Goal: Information Seeking & Learning: Learn about a topic

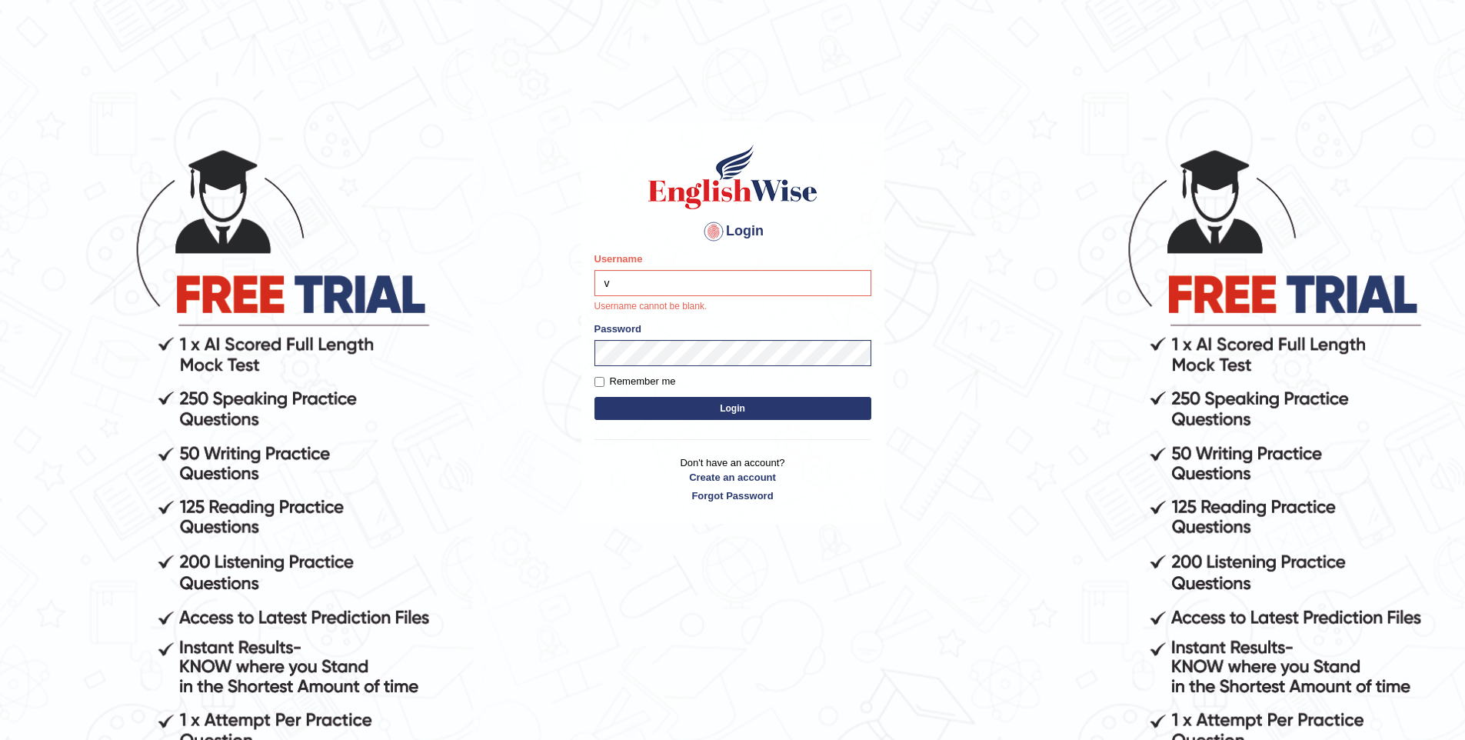
type input "vishwakarmad1999"
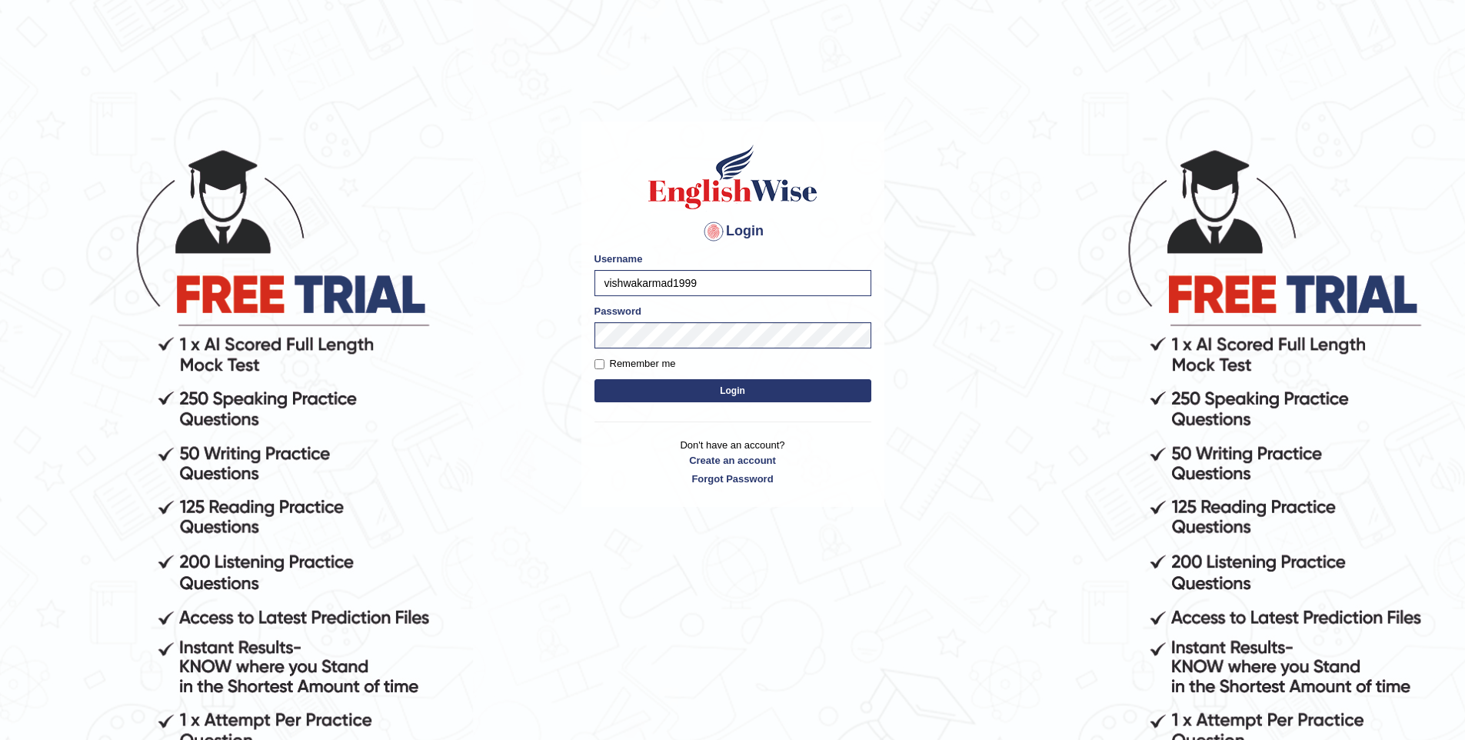
click at [594, 379] on button "Login" at bounding box center [732, 390] width 277 height 23
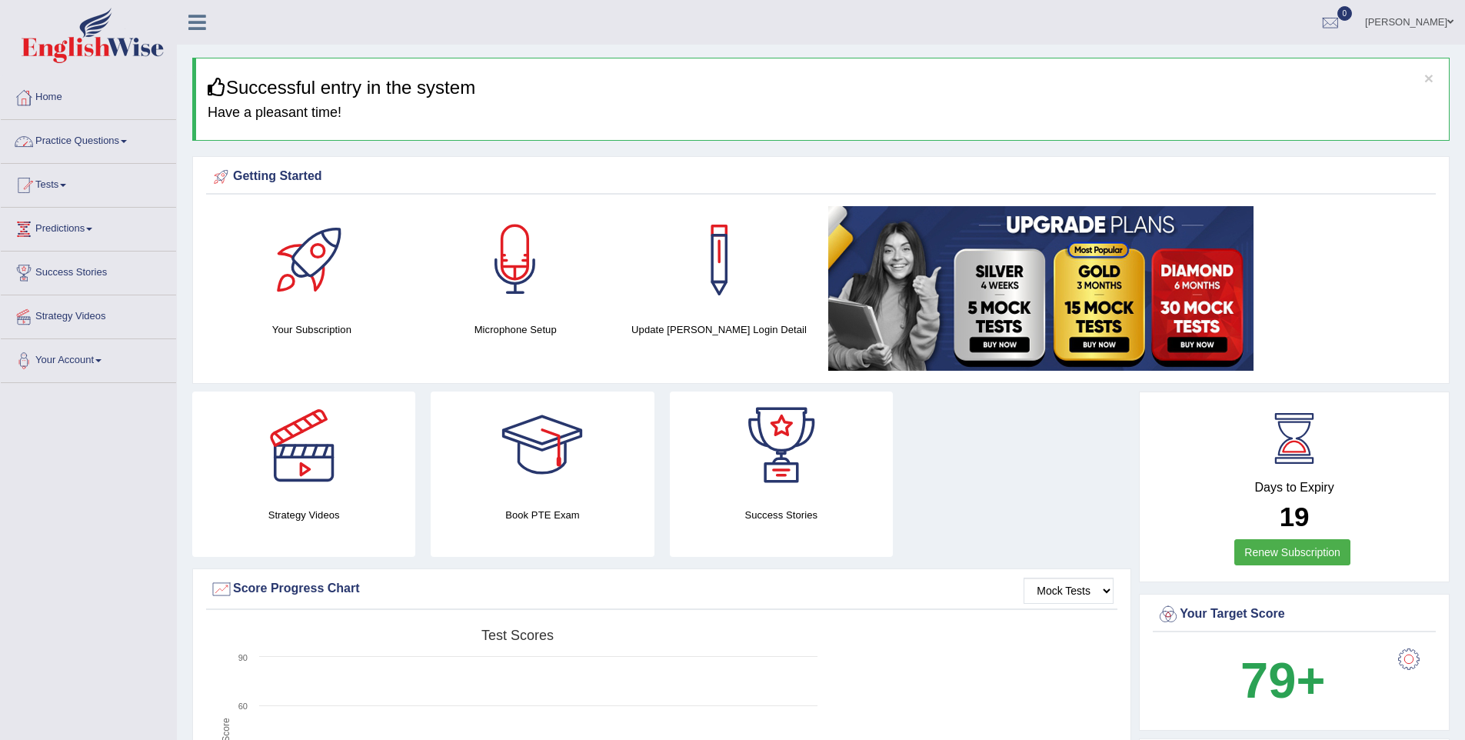
click at [76, 129] on link "Practice Questions" at bounding box center [88, 139] width 175 height 38
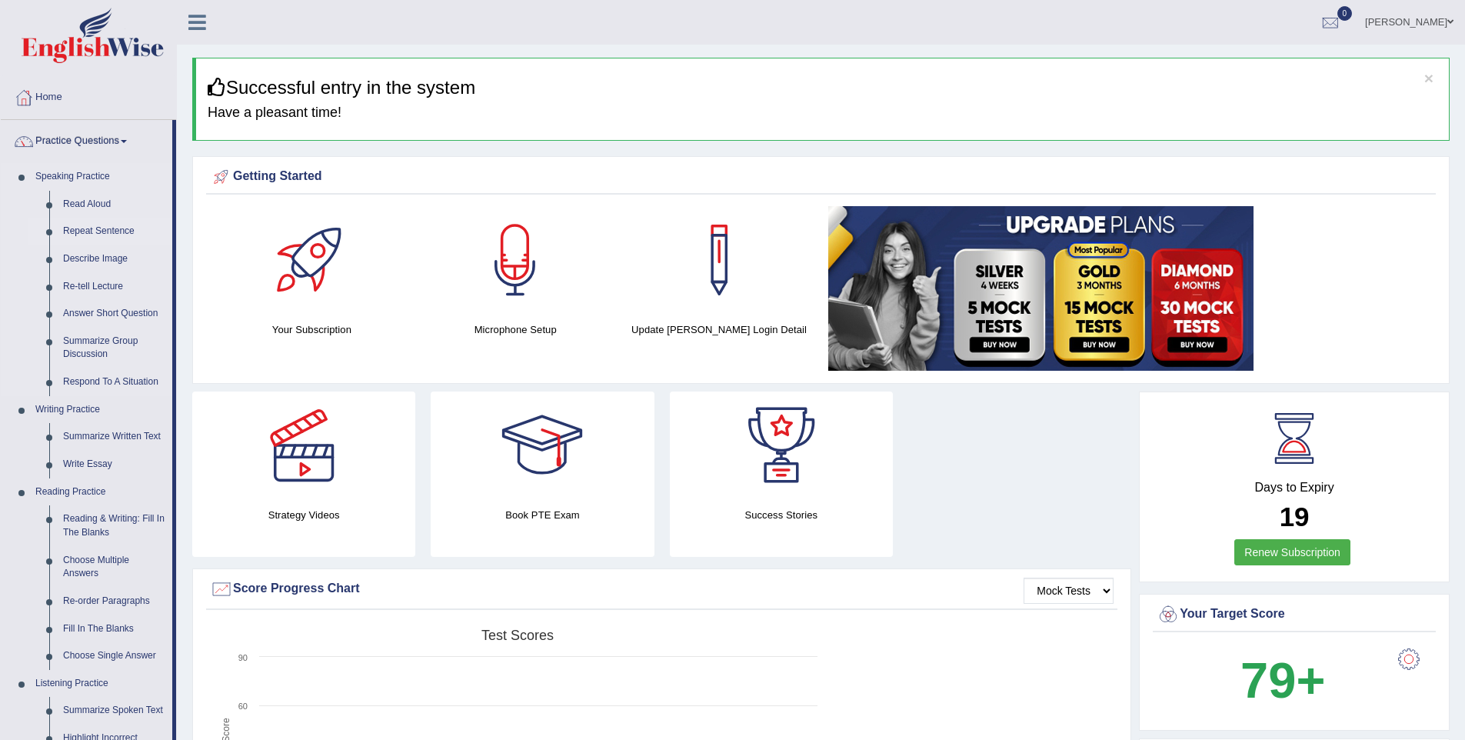
click at [129, 224] on link "Repeat Sentence" at bounding box center [114, 232] width 116 height 28
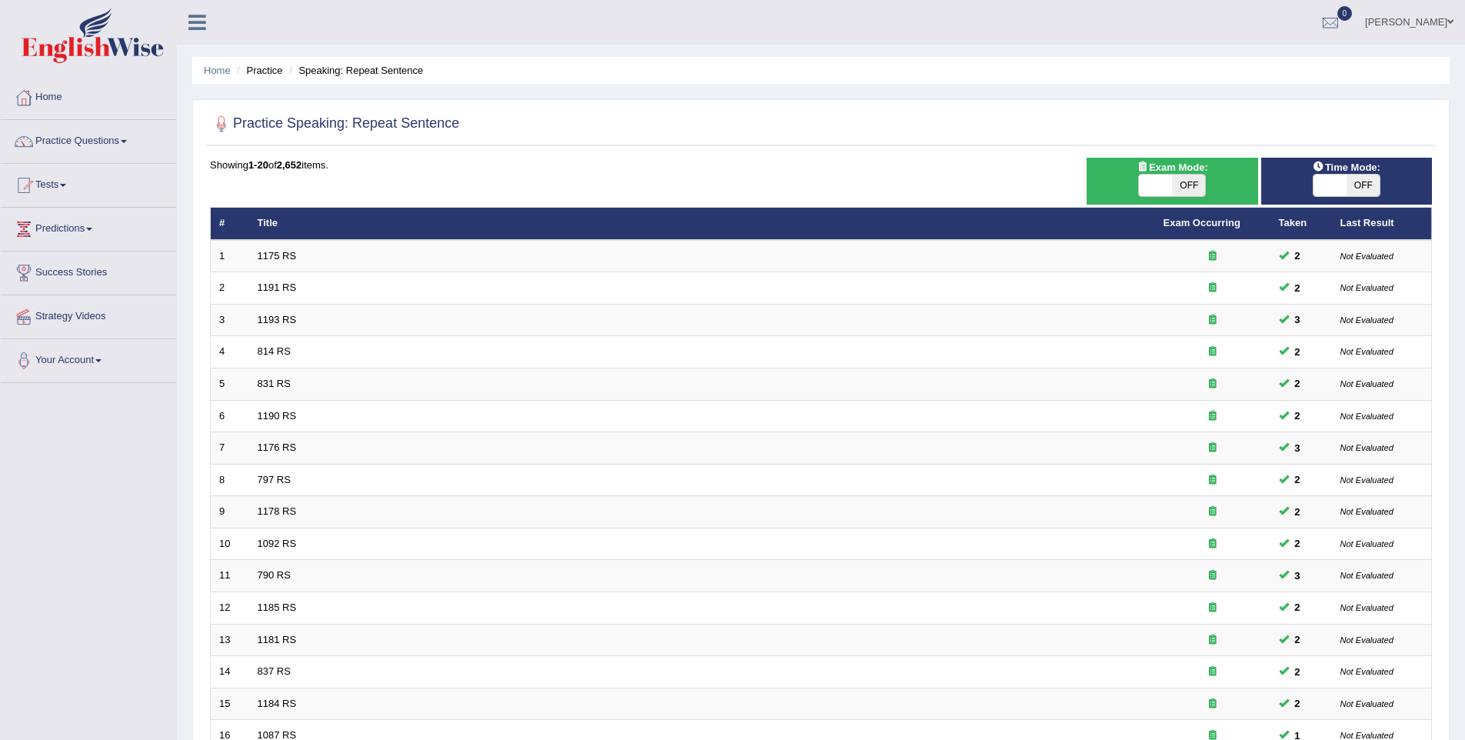
click at [1176, 184] on span "OFF" at bounding box center [1188, 186] width 33 height 22
checkbox input "true"
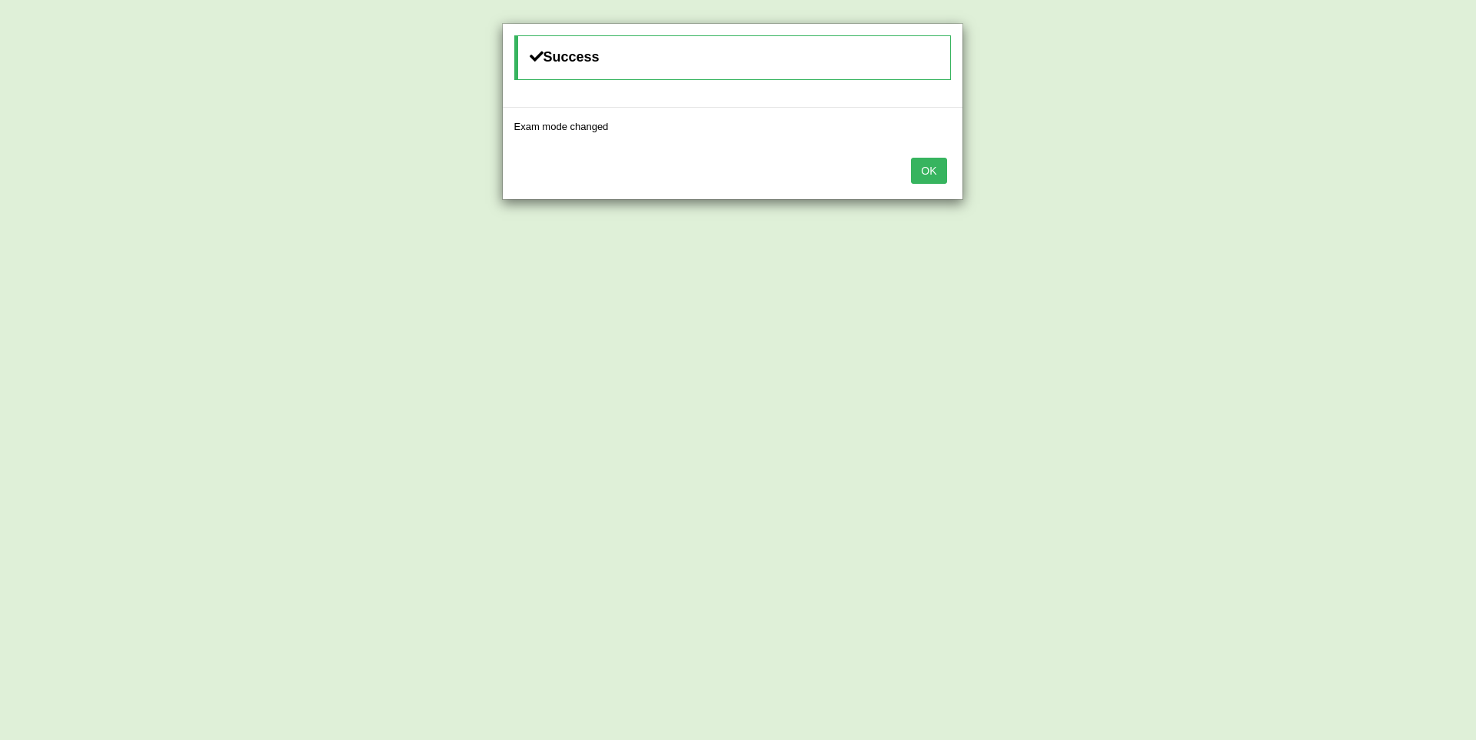
click at [937, 182] on button "OK" at bounding box center [928, 171] width 35 height 26
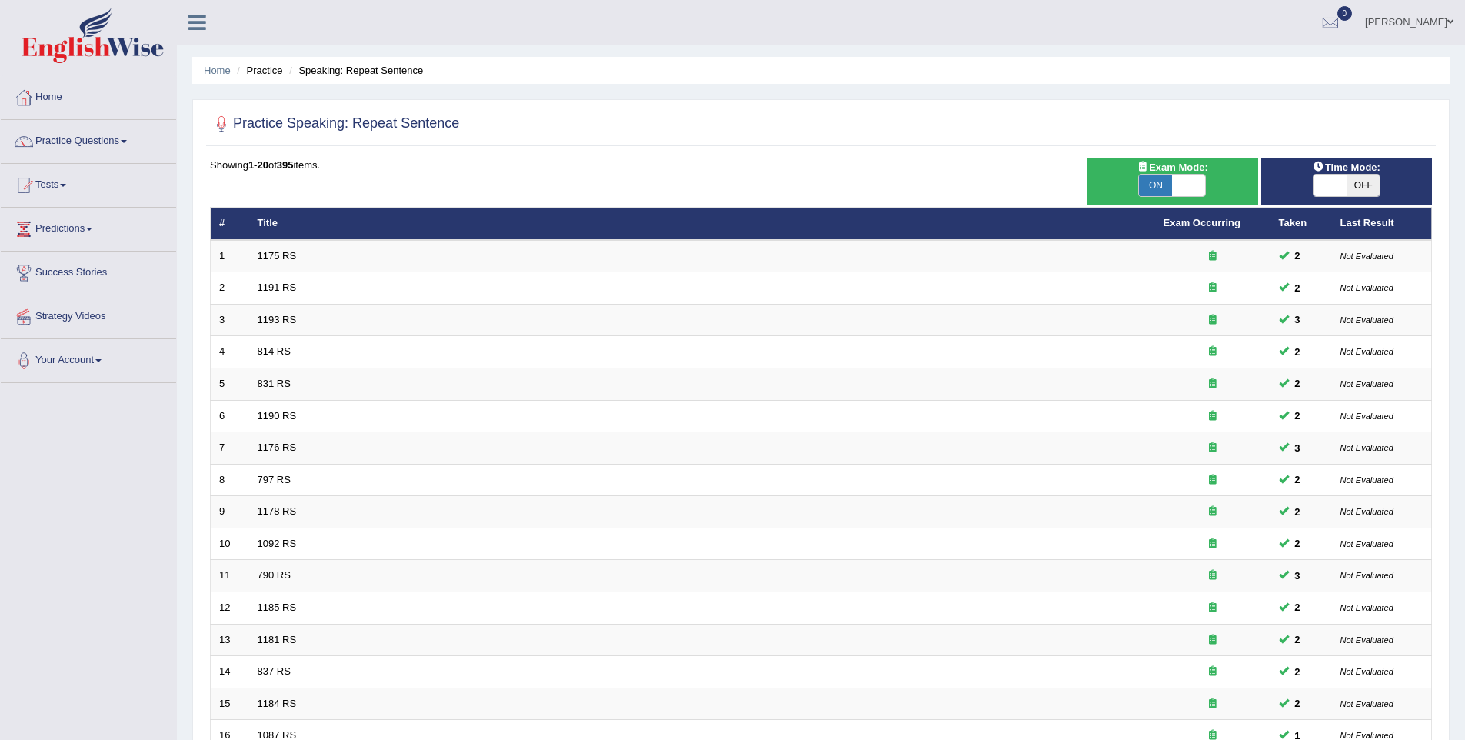
click at [1326, 195] on span at bounding box center [1329, 186] width 33 height 22
click at [1320, 191] on span at bounding box center [1329, 186] width 33 height 22
click at [1367, 185] on span "OFF" at bounding box center [1362, 186] width 33 height 22
checkbox input "true"
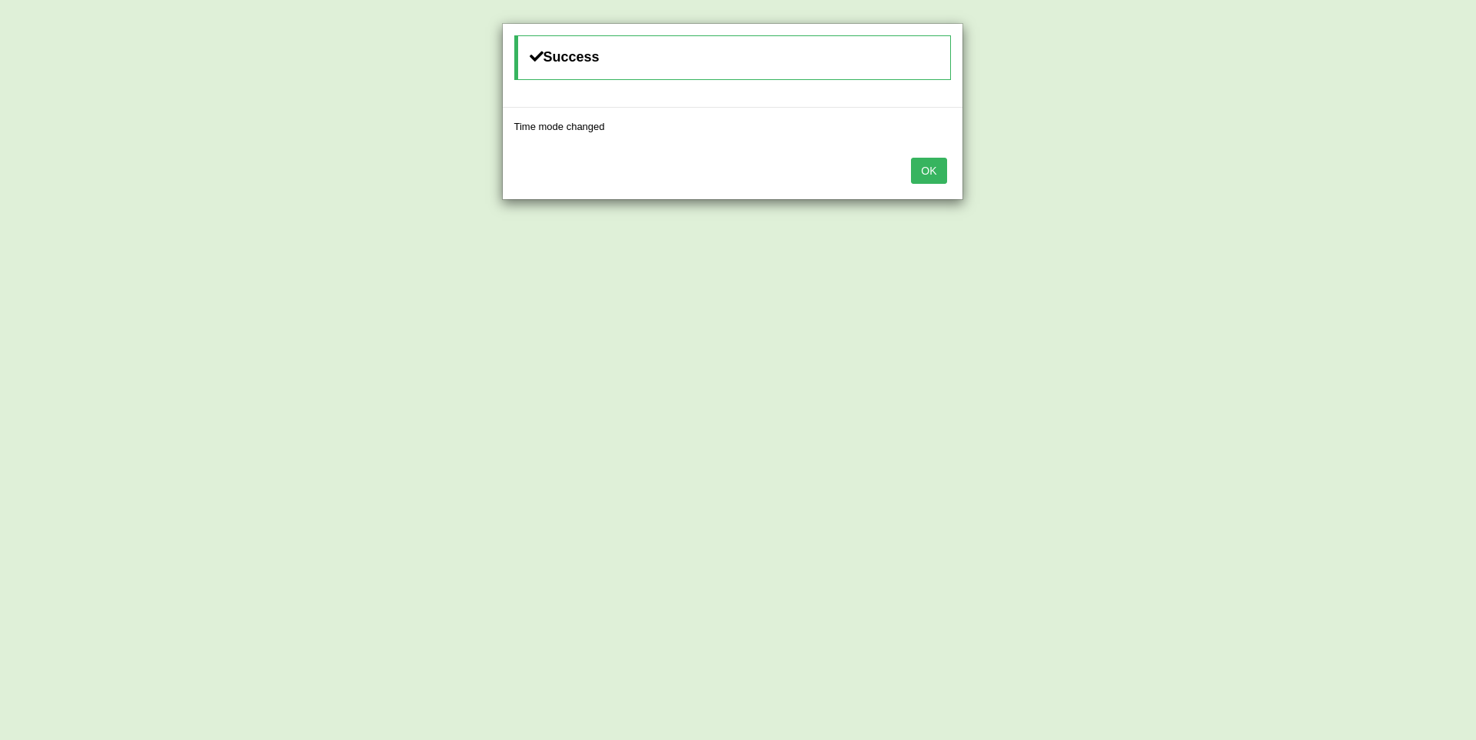
click at [943, 175] on button "OK" at bounding box center [928, 171] width 35 height 26
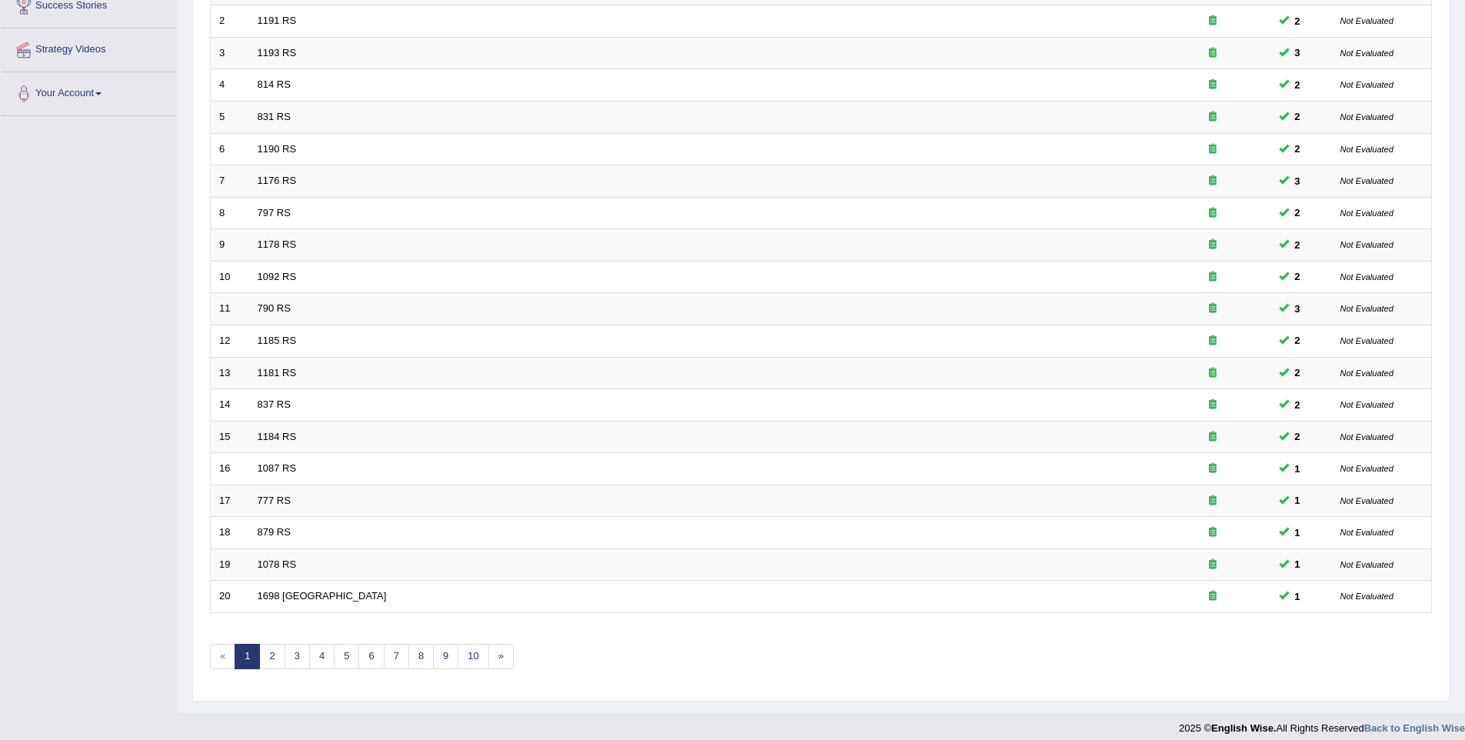
scroll to position [278, 0]
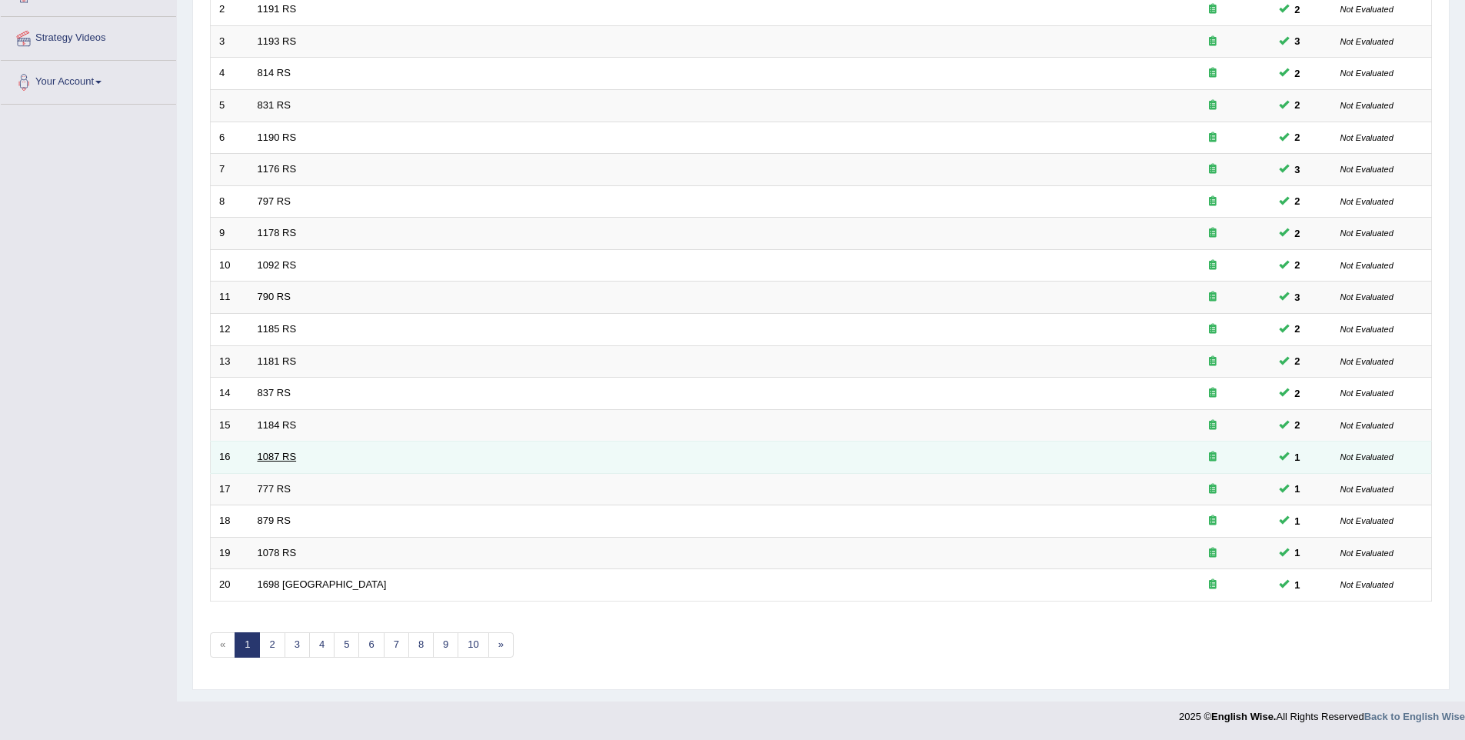
click at [258, 461] on link "1087 RS" at bounding box center [277, 457] width 39 height 12
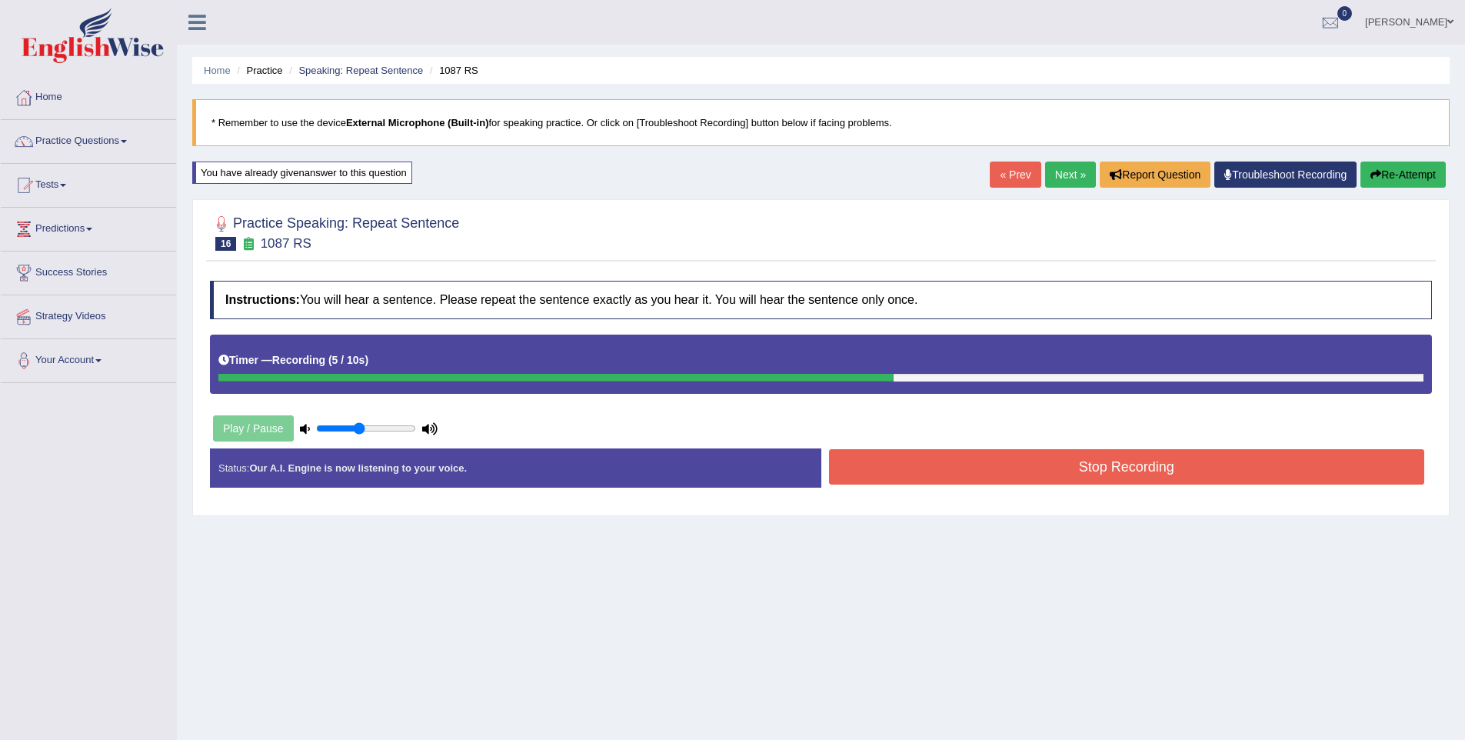
click at [1017, 467] on button "Stop Recording" at bounding box center [1127, 466] width 596 height 35
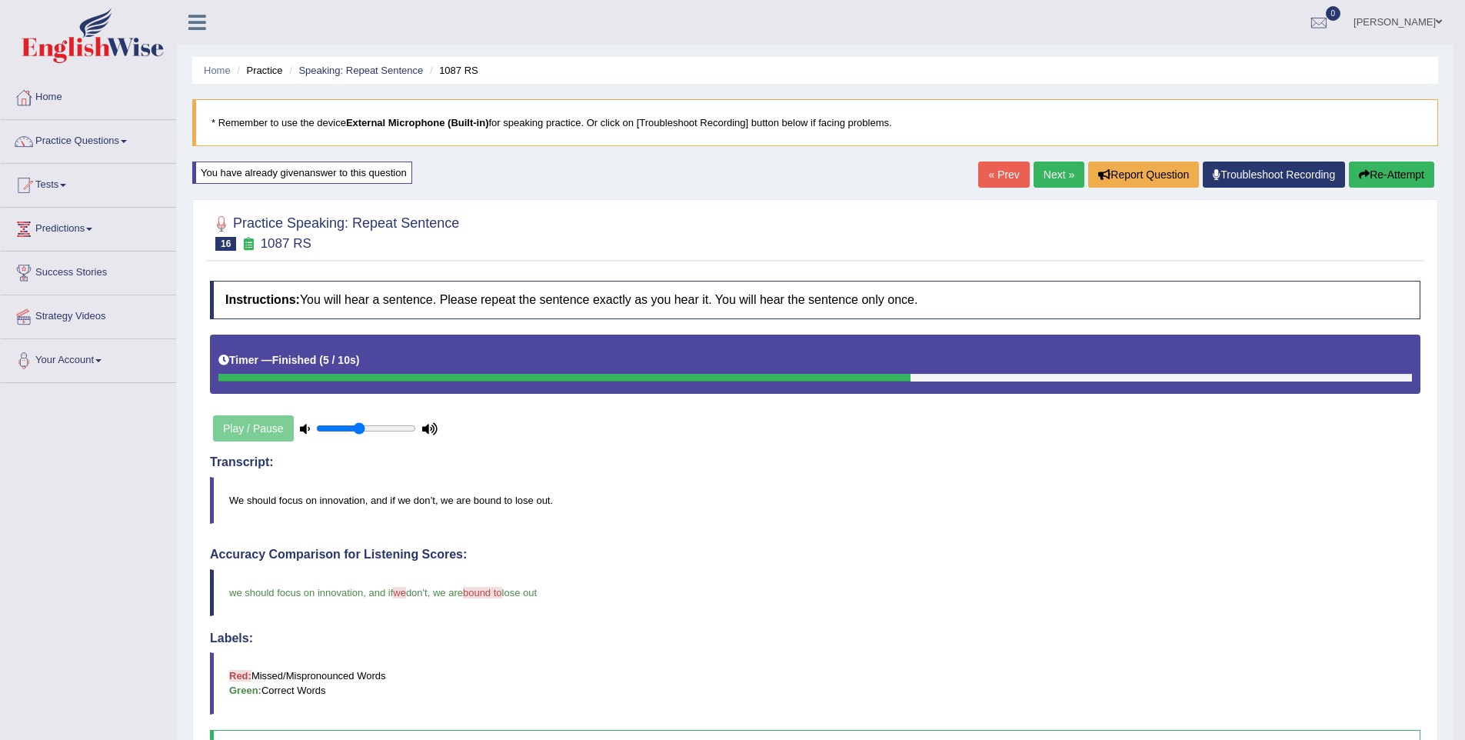
click at [1035, 169] on link "Next »" at bounding box center [1058, 174] width 51 height 26
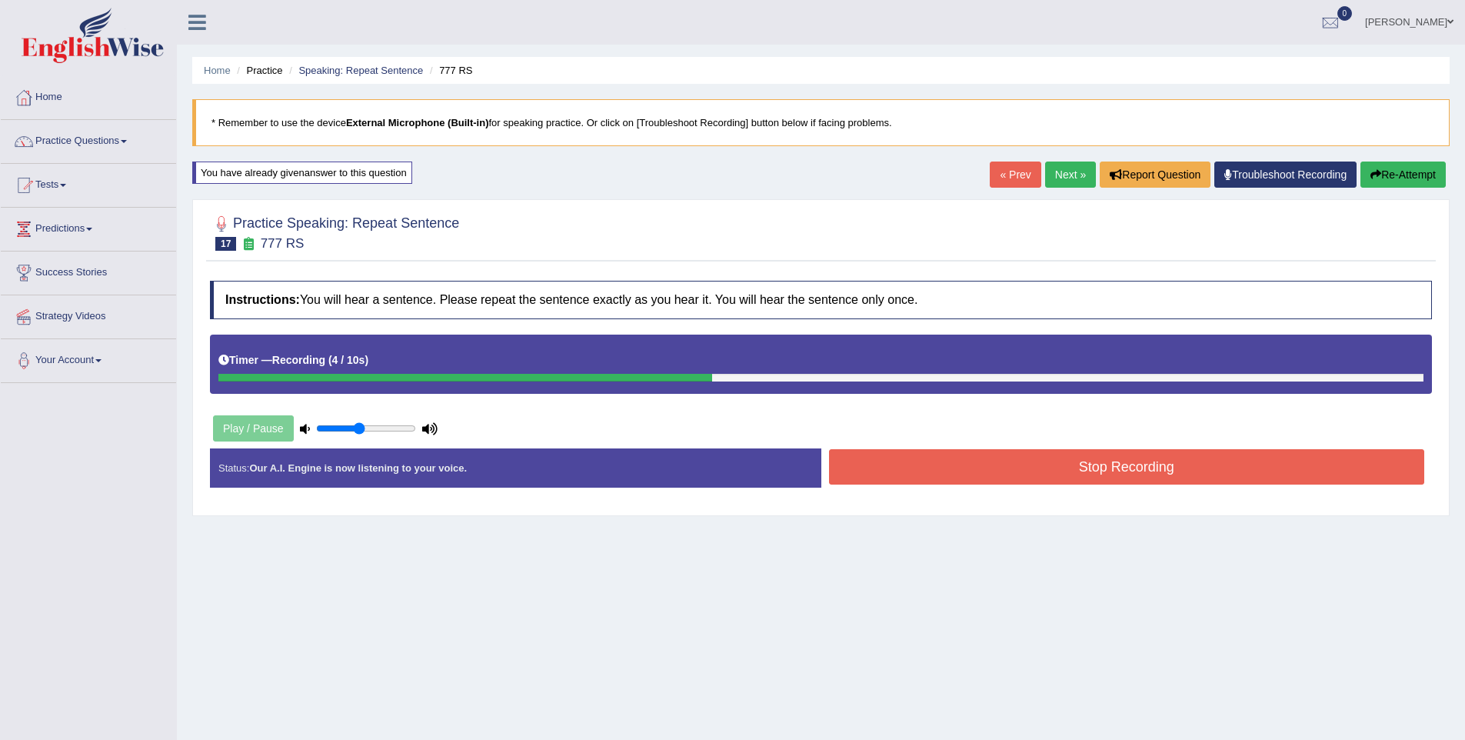
click at [1087, 480] on button "Stop Recording" at bounding box center [1127, 466] width 596 height 35
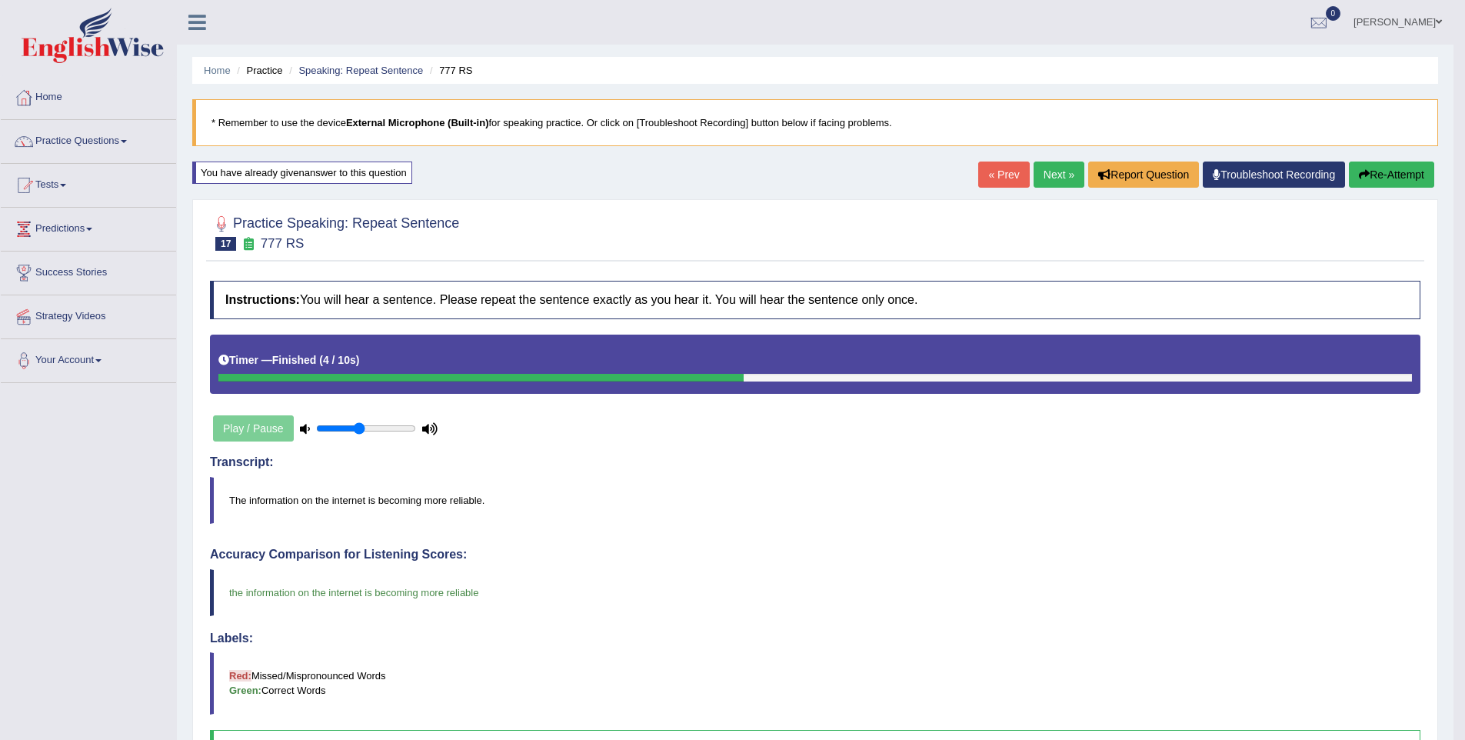
click at [1053, 179] on link "Next »" at bounding box center [1058, 174] width 51 height 26
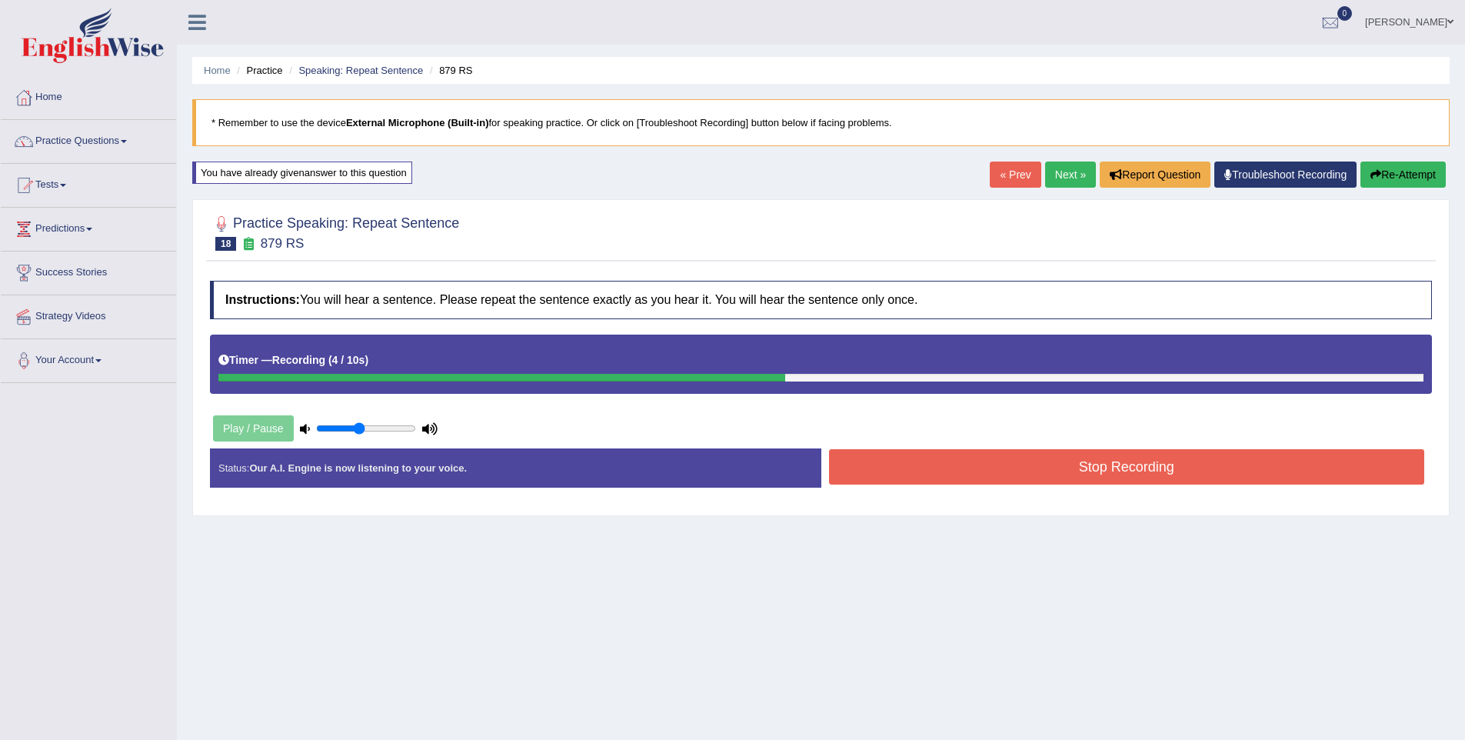
click at [1213, 470] on button "Stop Recording" at bounding box center [1127, 466] width 596 height 35
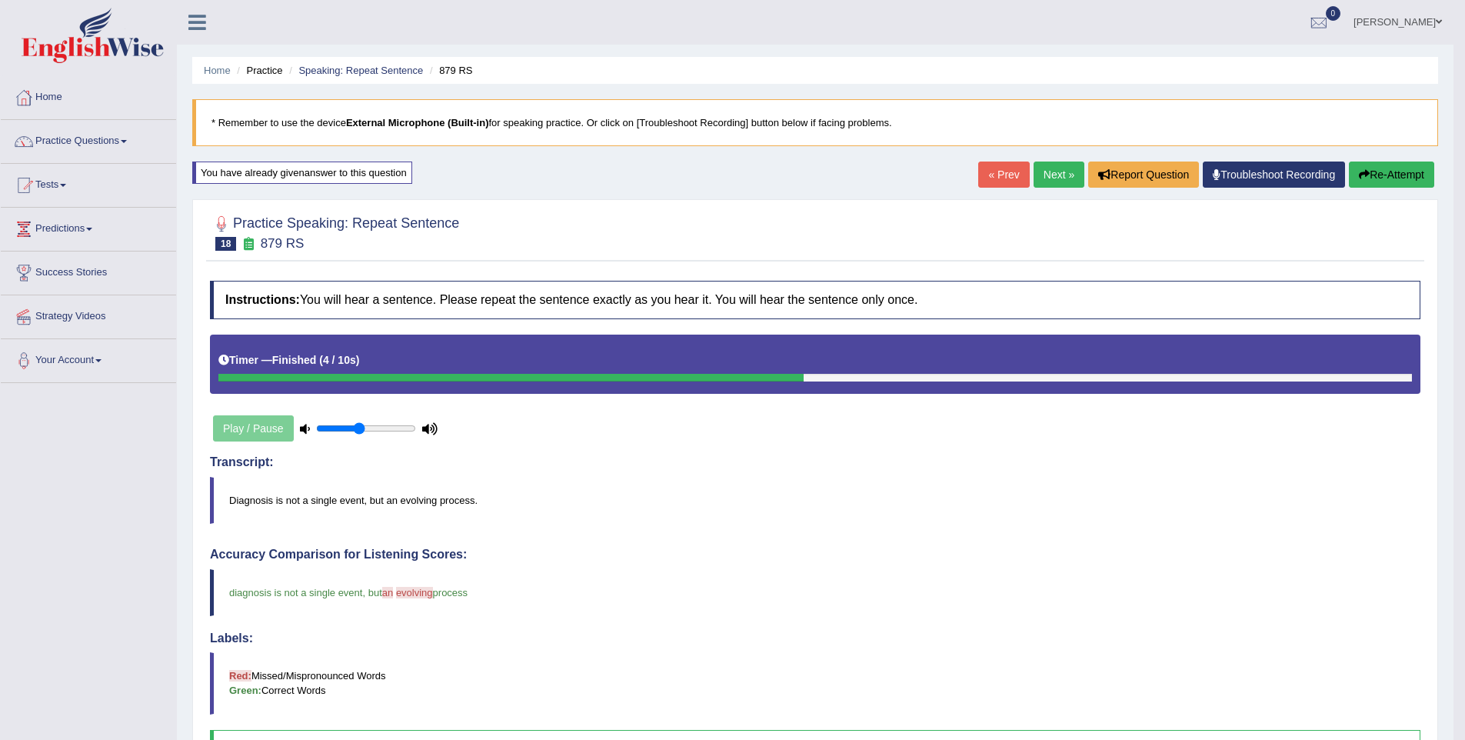
click at [1050, 165] on link "Next »" at bounding box center [1058, 174] width 51 height 26
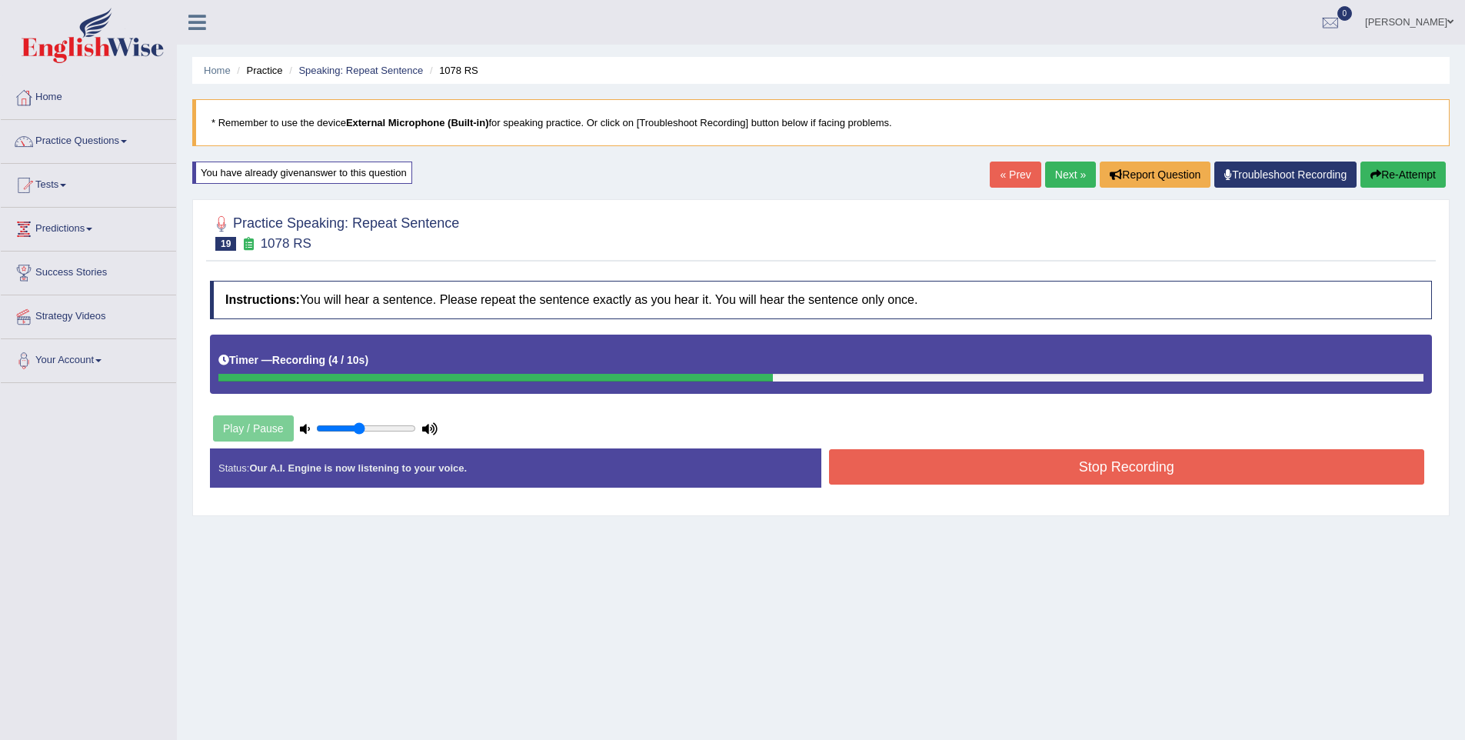
click at [1080, 471] on button "Stop Recording" at bounding box center [1127, 466] width 596 height 35
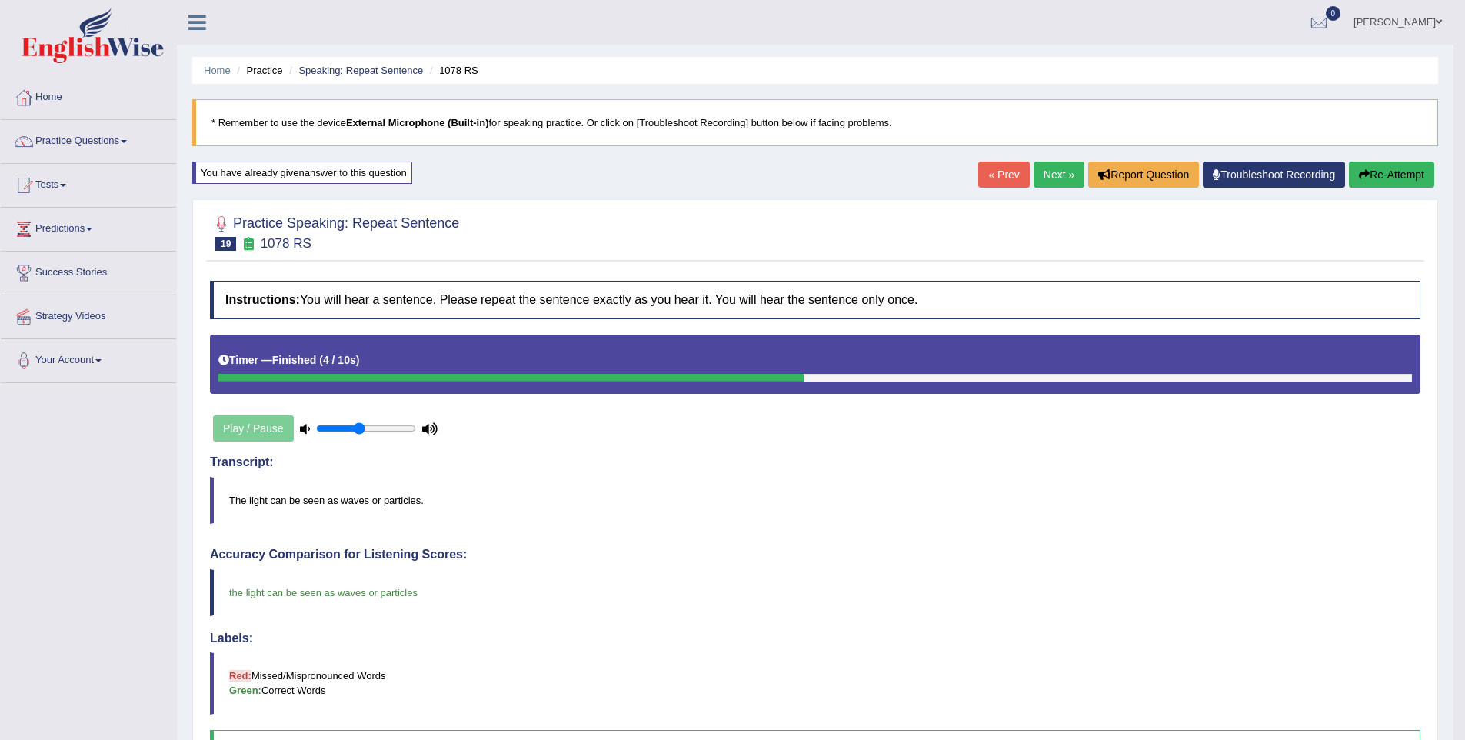
click at [1062, 181] on link "Next »" at bounding box center [1058, 174] width 51 height 26
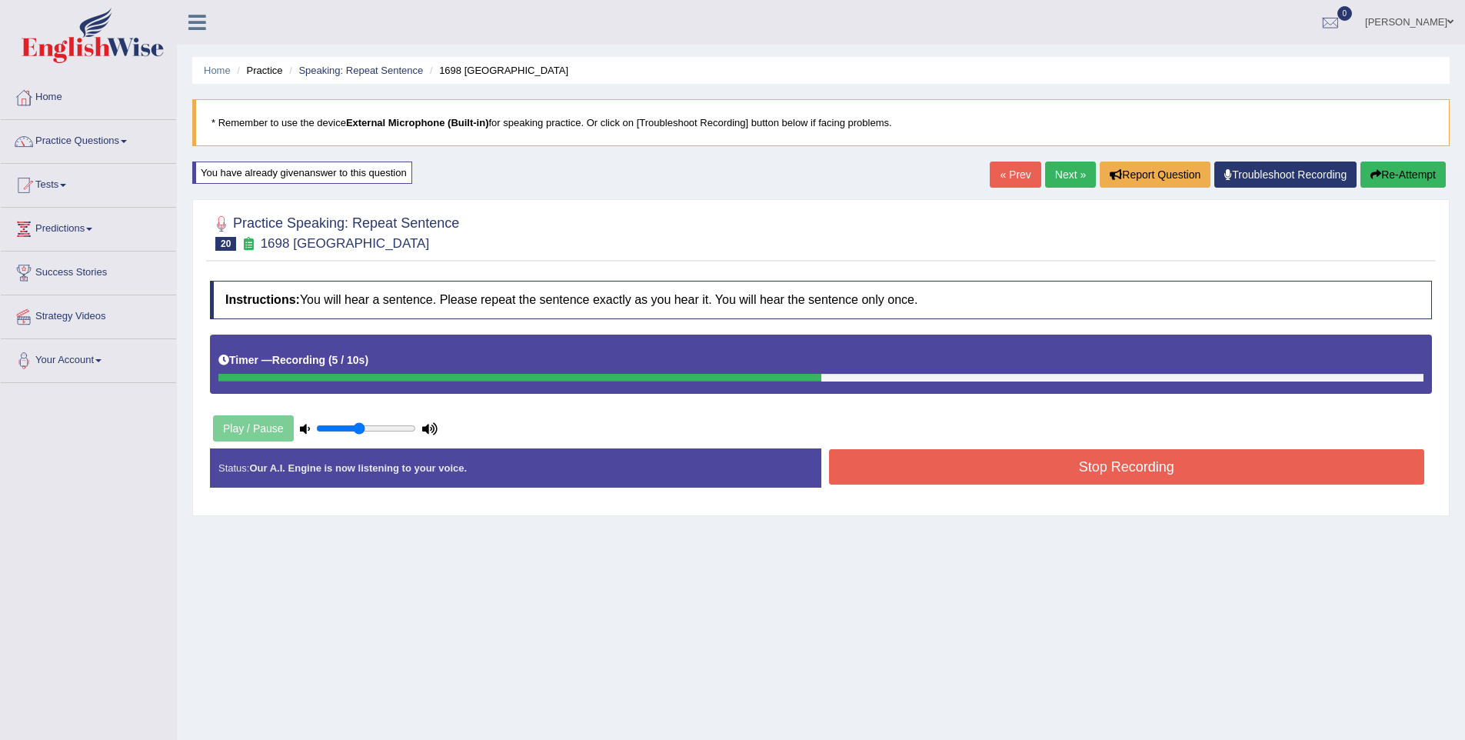
click at [1049, 473] on button "Stop Recording" at bounding box center [1127, 466] width 596 height 35
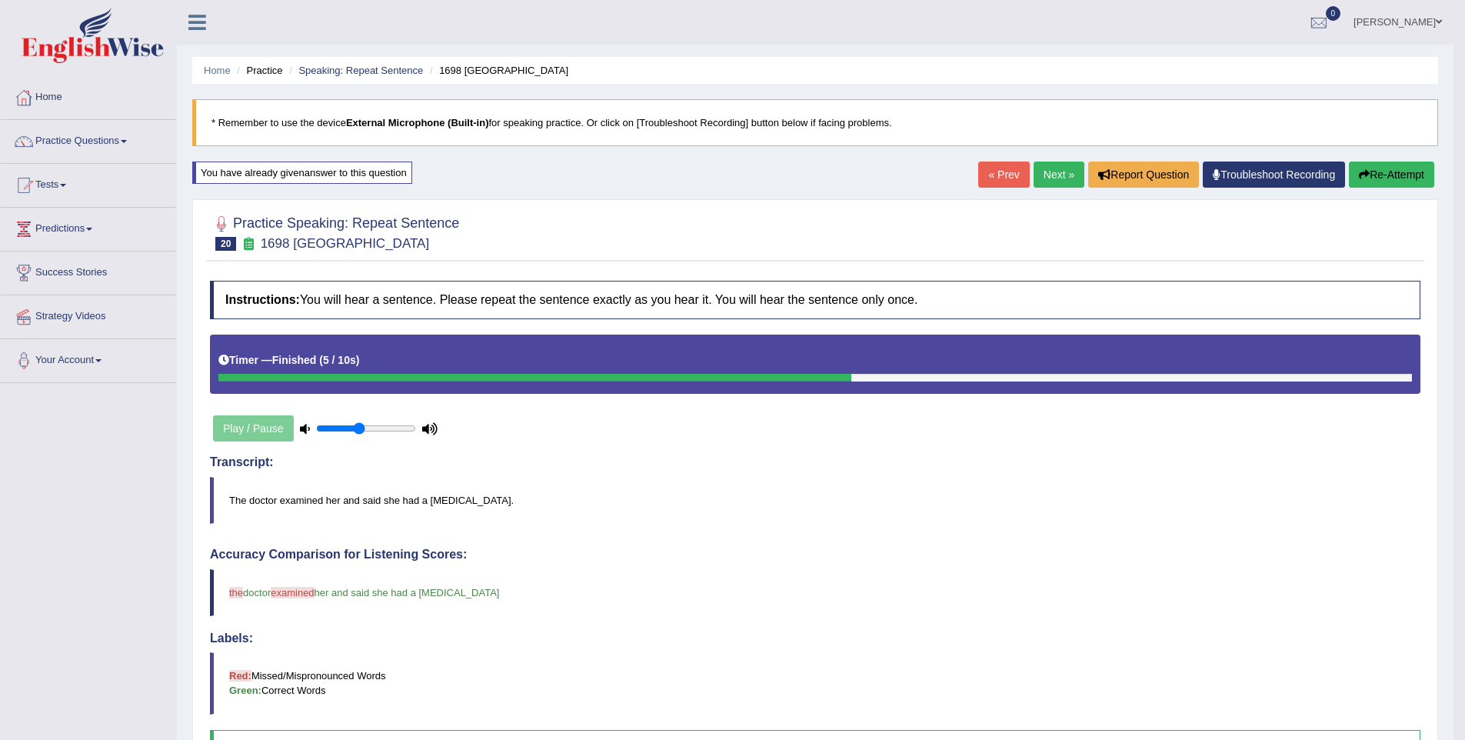
click at [1387, 169] on button "Re-Attempt" at bounding box center [1390, 174] width 85 height 26
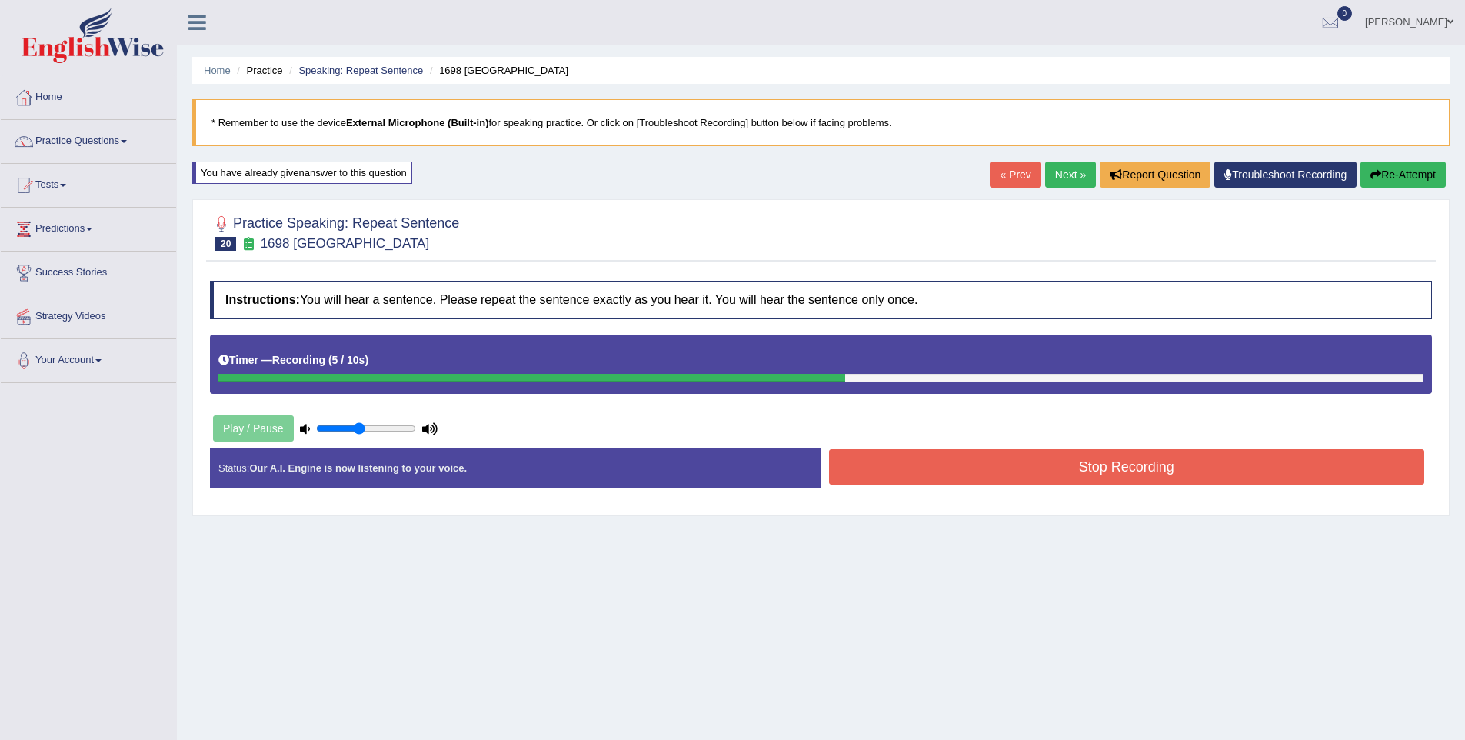
click at [1056, 474] on button "Stop Recording" at bounding box center [1127, 466] width 596 height 35
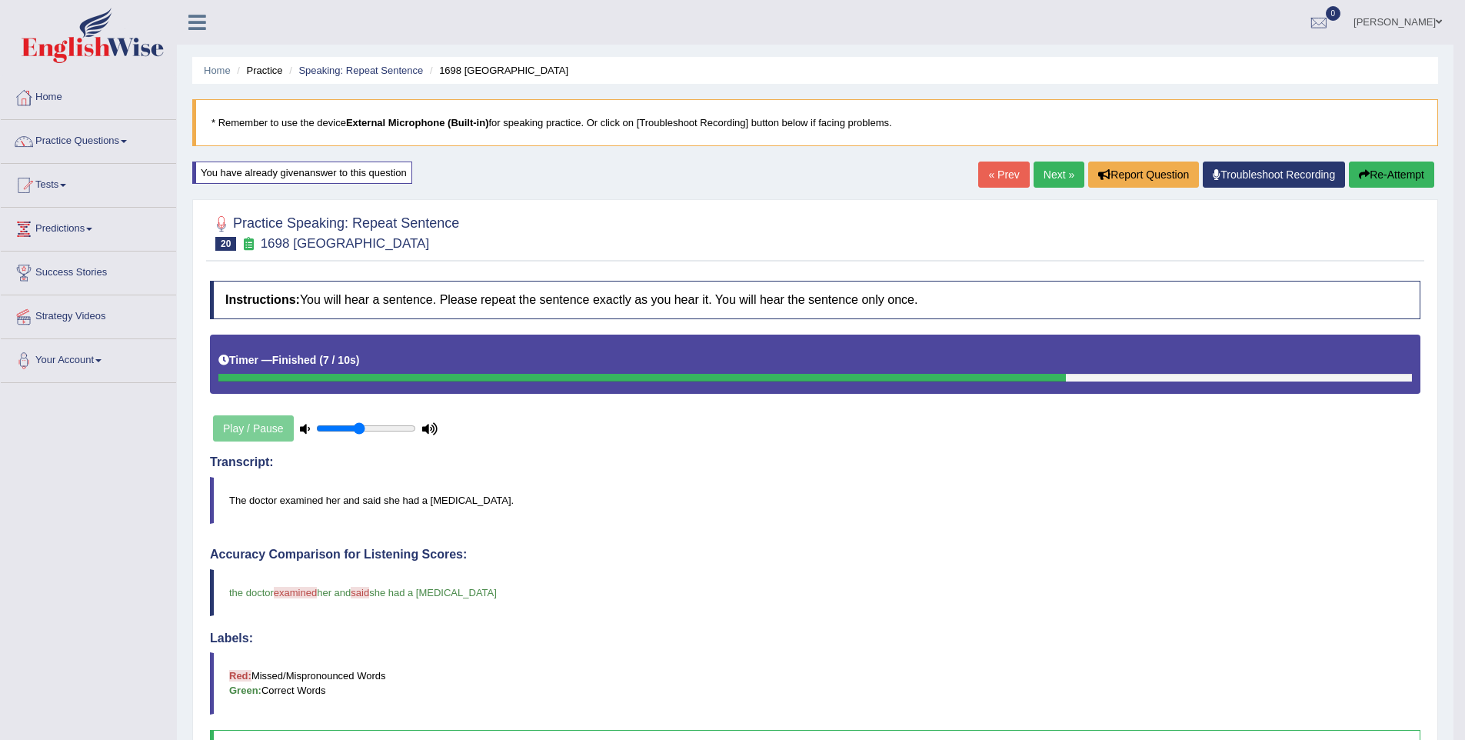
click at [1055, 176] on link "Next »" at bounding box center [1058, 174] width 51 height 26
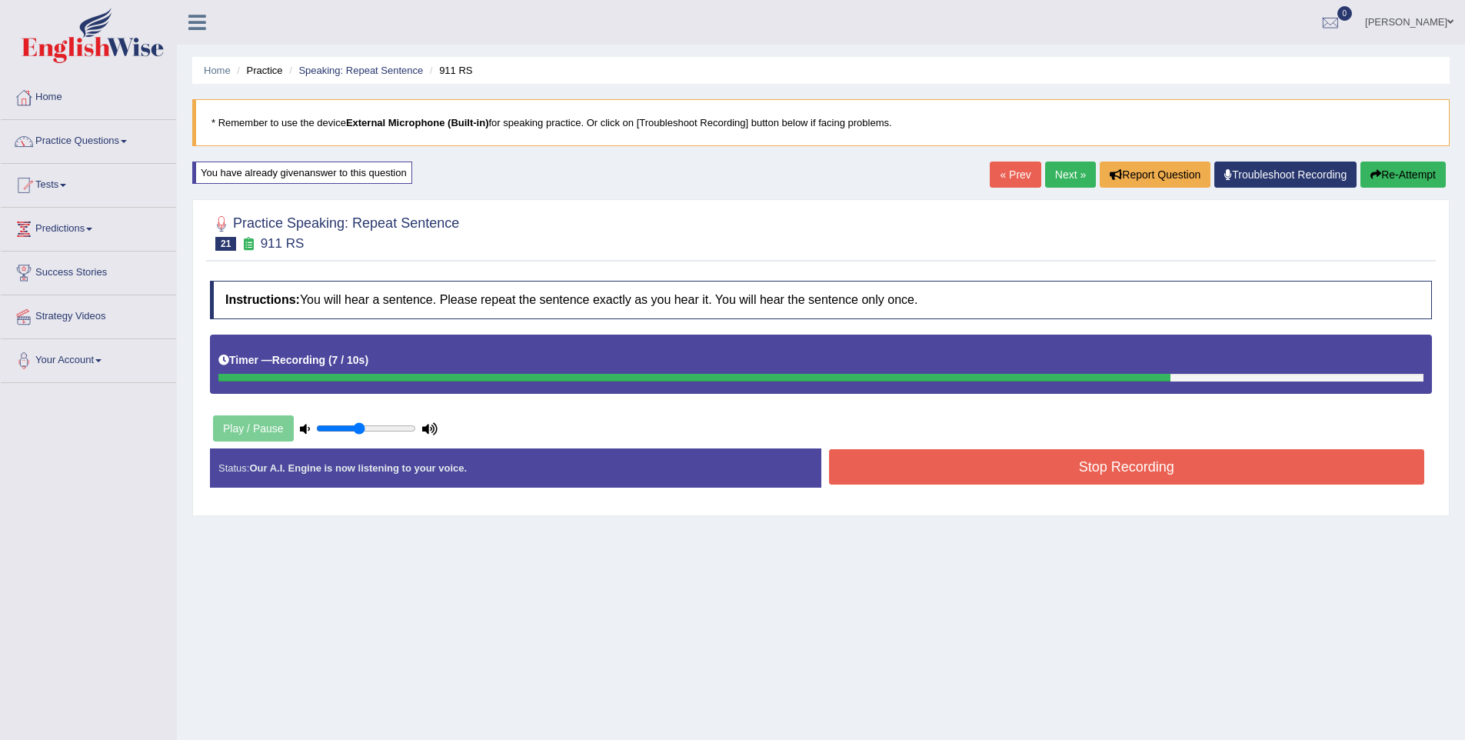
click at [1121, 470] on button "Stop Recording" at bounding box center [1127, 466] width 596 height 35
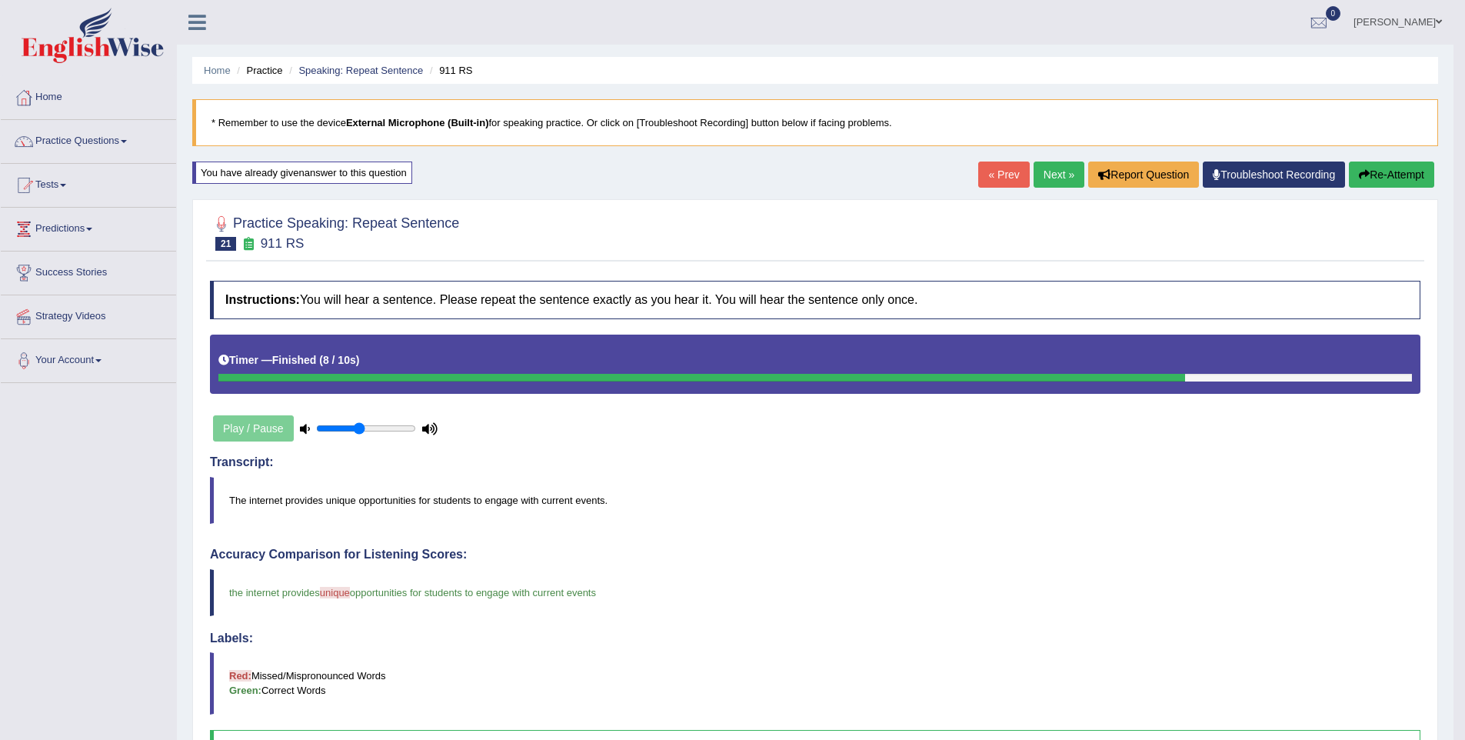
click at [1050, 166] on link "Next »" at bounding box center [1058, 174] width 51 height 26
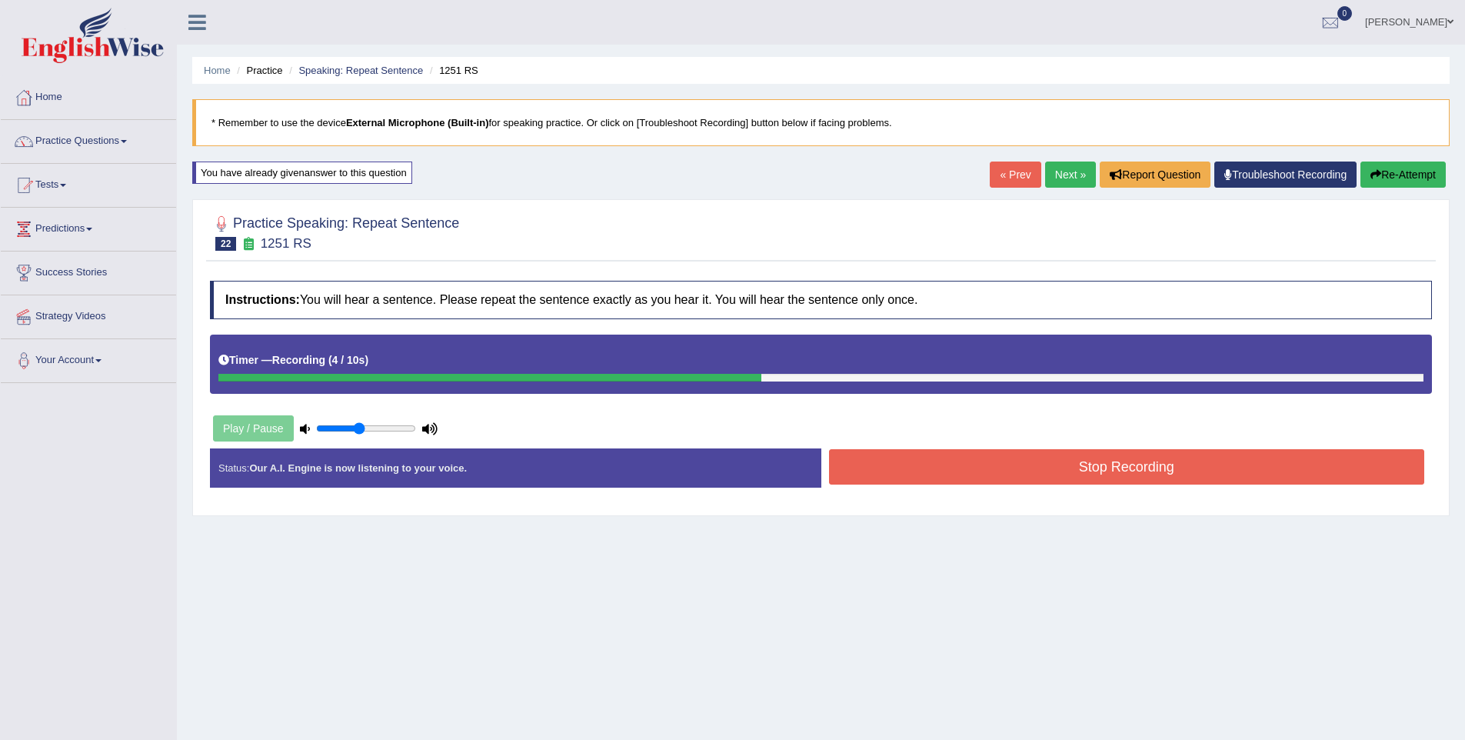
click at [1127, 484] on button "Stop Recording" at bounding box center [1127, 466] width 596 height 35
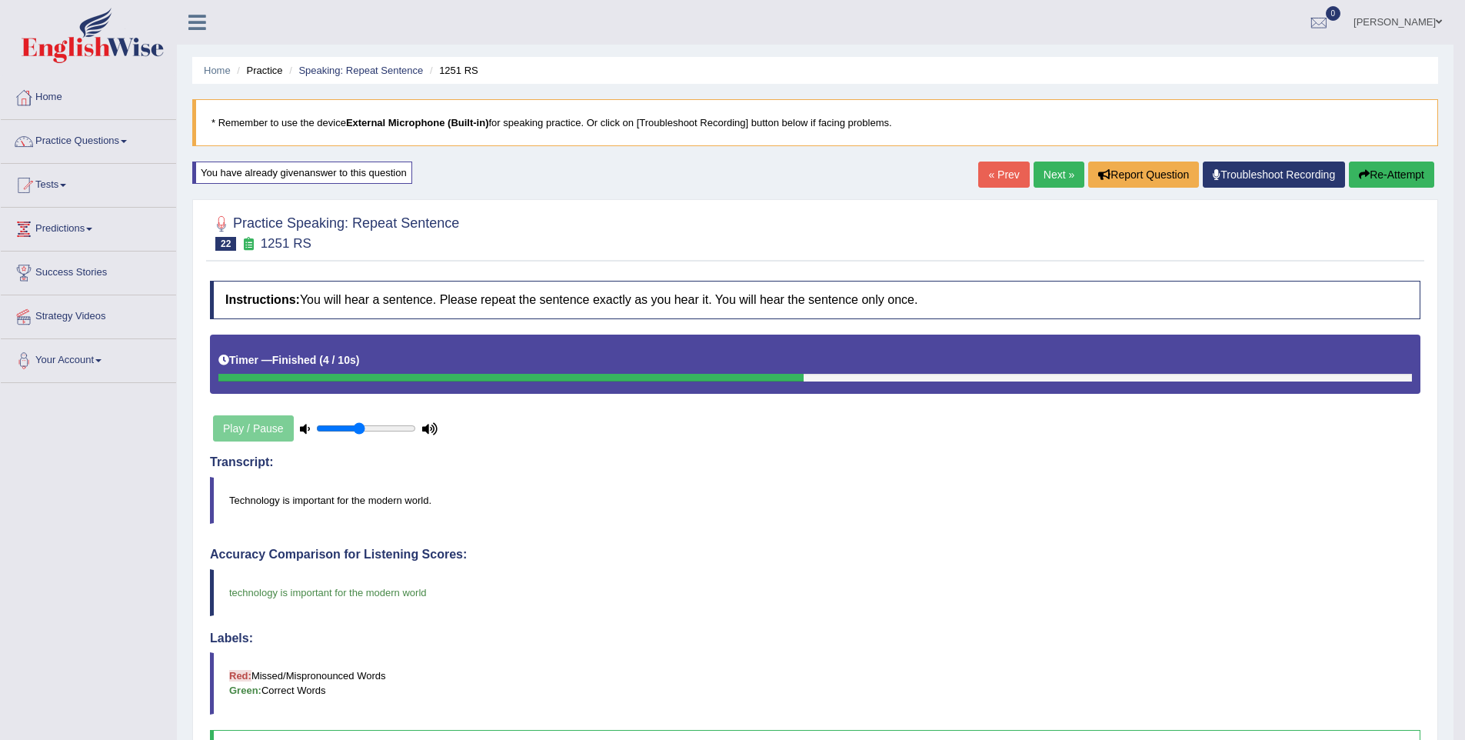
click at [1039, 169] on link "Next »" at bounding box center [1058, 174] width 51 height 26
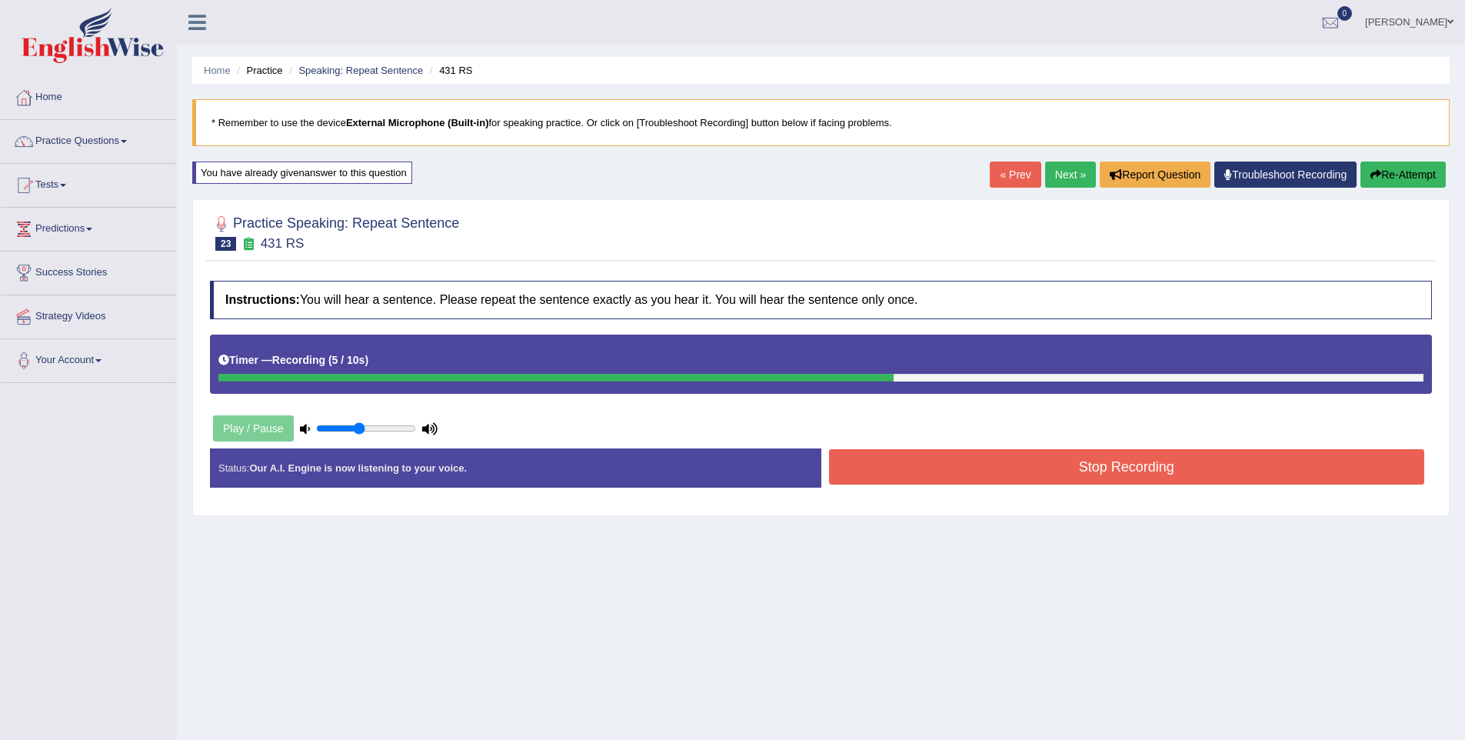
click at [1119, 477] on button "Stop Recording" at bounding box center [1127, 466] width 596 height 35
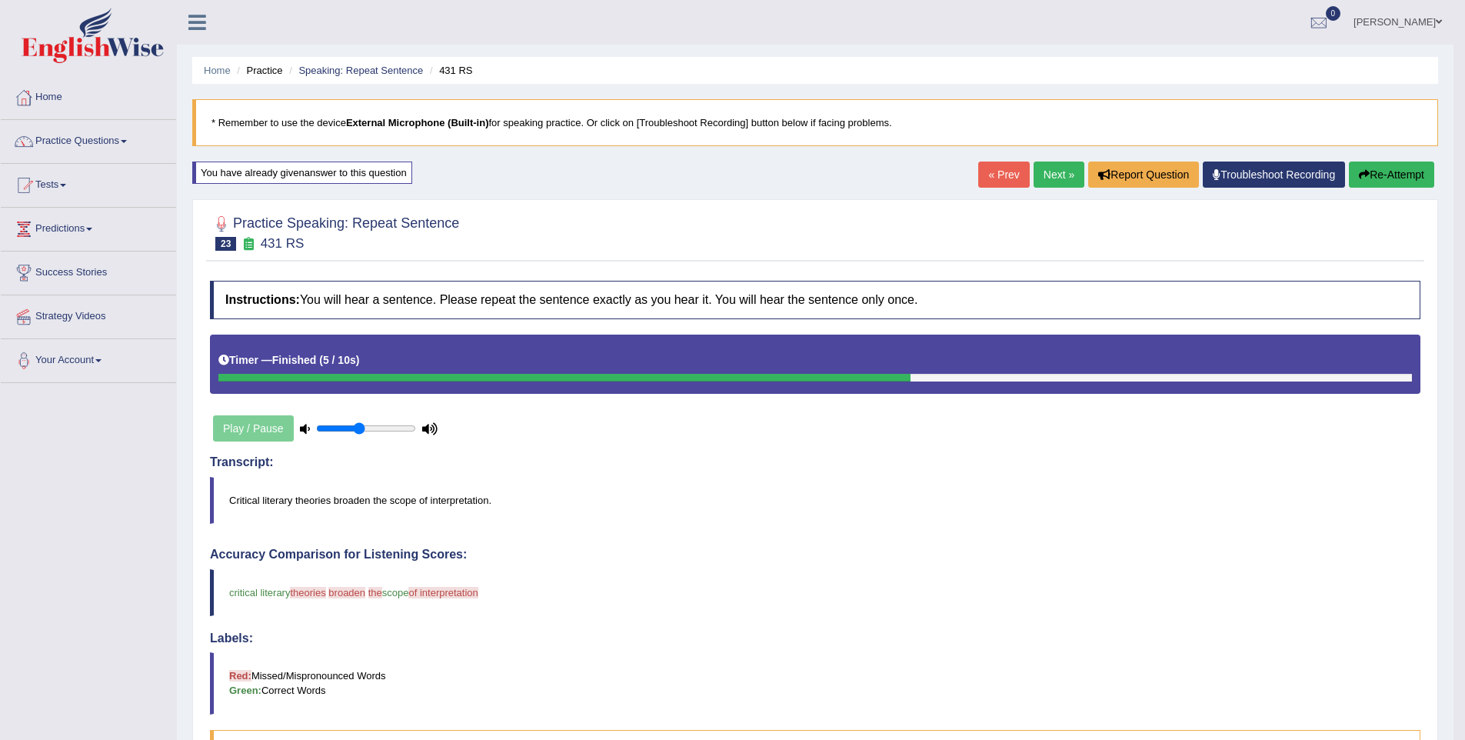
click at [1389, 169] on button "Re-Attempt" at bounding box center [1390, 174] width 85 height 26
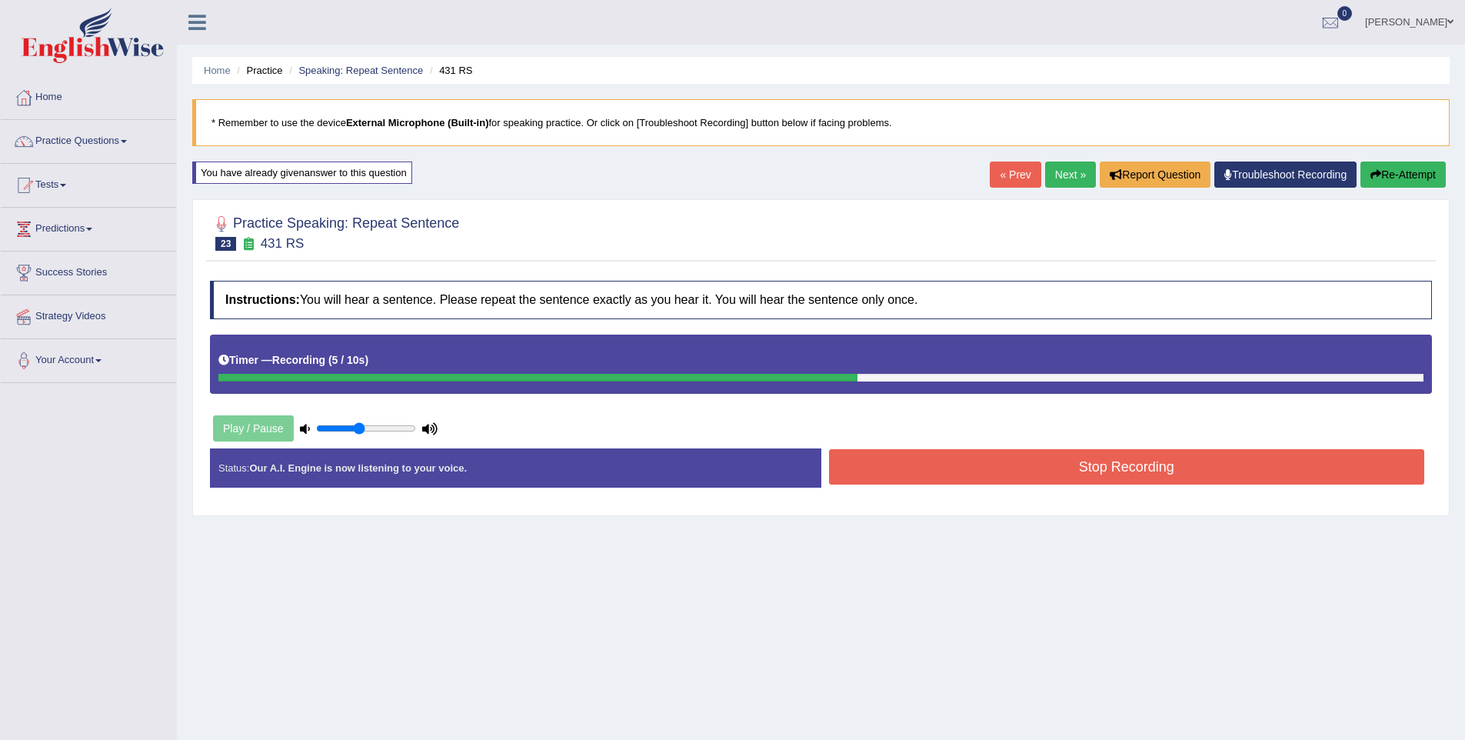
click at [1180, 479] on button "Stop Recording" at bounding box center [1127, 466] width 596 height 35
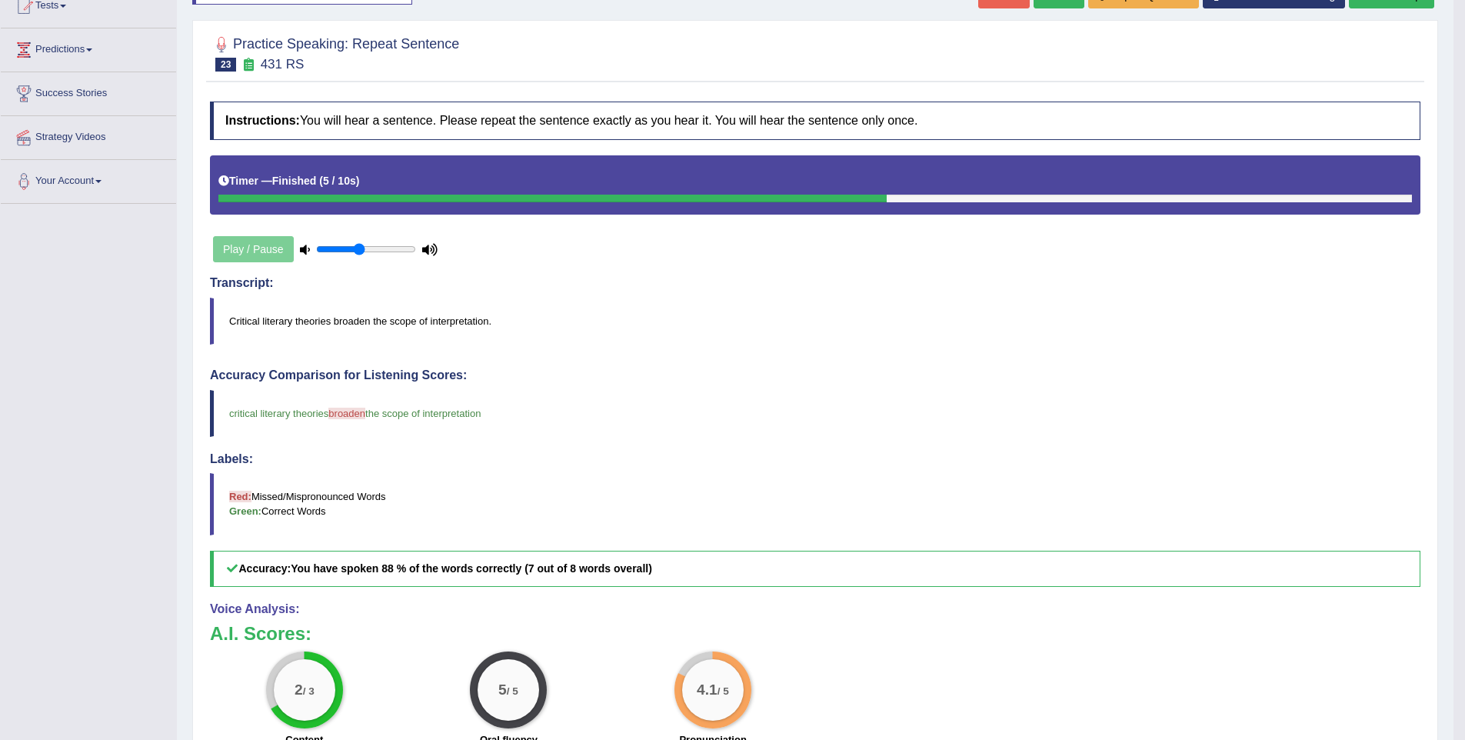
scroll to position [26, 0]
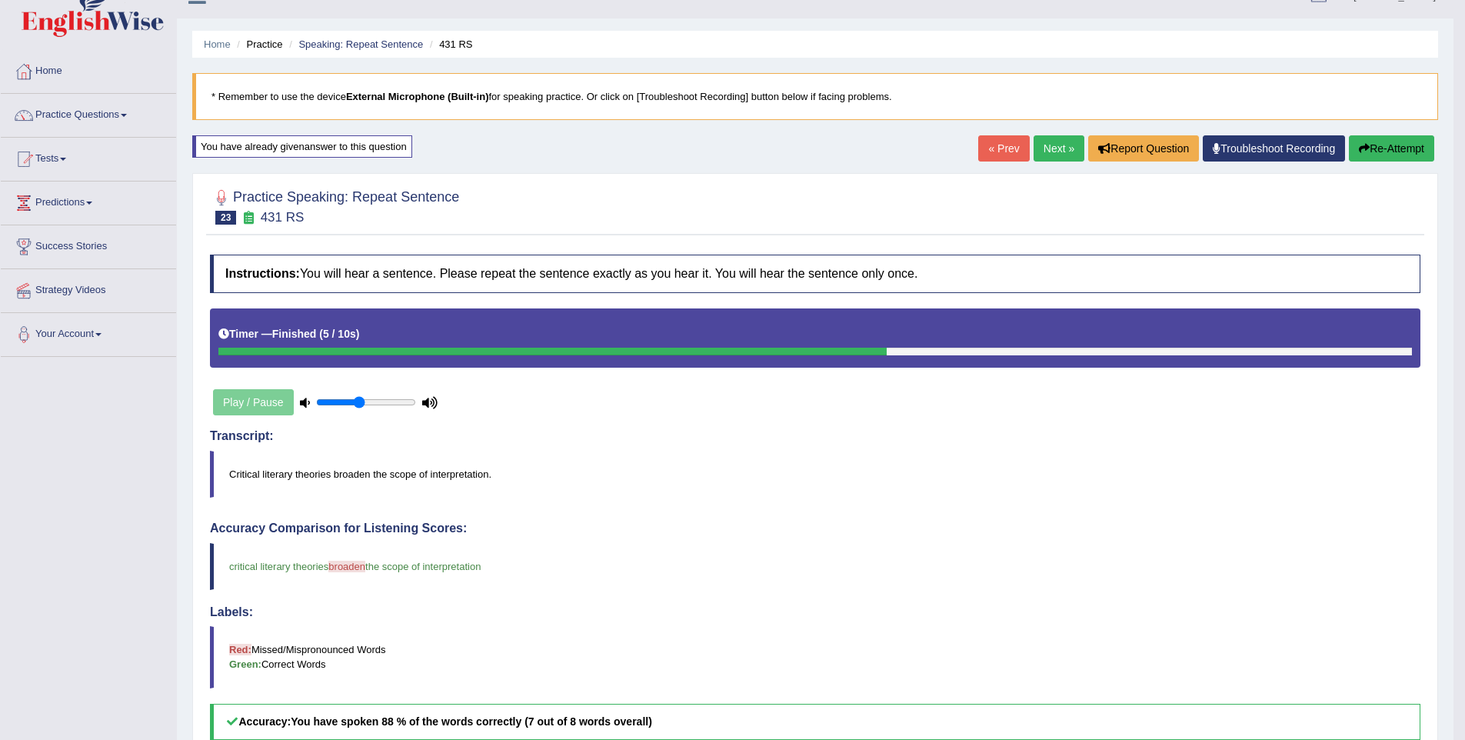
click at [1033, 143] on link "Next »" at bounding box center [1058, 148] width 51 height 26
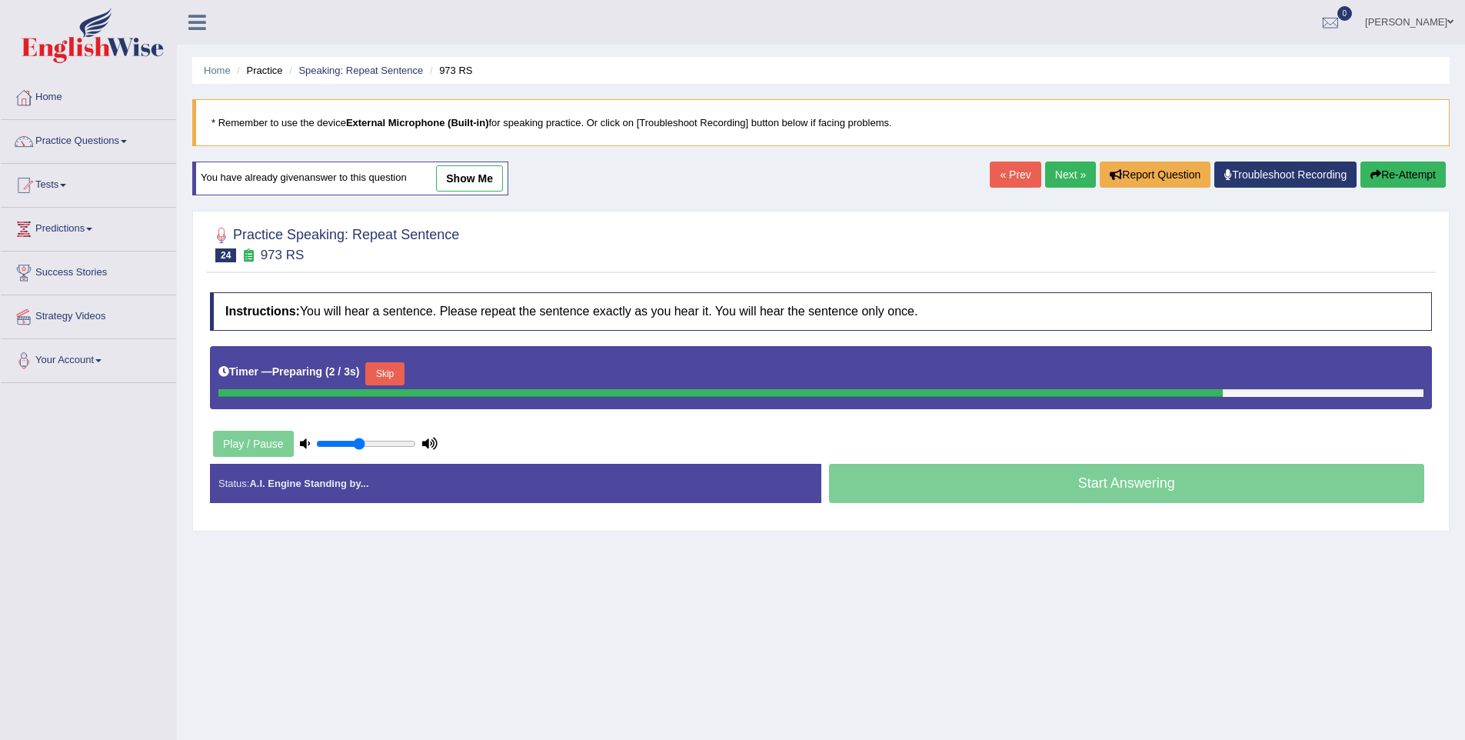
click at [381, 378] on button "Skip" at bounding box center [384, 373] width 38 height 23
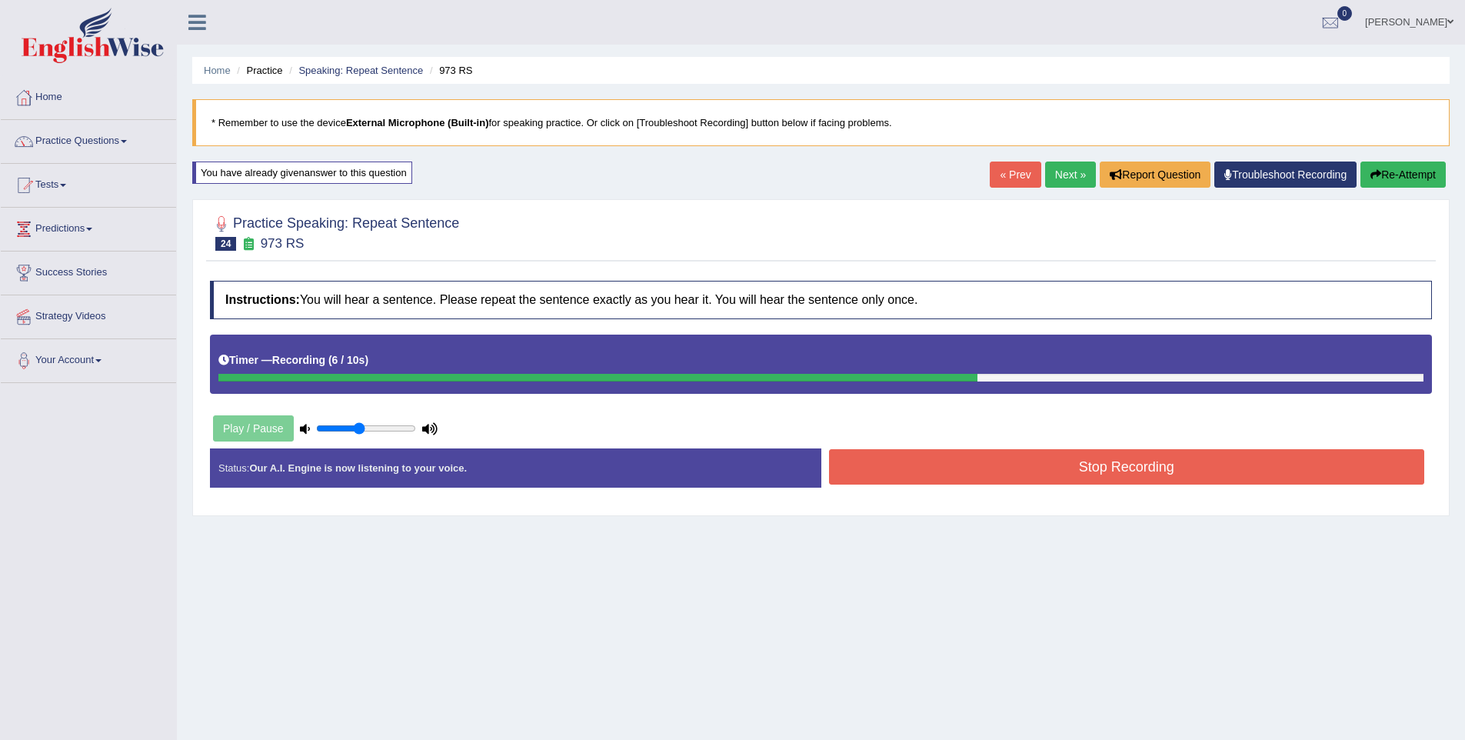
click at [979, 458] on button "Stop Recording" at bounding box center [1127, 466] width 596 height 35
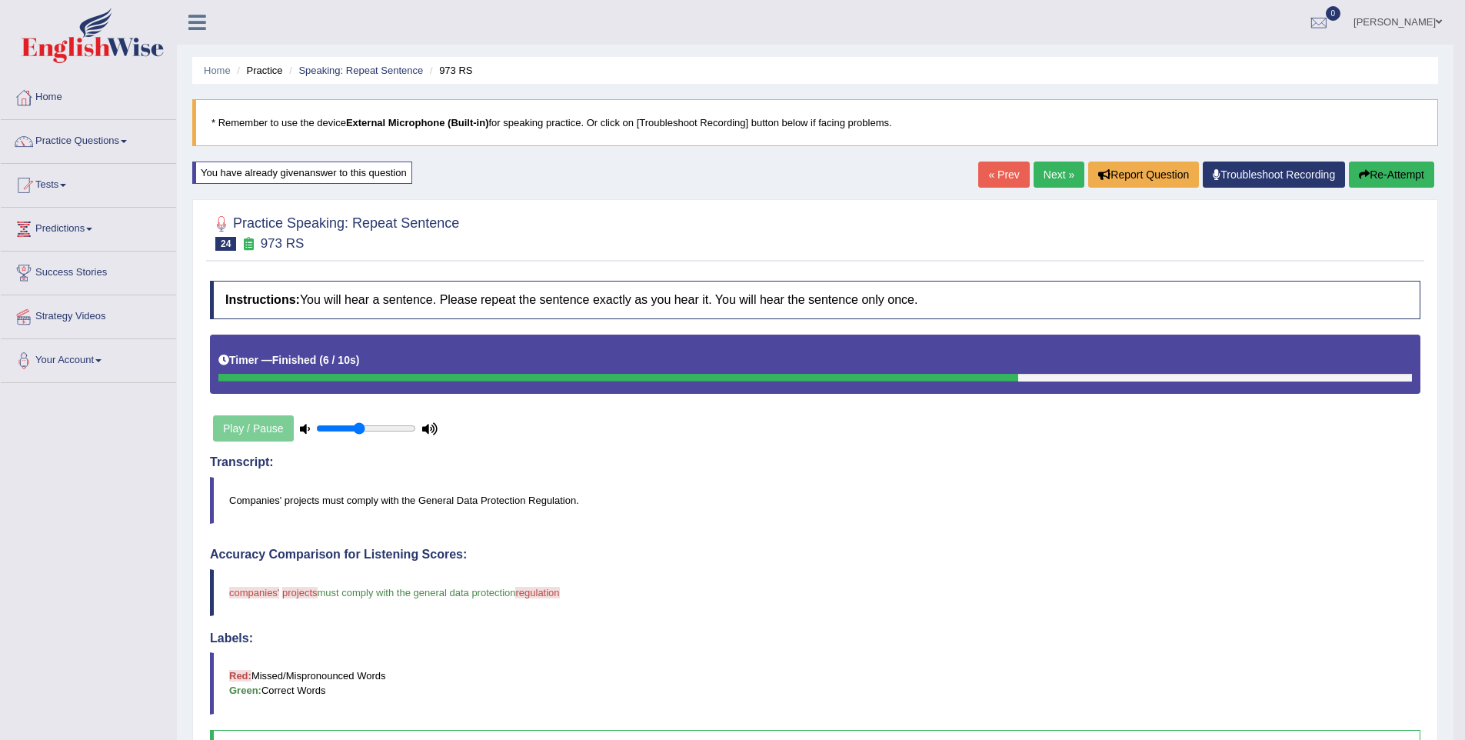
click at [1043, 165] on link "Next »" at bounding box center [1058, 174] width 51 height 26
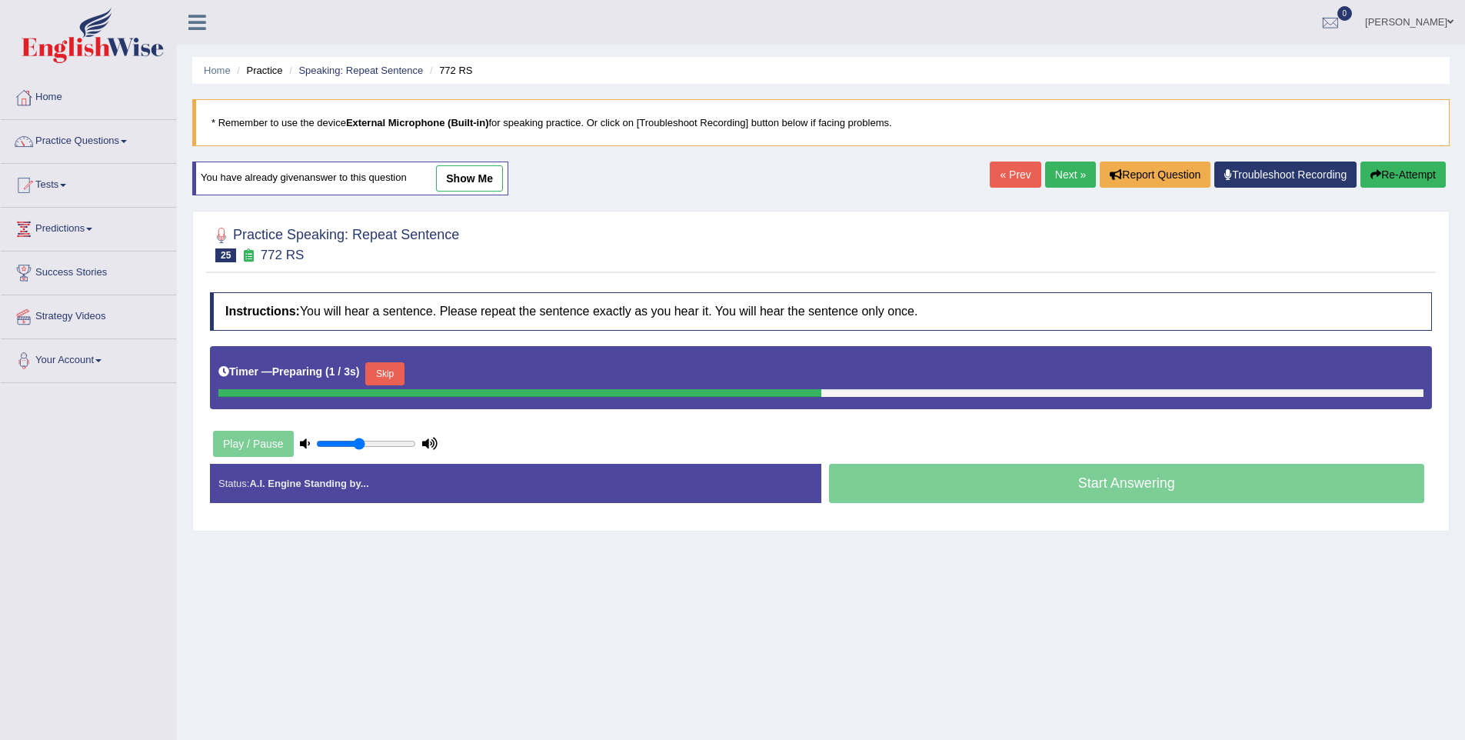
click at [404, 362] on button "Skip" at bounding box center [384, 373] width 38 height 23
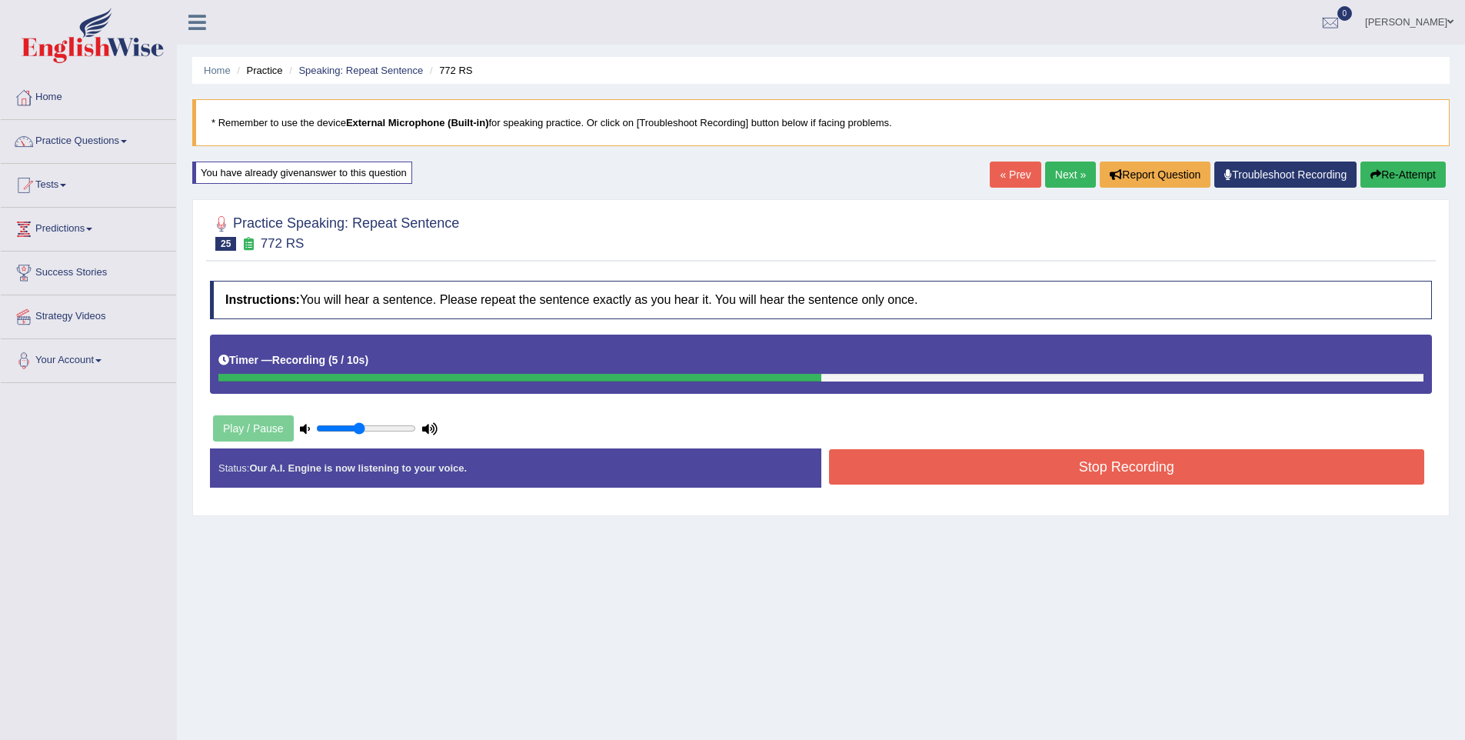
click at [996, 455] on button "Stop Recording" at bounding box center [1127, 466] width 596 height 35
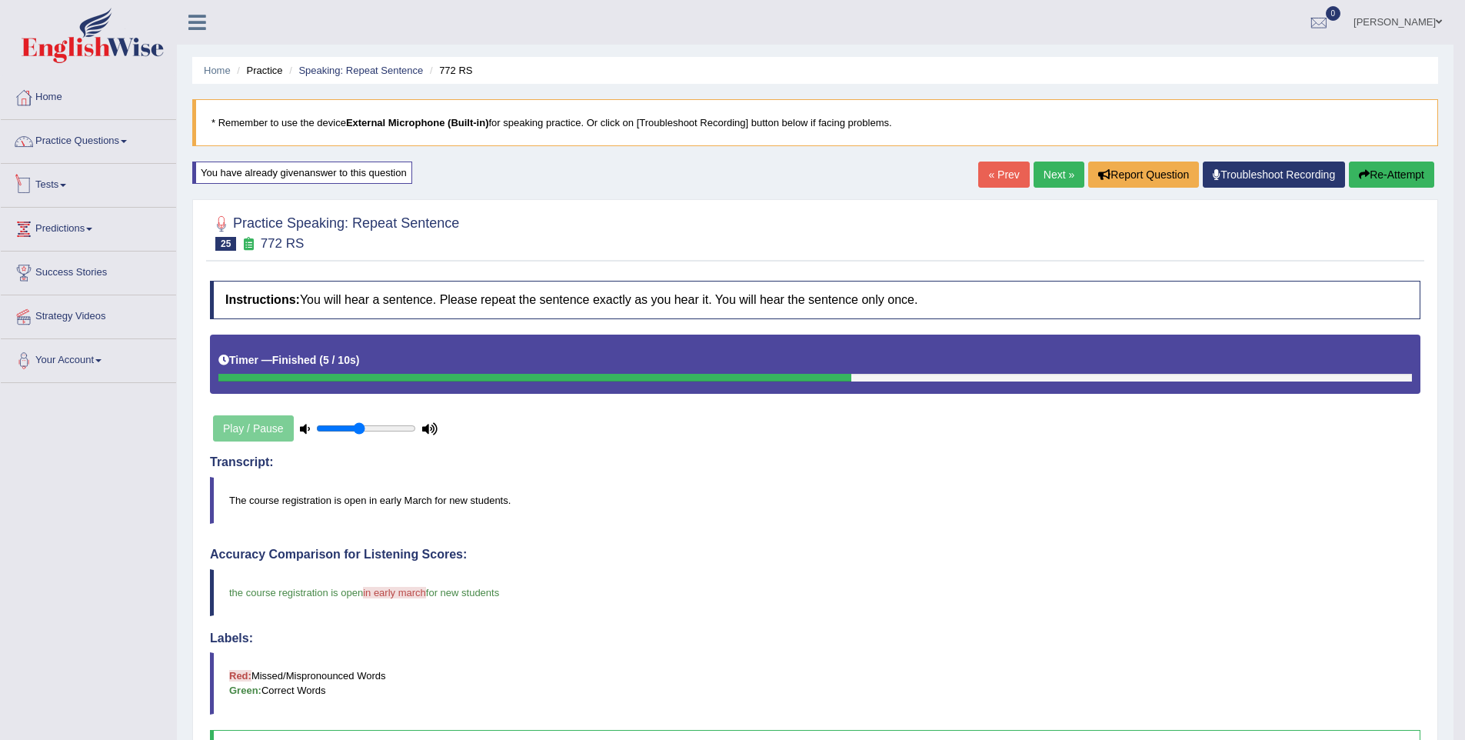
click at [95, 145] on link "Practice Questions" at bounding box center [88, 139] width 175 height 38
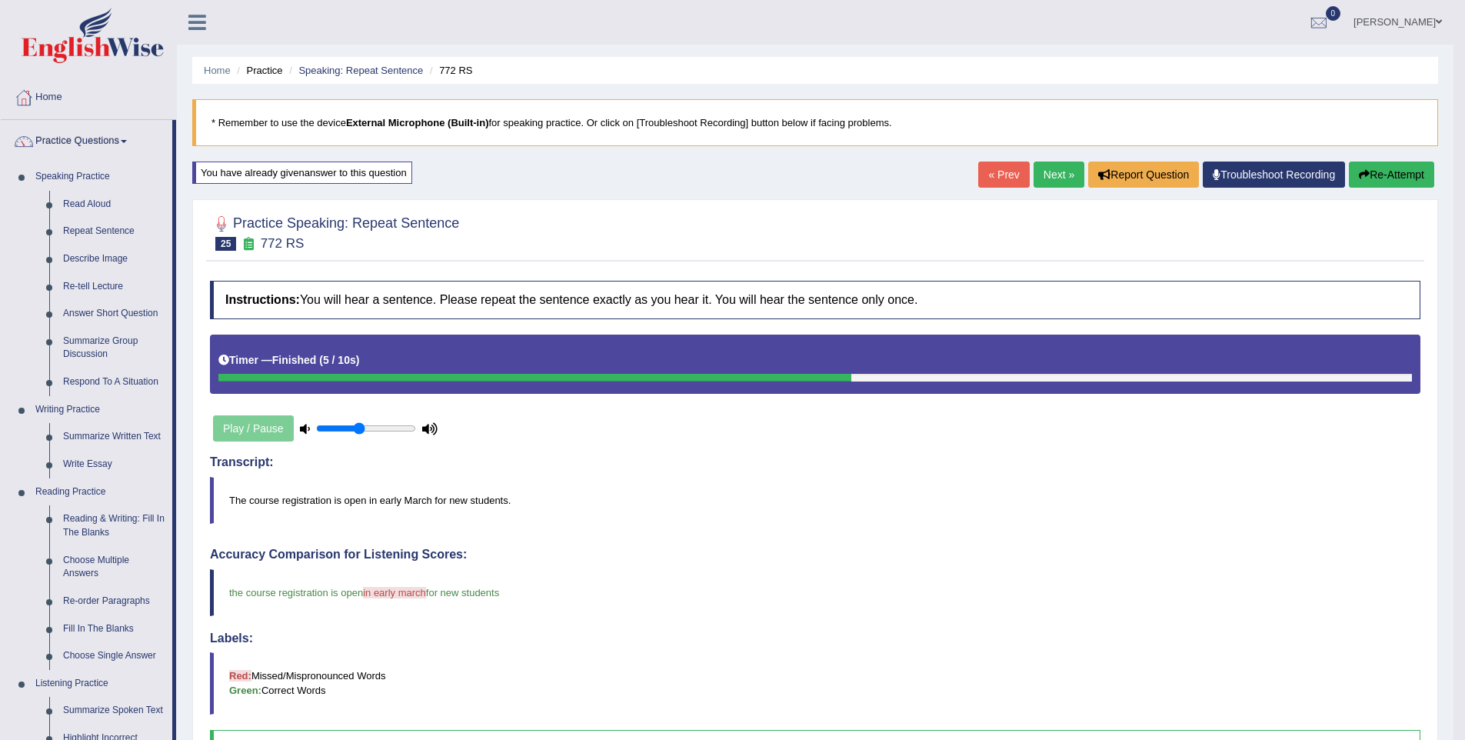
click at [1044, 179] on link "Next »" at bounding box center [1058, 174] width 51 height 26
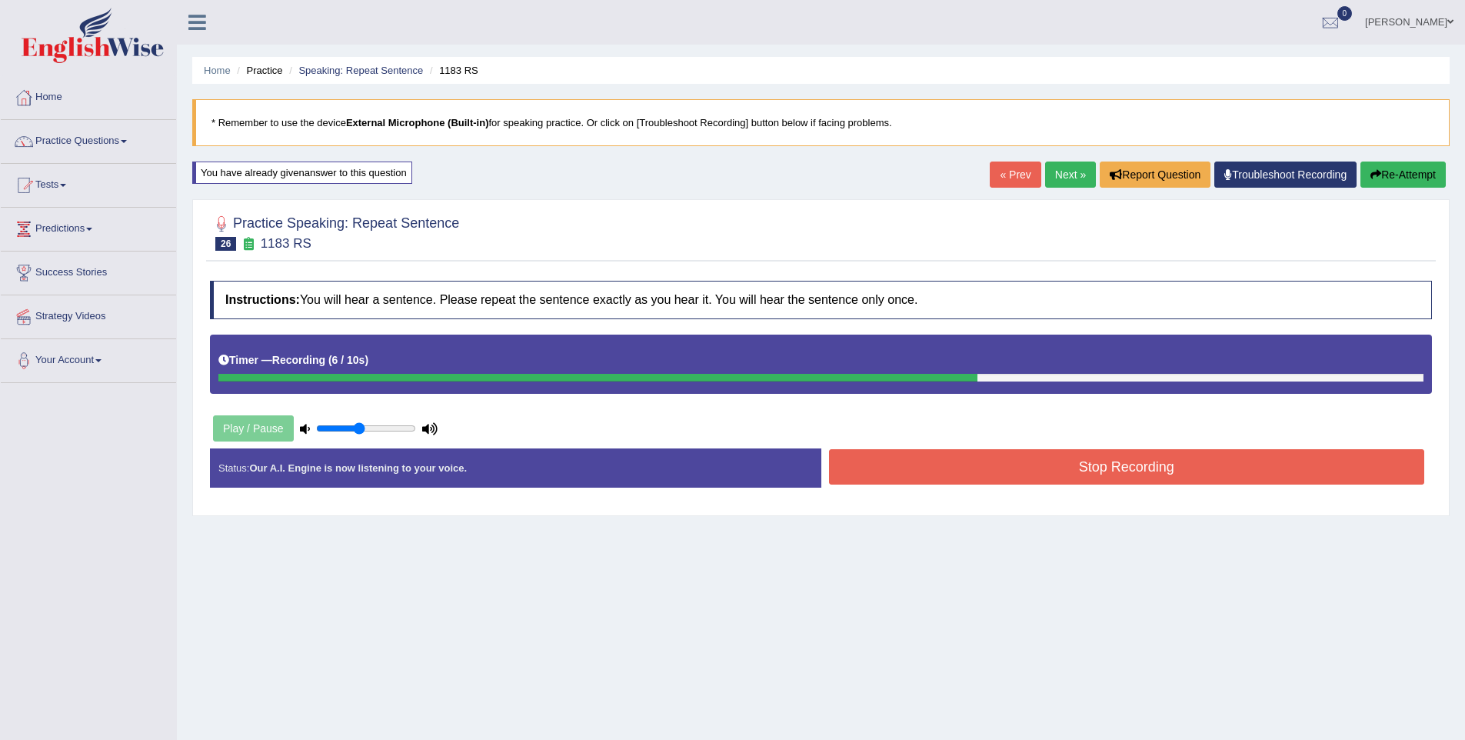
click at [1243, 467] on button "Stop Recording" at bounding box center [1127, 466] width 596 height 35
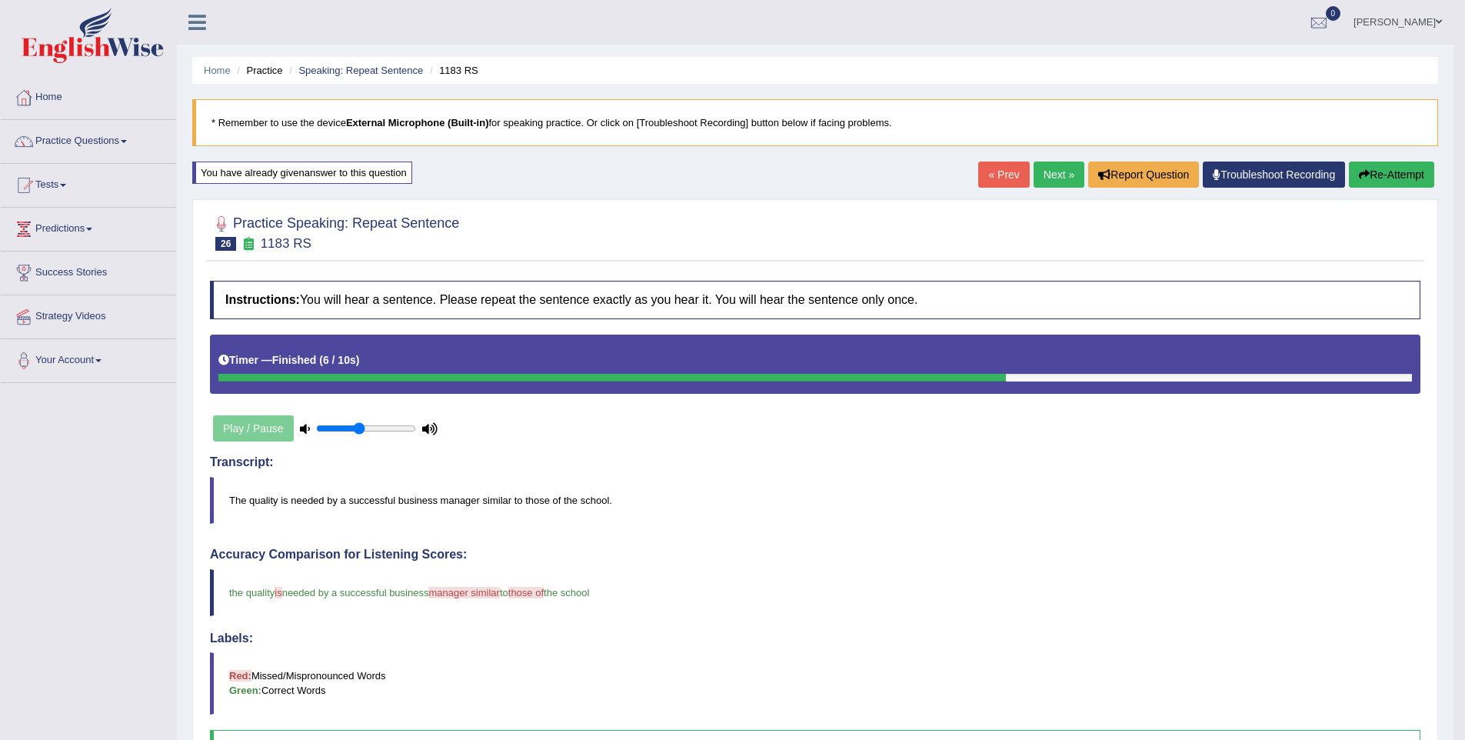
click at [1047, 173] on link "Next »" at bounding box center [1058, 174] width 51 height 26
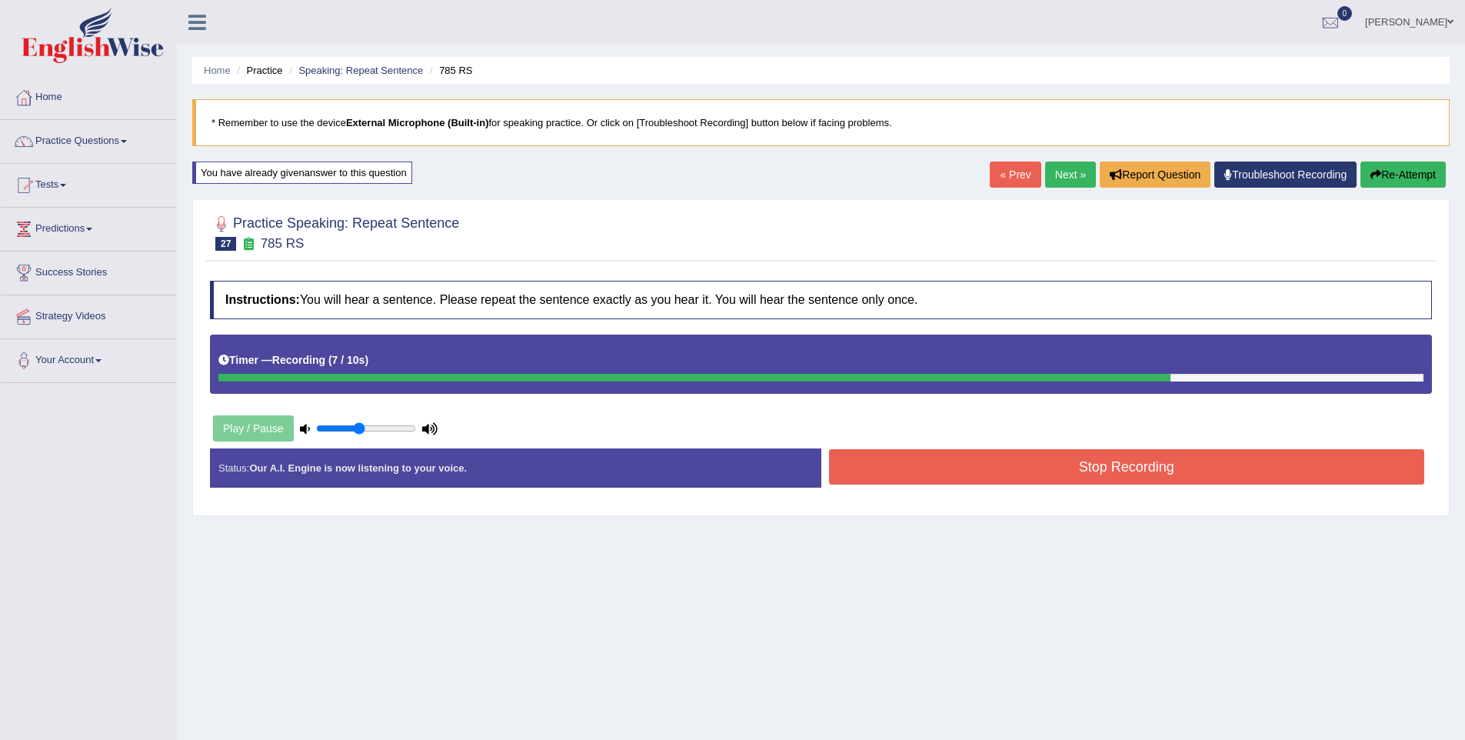
click at [1184, 474] on button "Stop Recording" at bounding box center [1127, 466] width 596 height 35
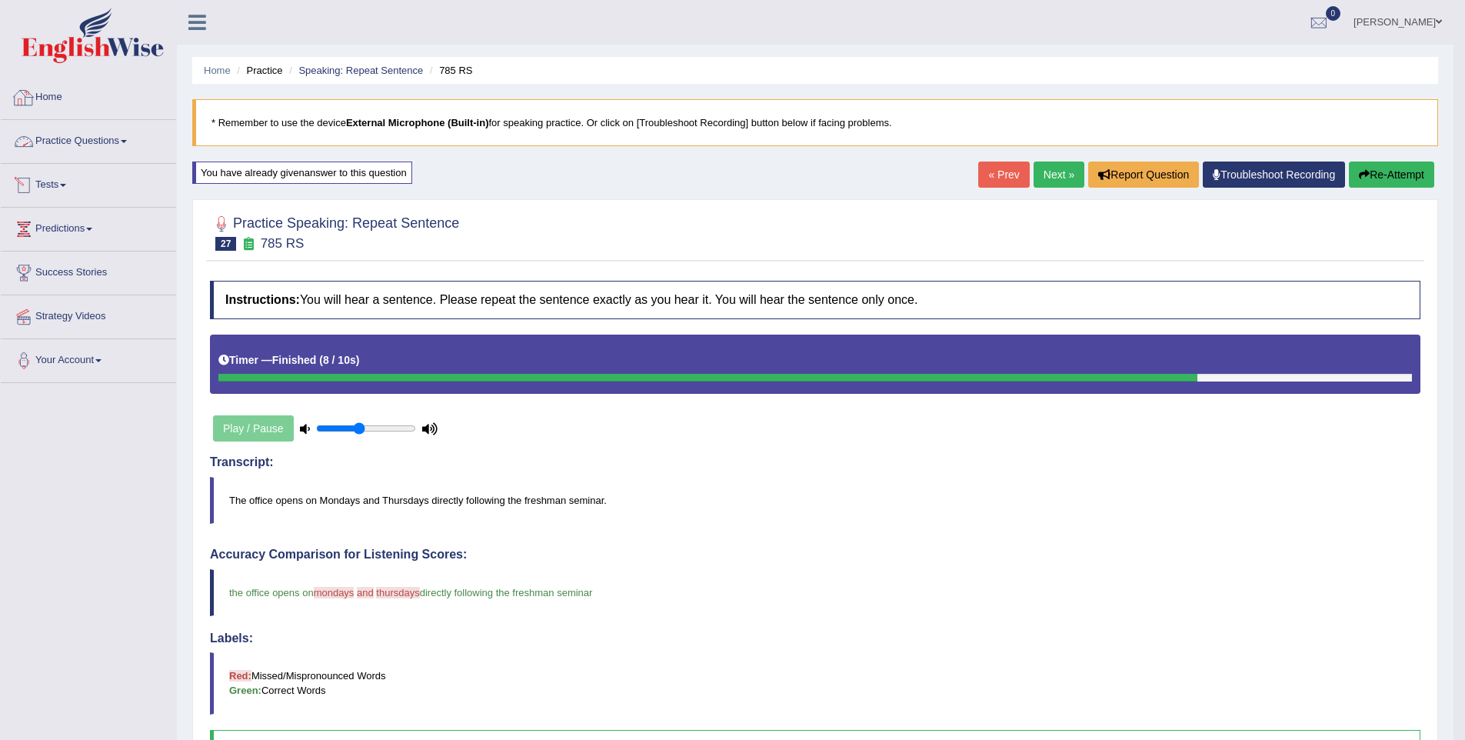
click at [53, 141] on link "Practice Questions" at bounding box center [88, 139] width 175 height 38
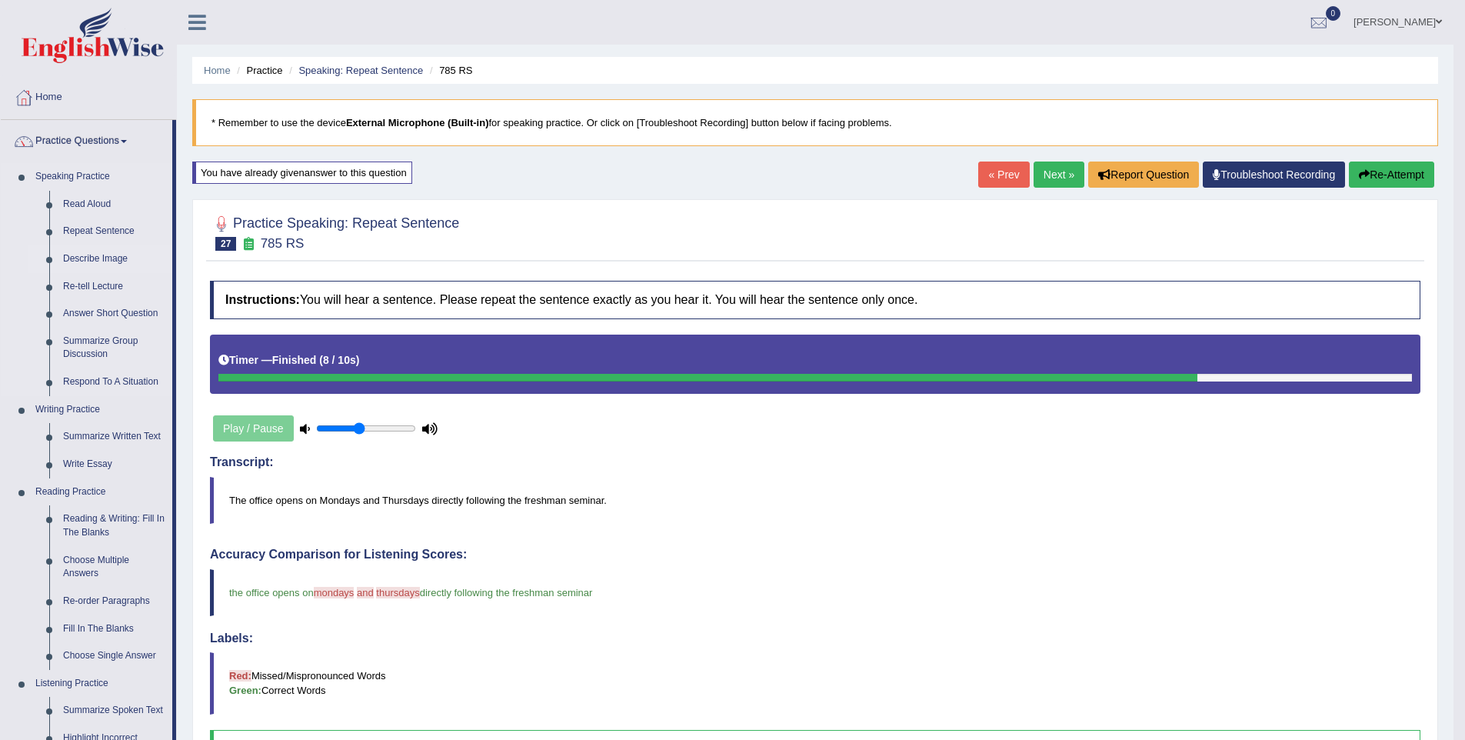
click at [113, 262] on link "Describe Image" at bounding box center [114, 259] width 116 height 28
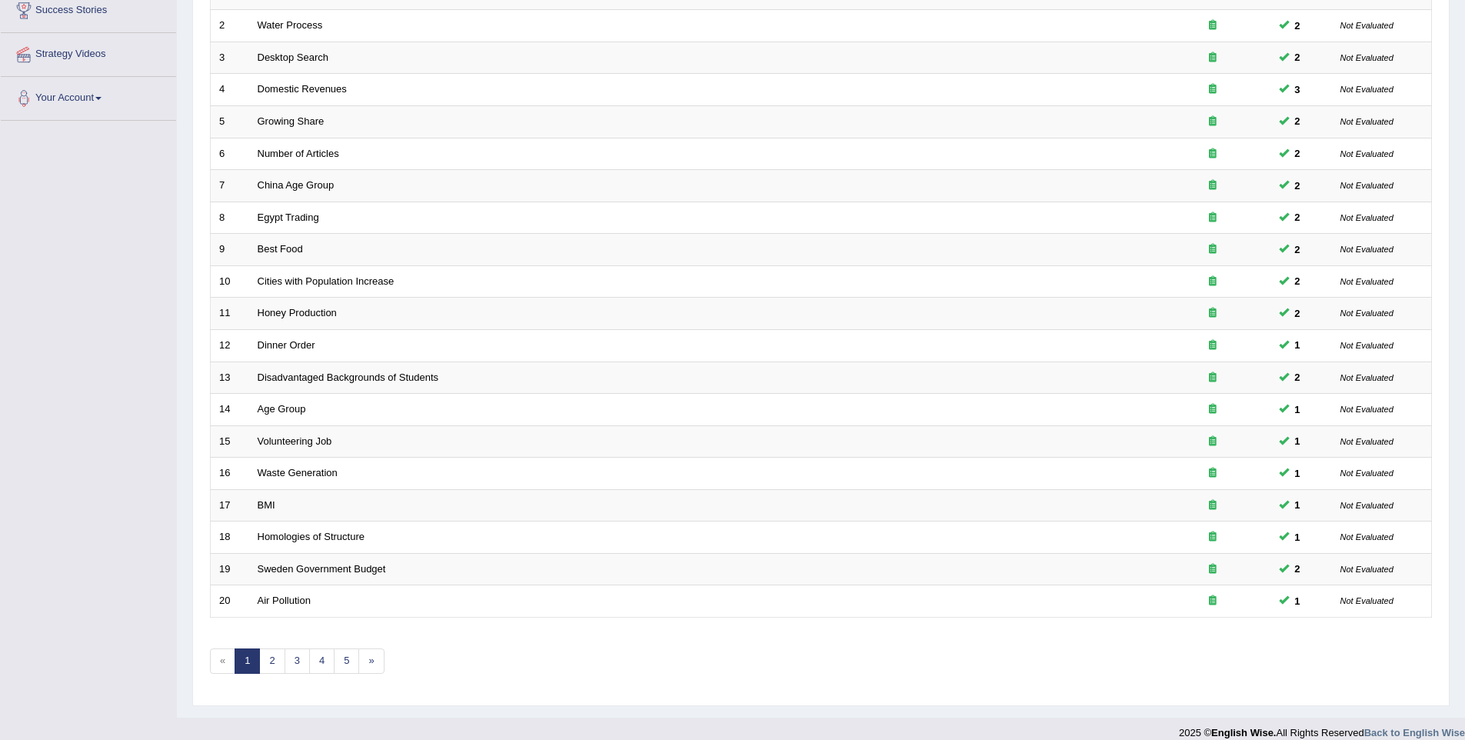
scroll to position [278, 0]
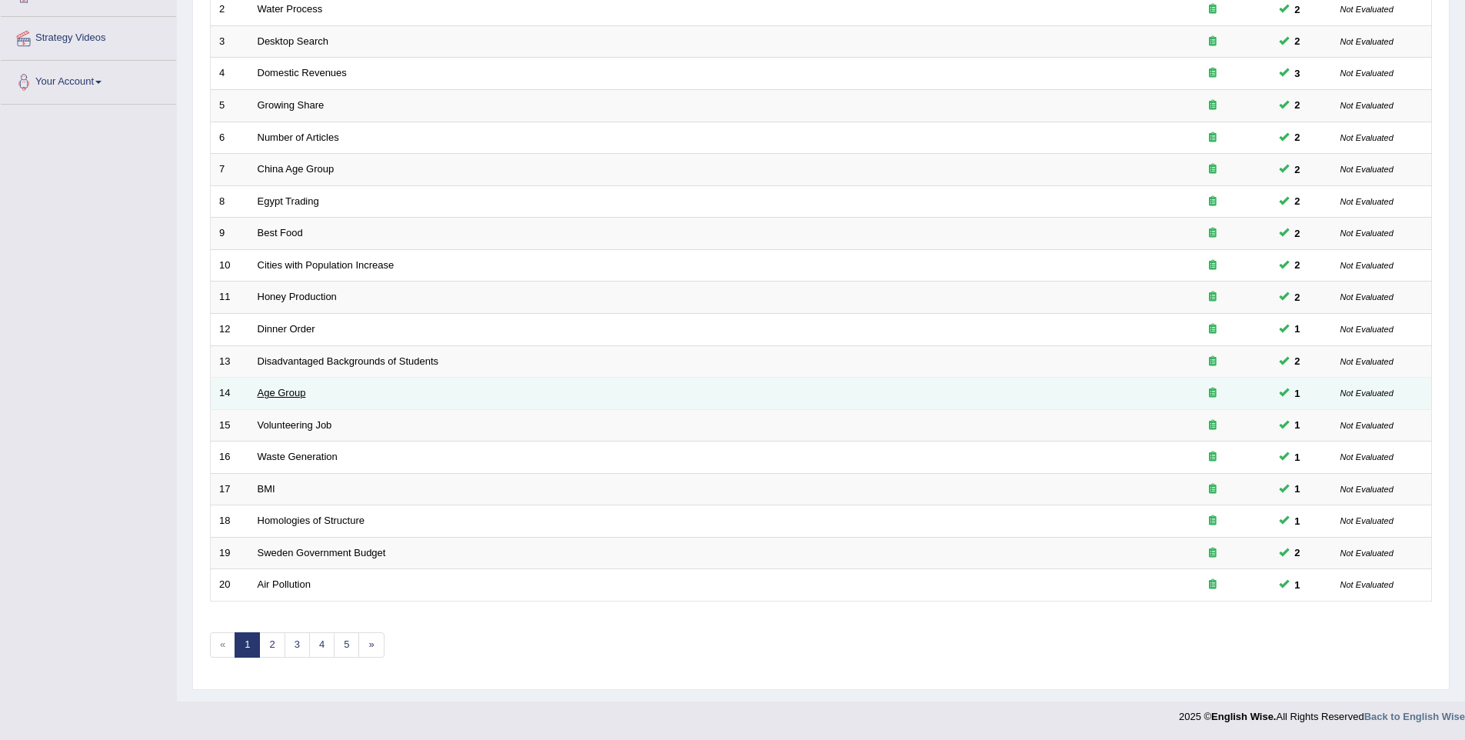
click at [294, 396] on link "Age Group" at bounding box center [282, 393] width 48 height 12
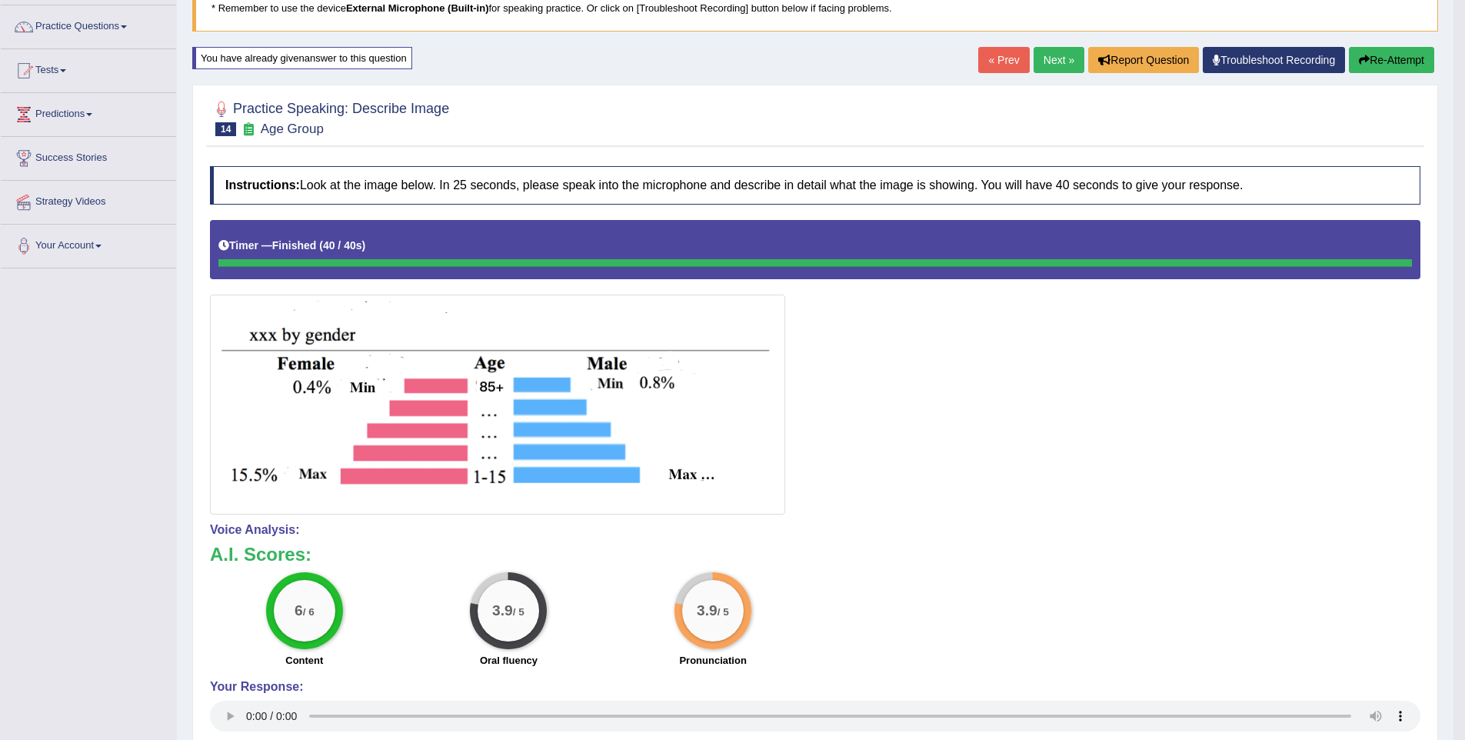
scroll to position [87, 0]
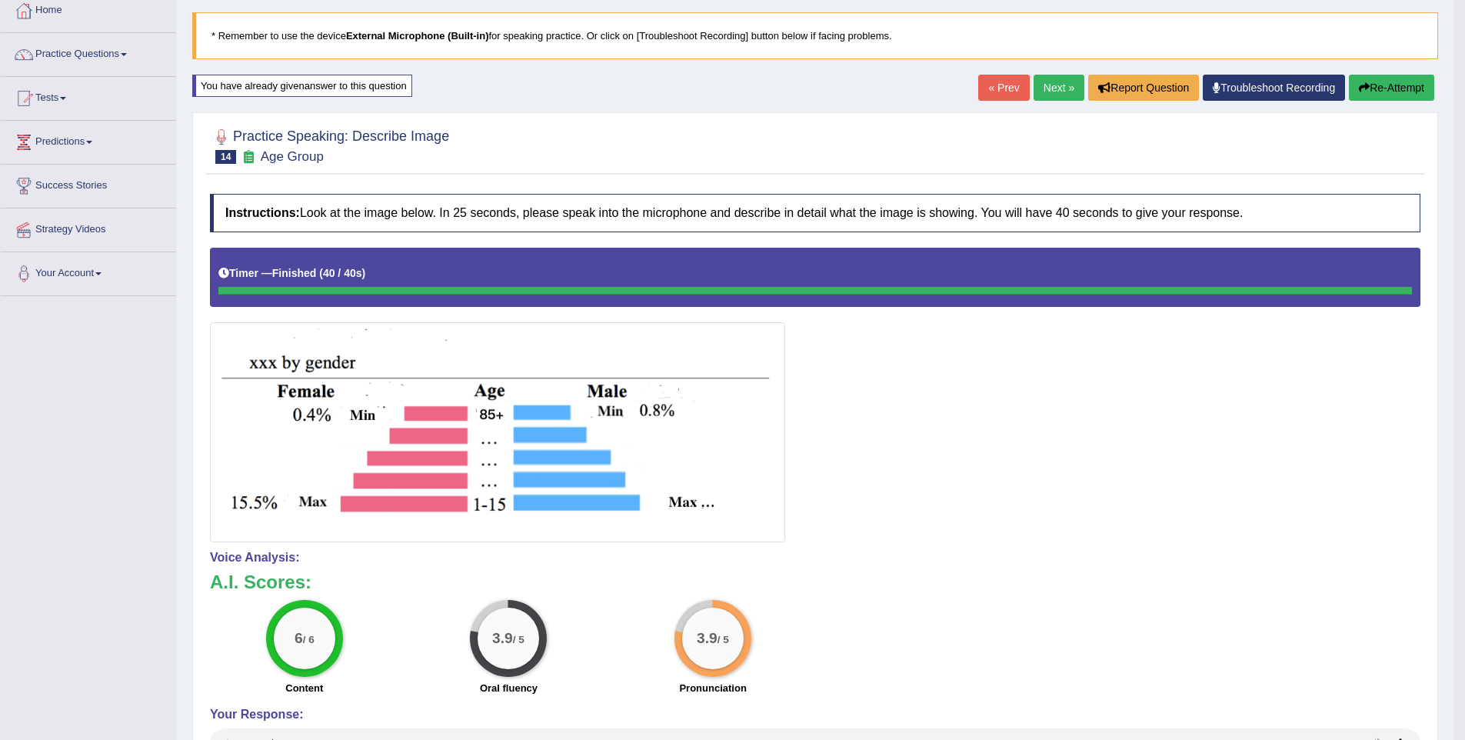
click at [1372, 91] on button "Re-Attempt" at bounding box center [1390, 88] width 85 height 26
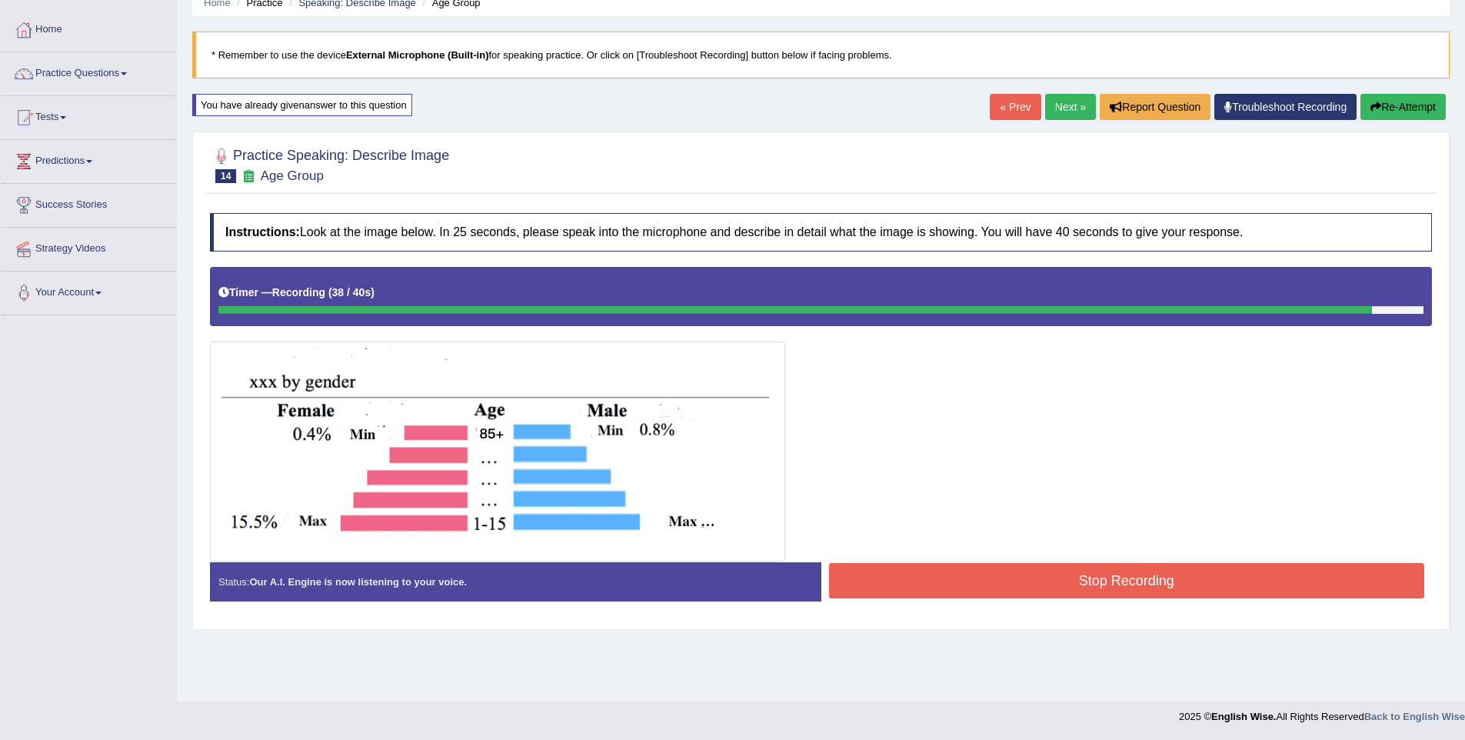
click at [1059, 576] on button "Stop Recording" at bounding box center [1127, 580] width 596 height 35
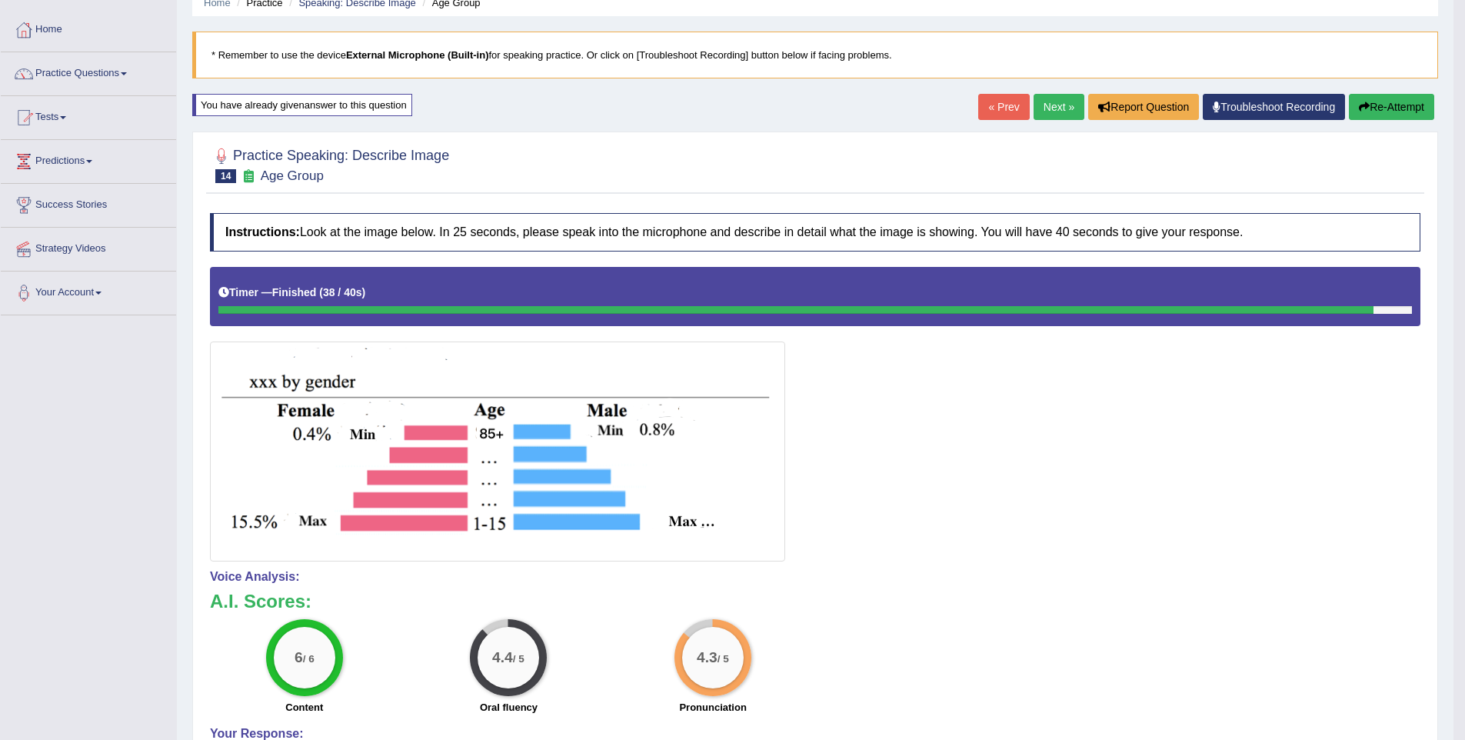
click at [1046, 108] on link "Next »" at bounding box center [1058, 107] width 51 height 26
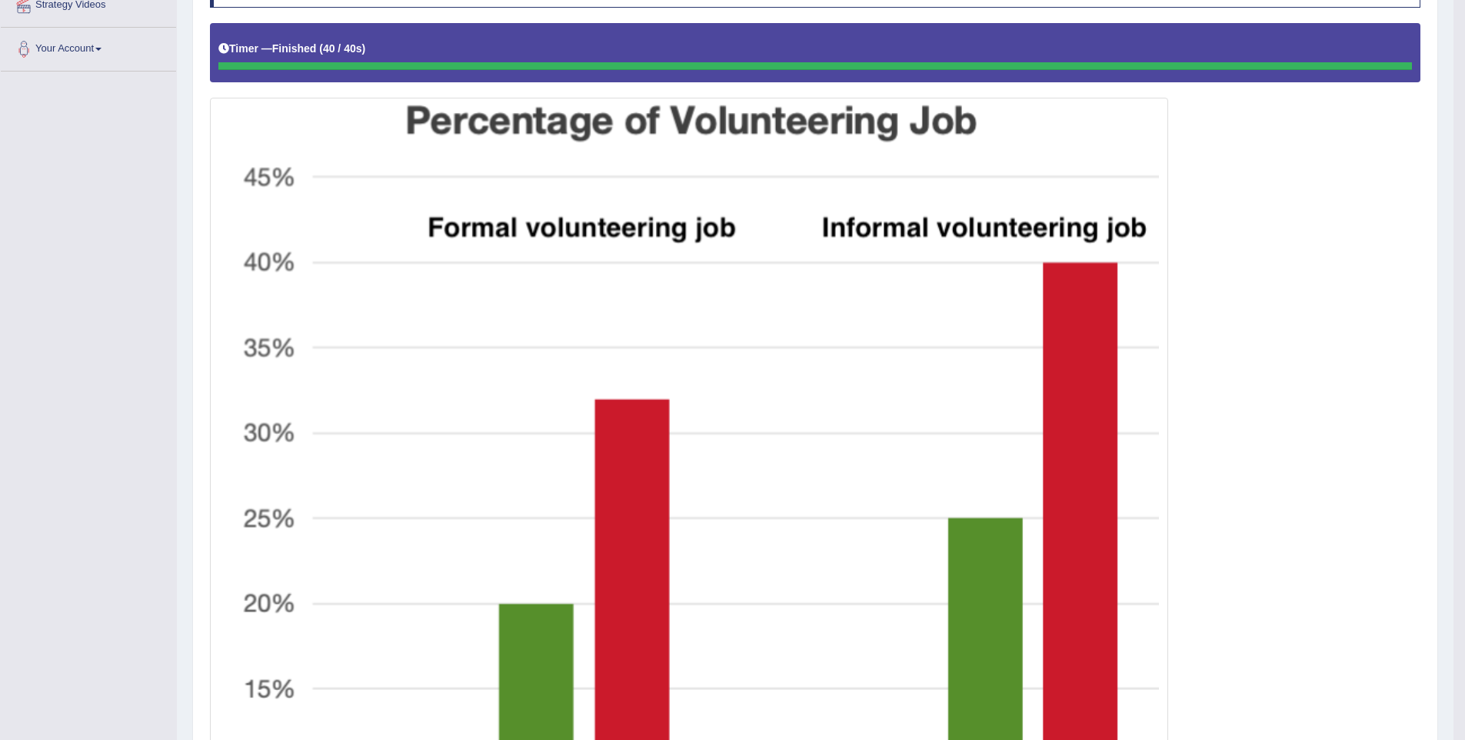
scroll to position [136, 0]
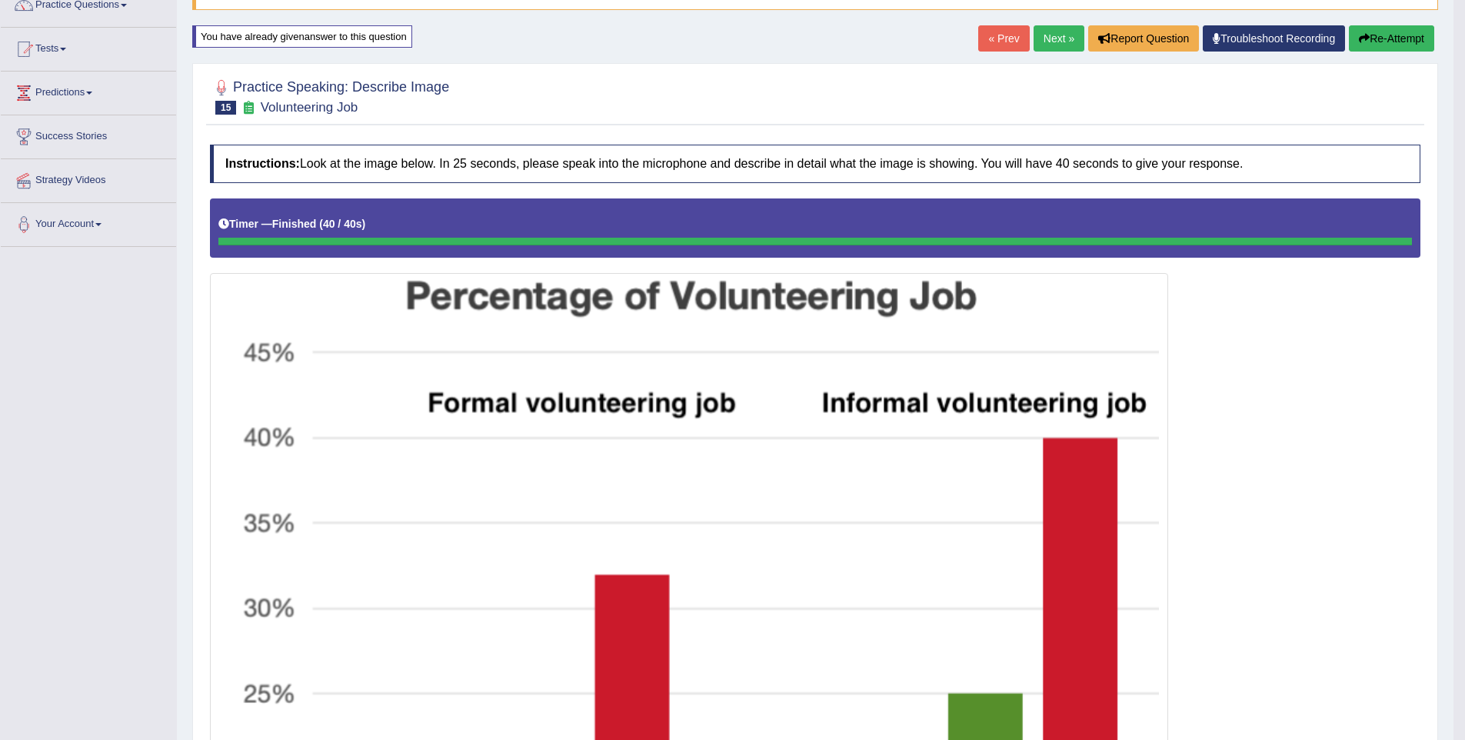
click at [1051, 46] on link "Next »" at bounding box center [1058, 38] width 51 height 26
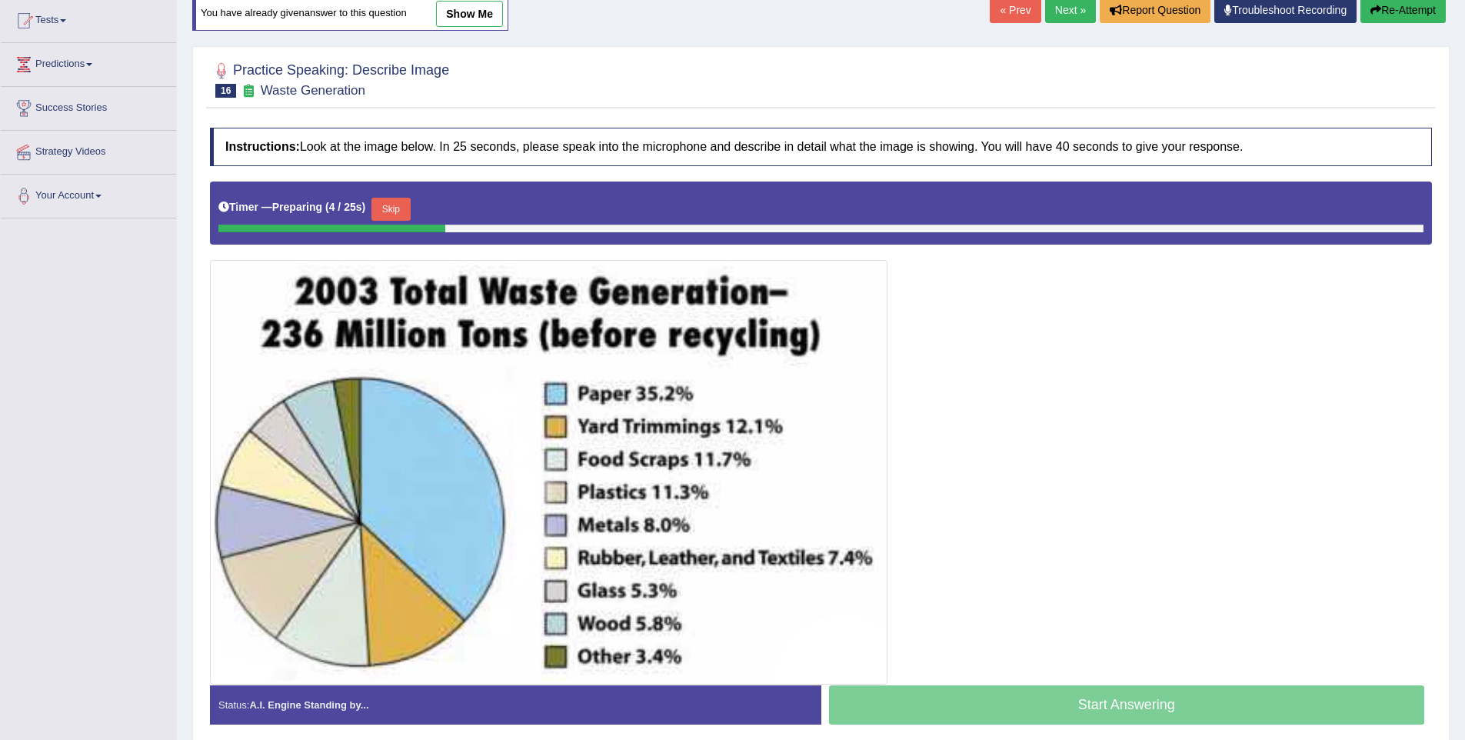
scroll to position [168, 0]
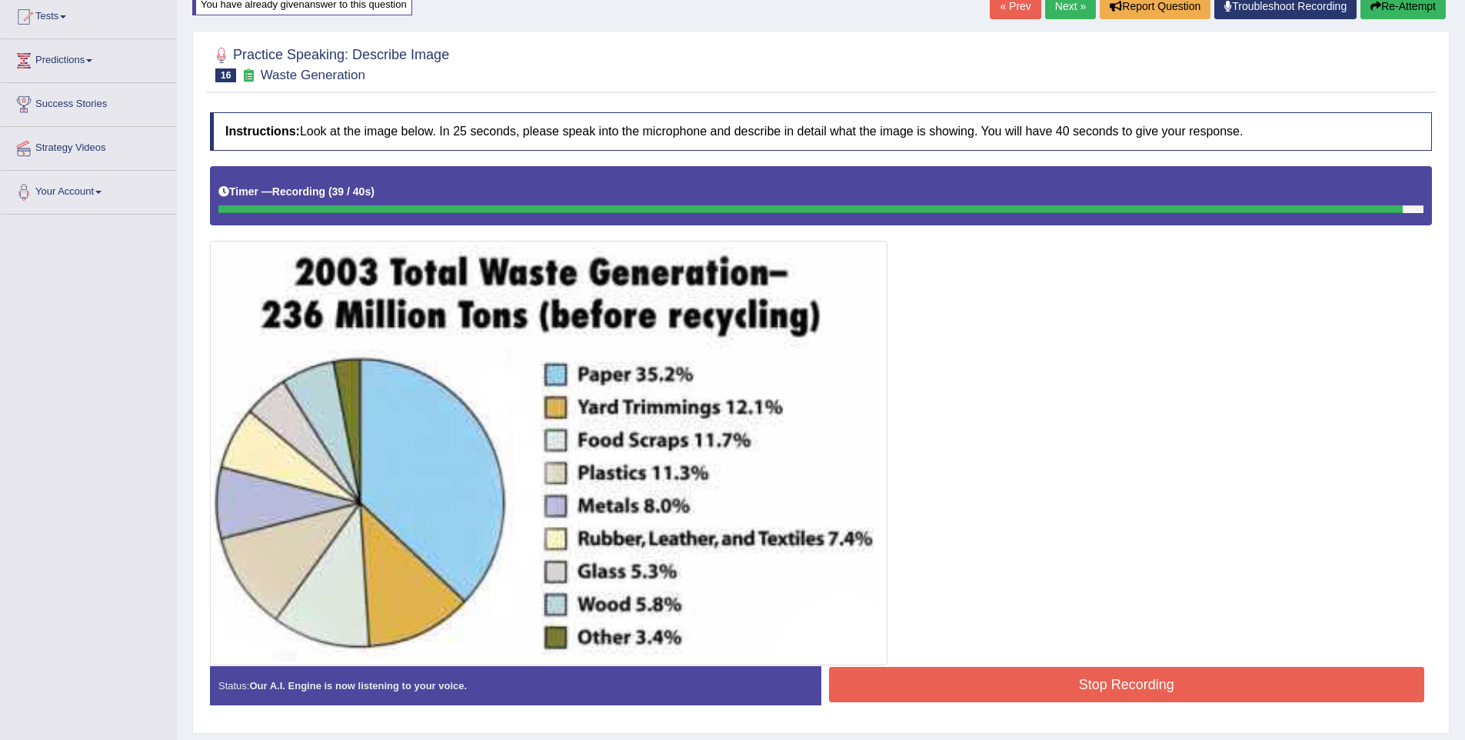
click at [1058, 681] on button "Stop Recording" at bounding box center [1127, 684] width 596 height 35
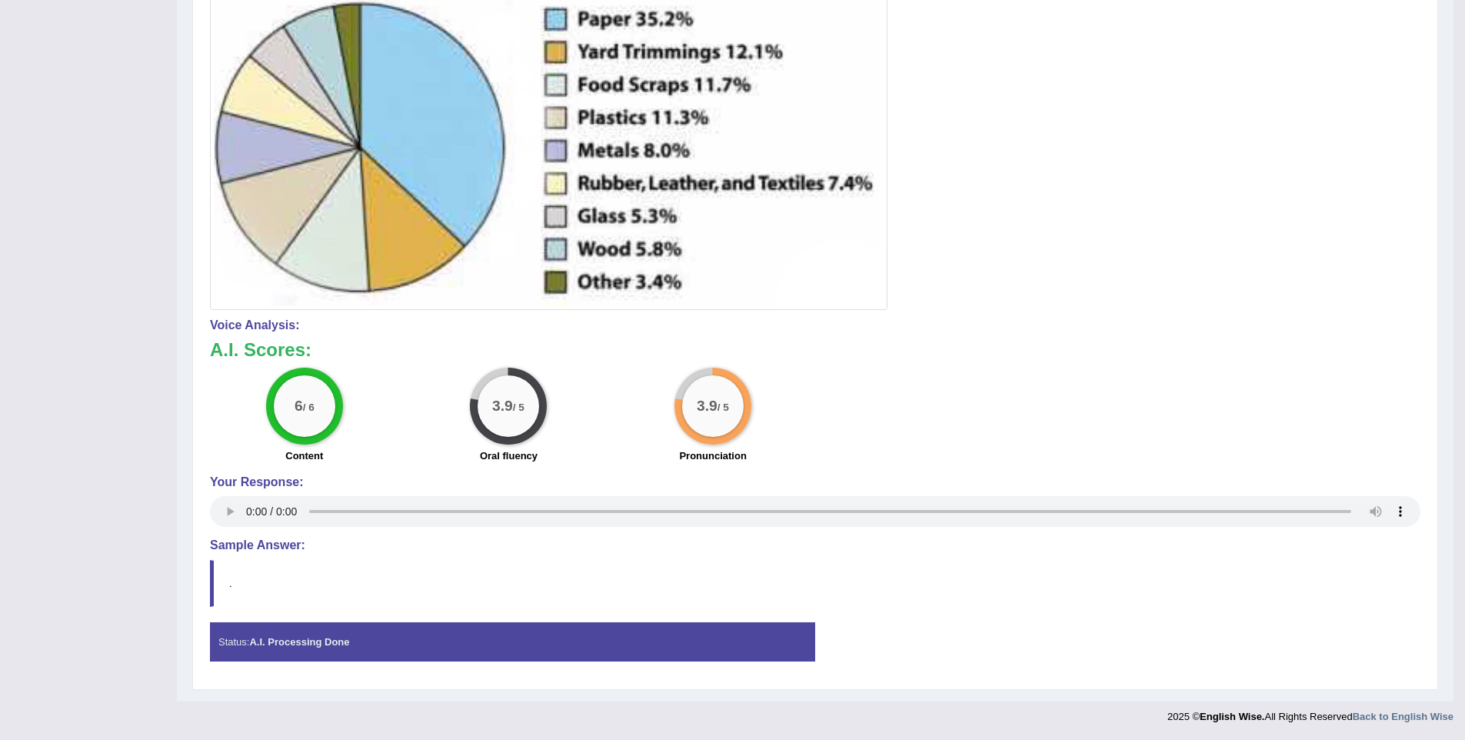
scroll to position [0, 0]
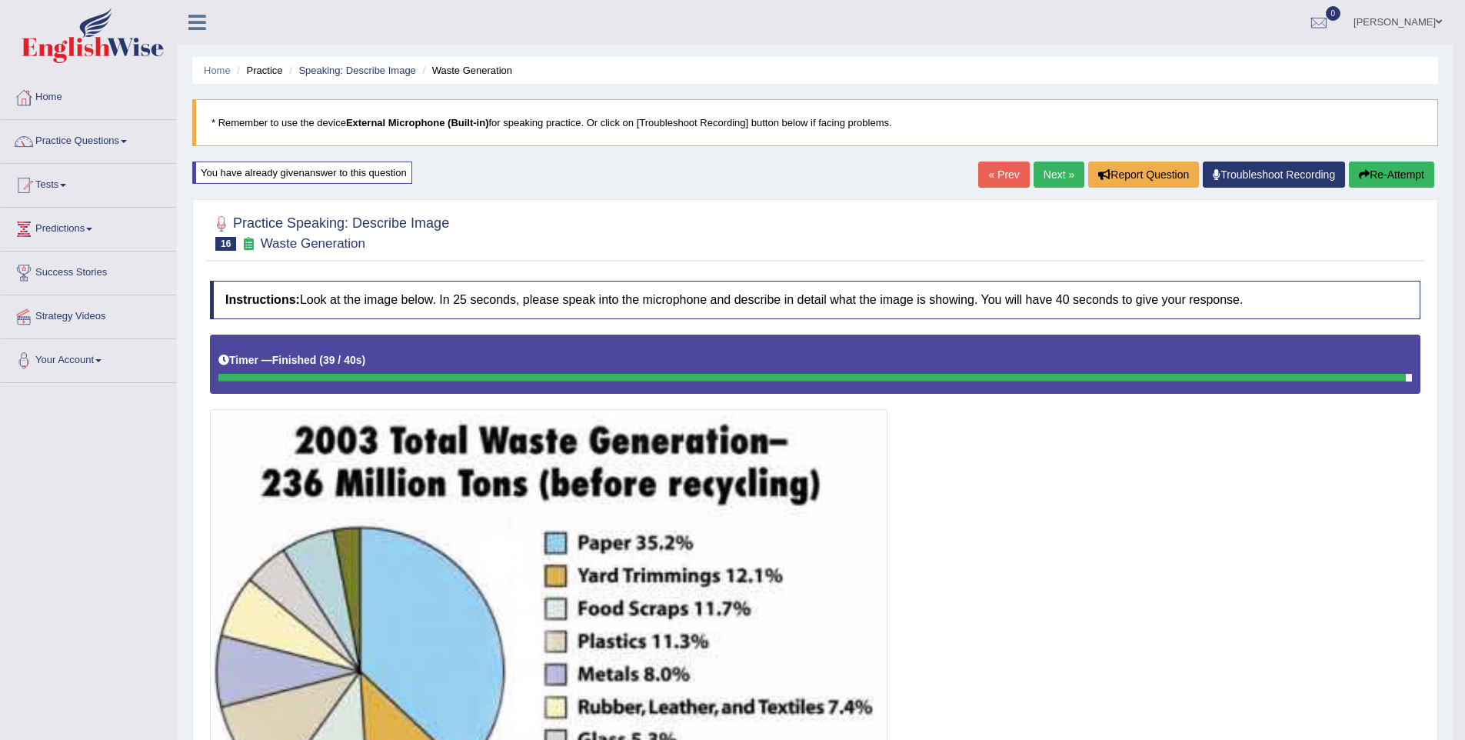
click at [1051, 171] on link "Next »" at bounding box center [1058, 174] width 51 height 26
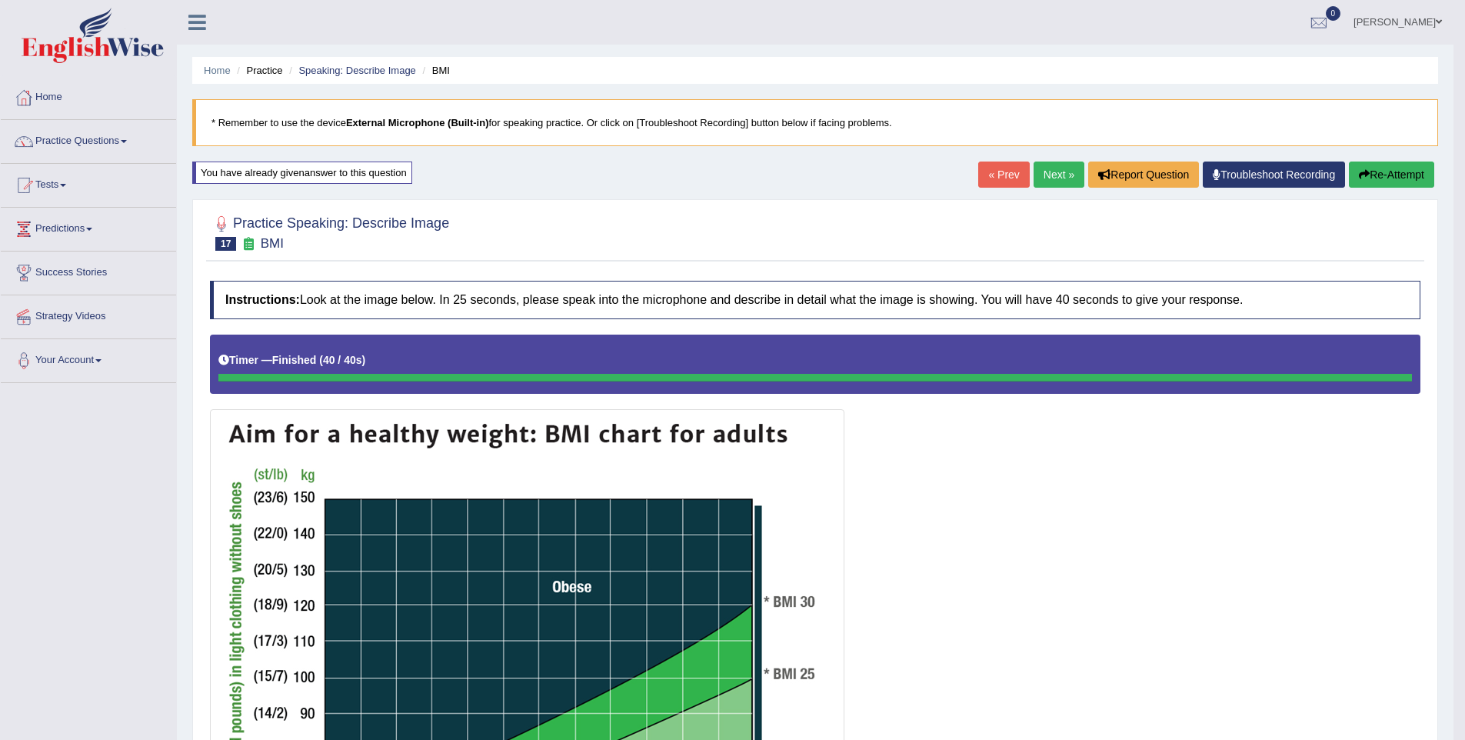
click at [1048, 178] on link "Next »" at bounding box center [1058, 174] width 51 height 26
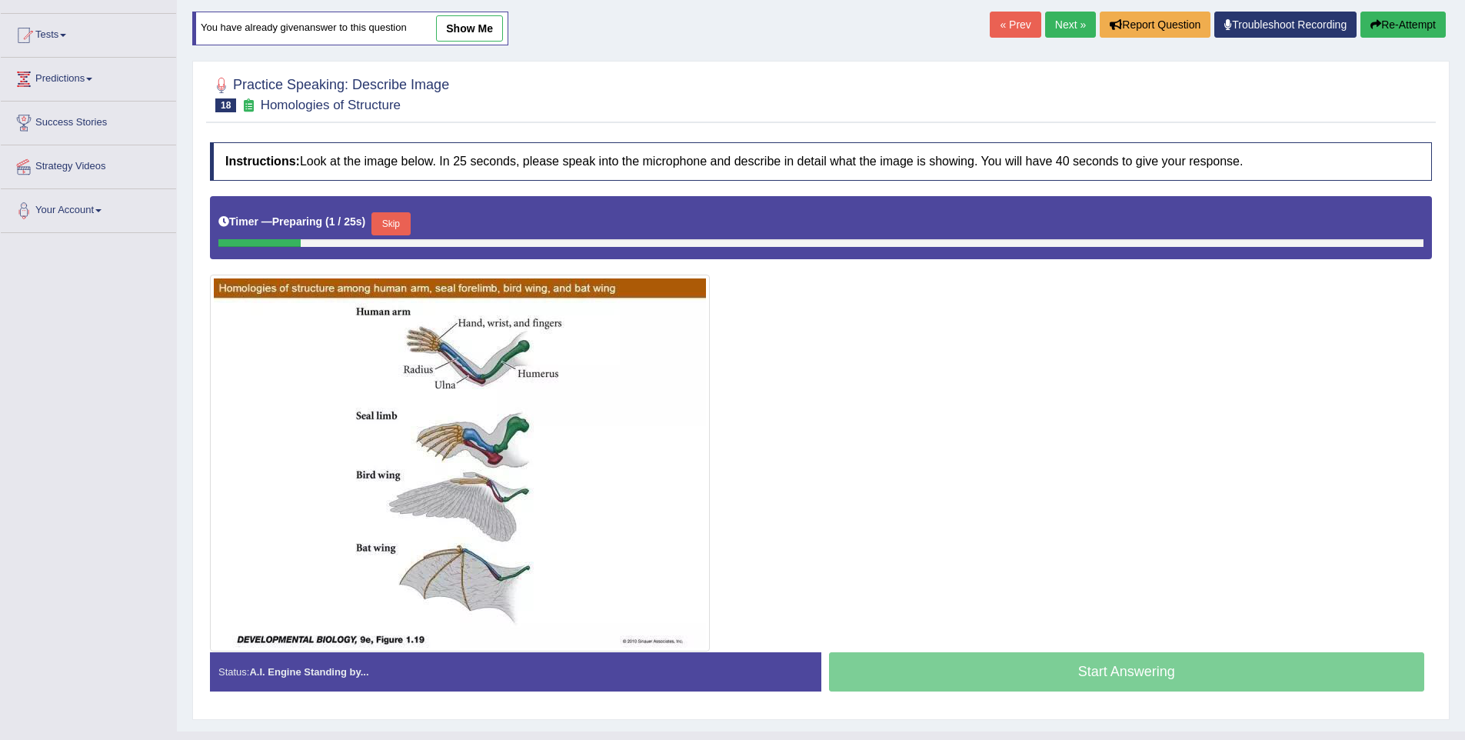
scroll to position [154, 0]
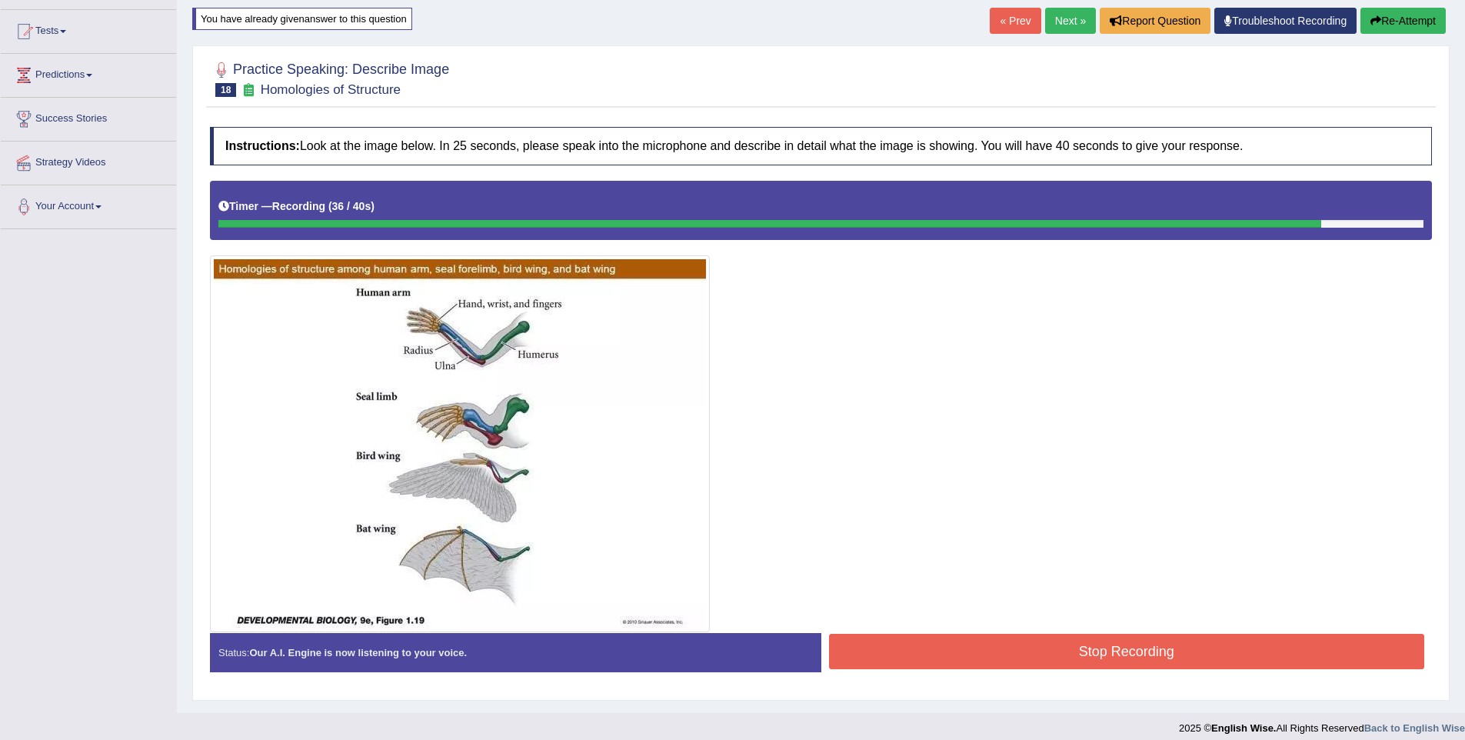
click at [1183, 637] on button "Stop Recording" at bounding box center [1127, 650] width 596 height 35
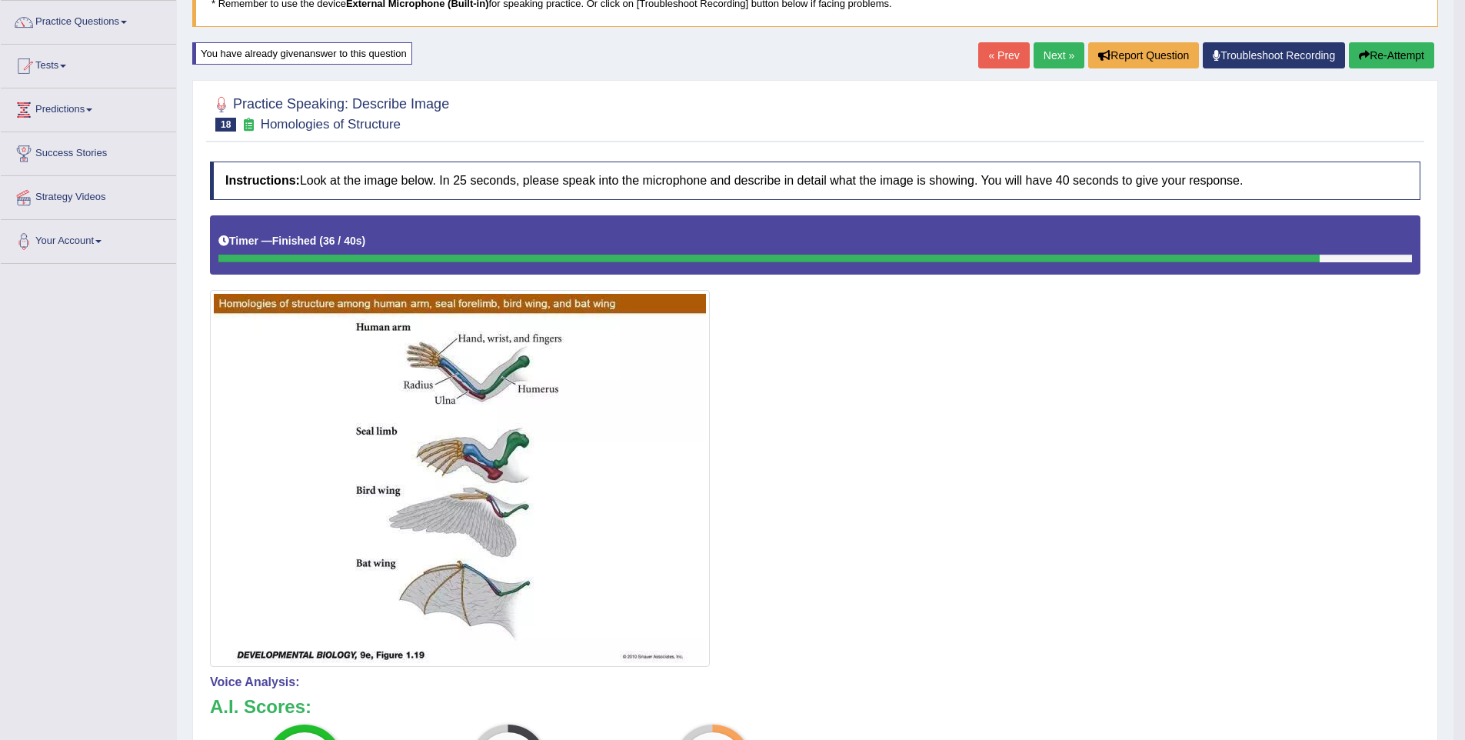
scroll to position [0, 0]
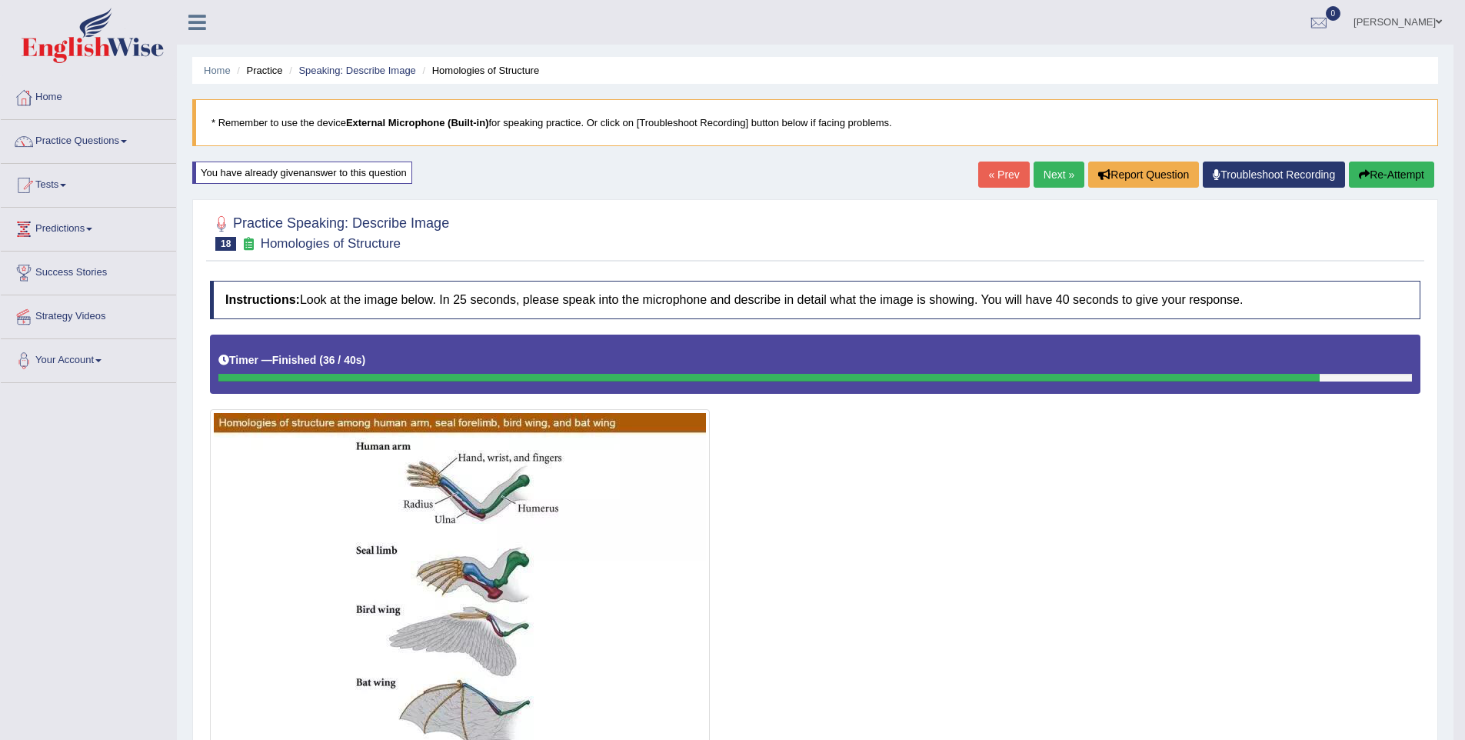
click at [1039, 175] on link "Next »" at bounding box center [1058, 174] width 51 height 26
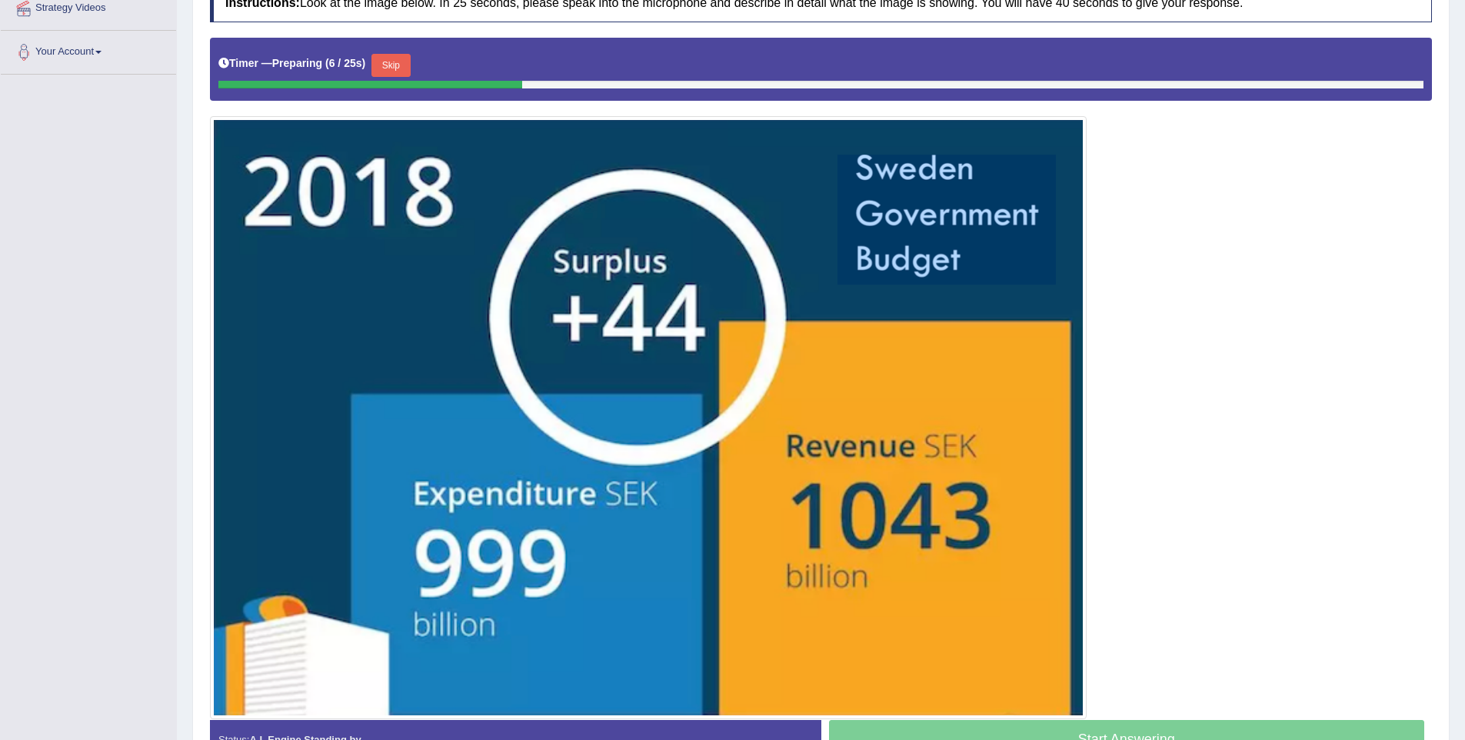
scroll to position [322, 0]
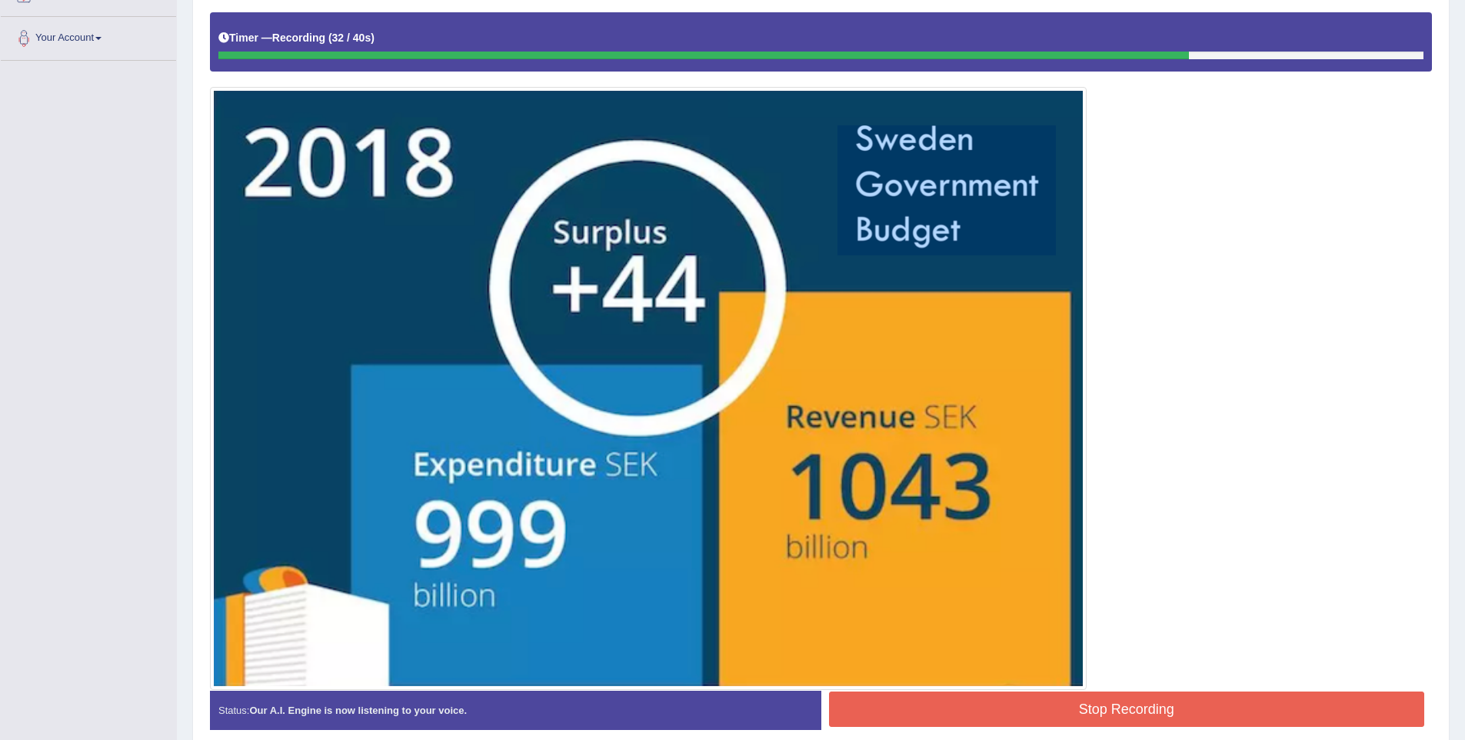
click at [1192, 712] on button "Stop Recording" at bounding box center [1127, 708] width 596 height 35
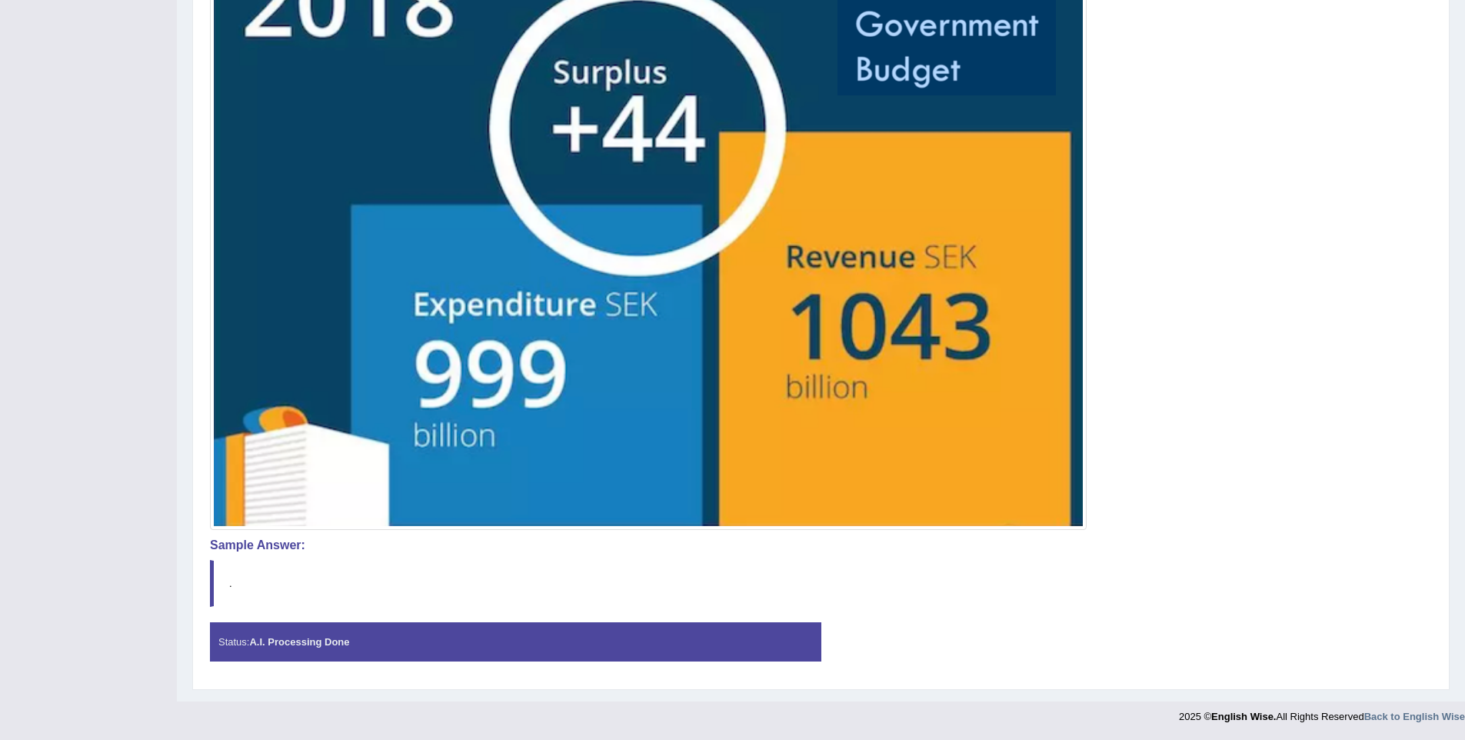
scroll to position [0, 0]
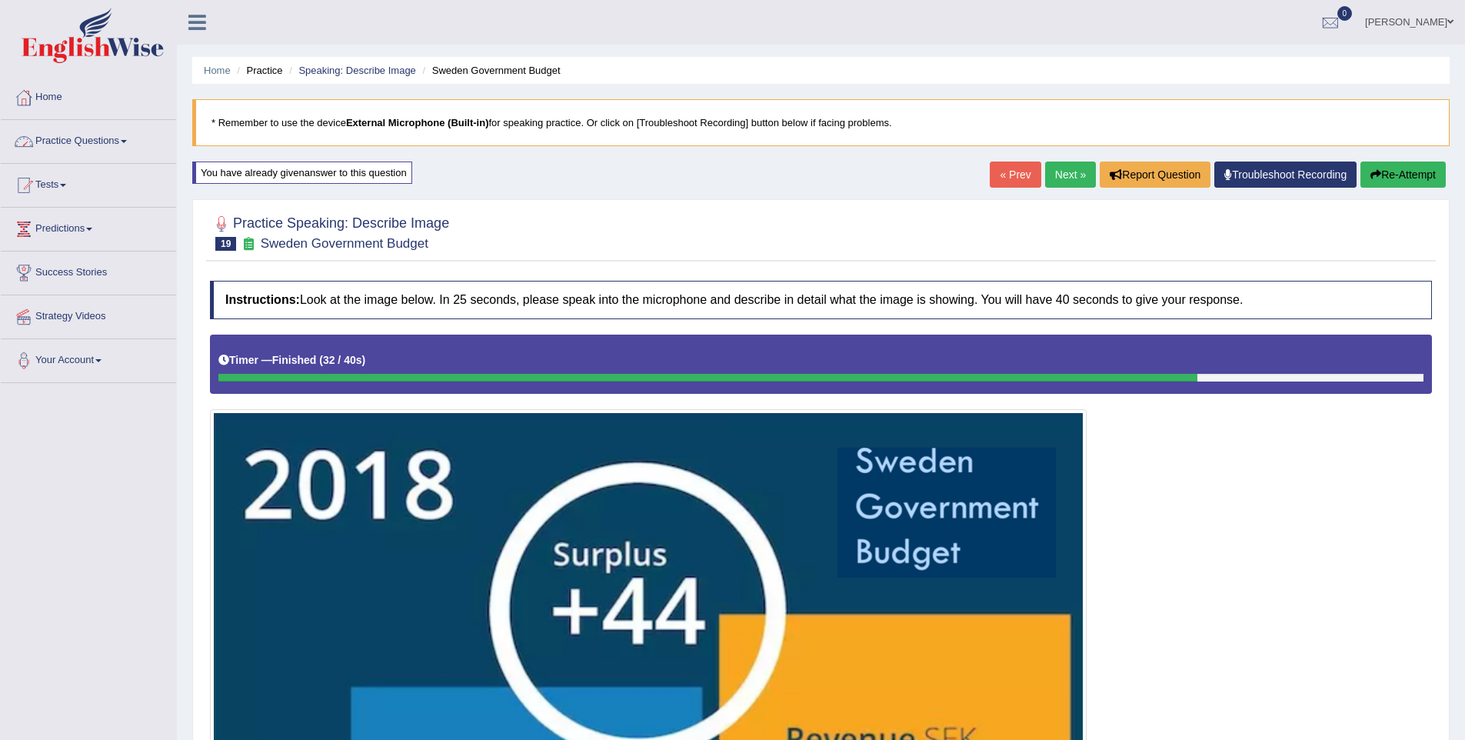
click at [75, 135] on link "Practice Questions" at bounding box center [88, 139] width 175 height 38
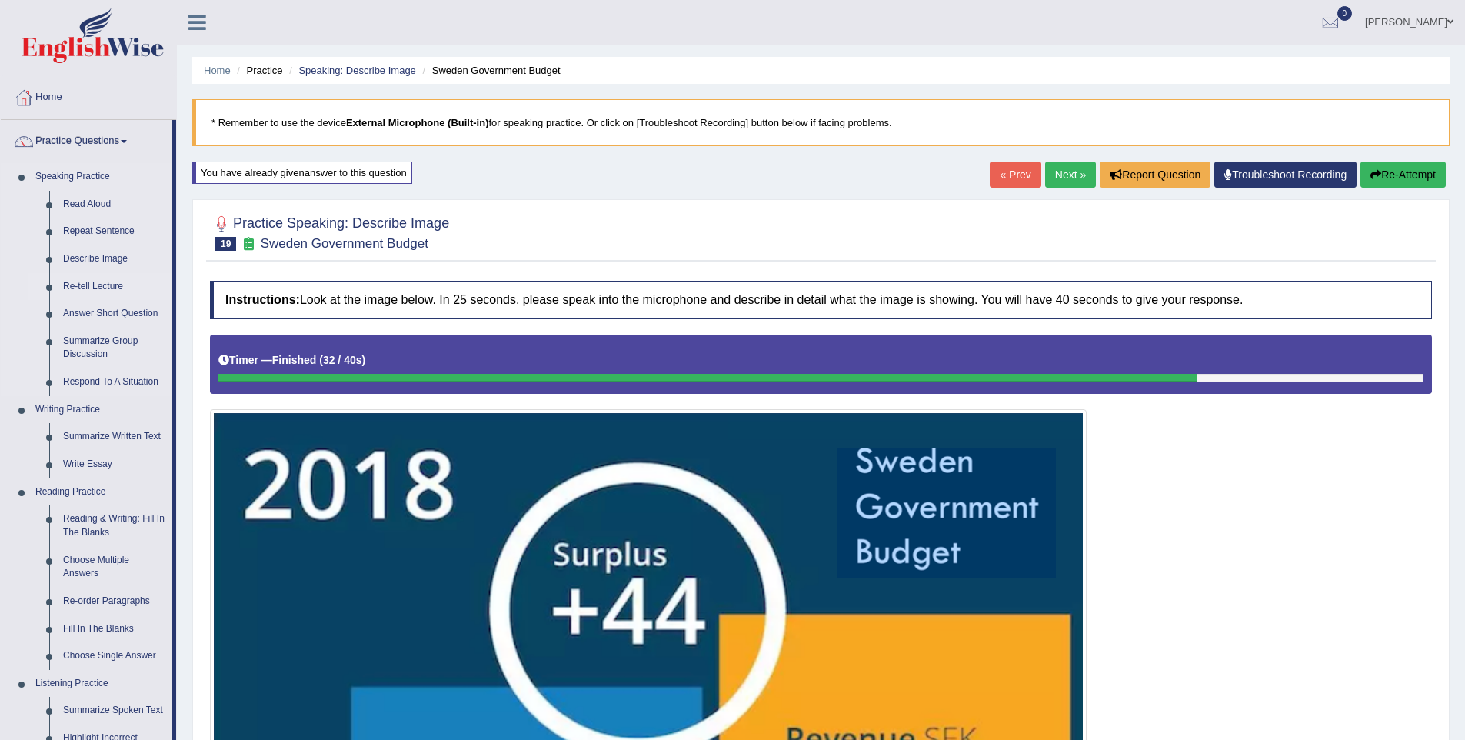
click at [110, 284] on link "Re-tell Lecture" at bounding box center [114, 287] width 116 height 28
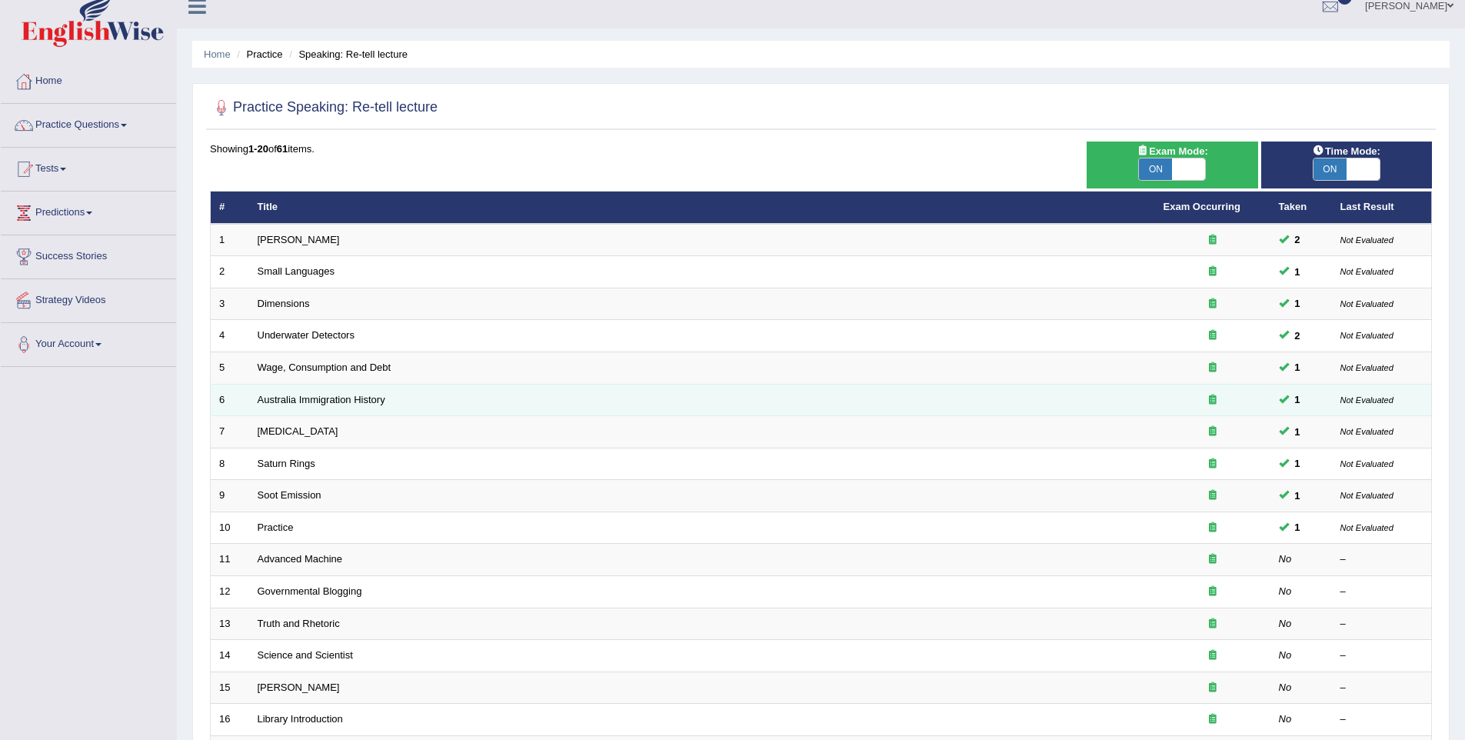
scroll to position [17, 0]
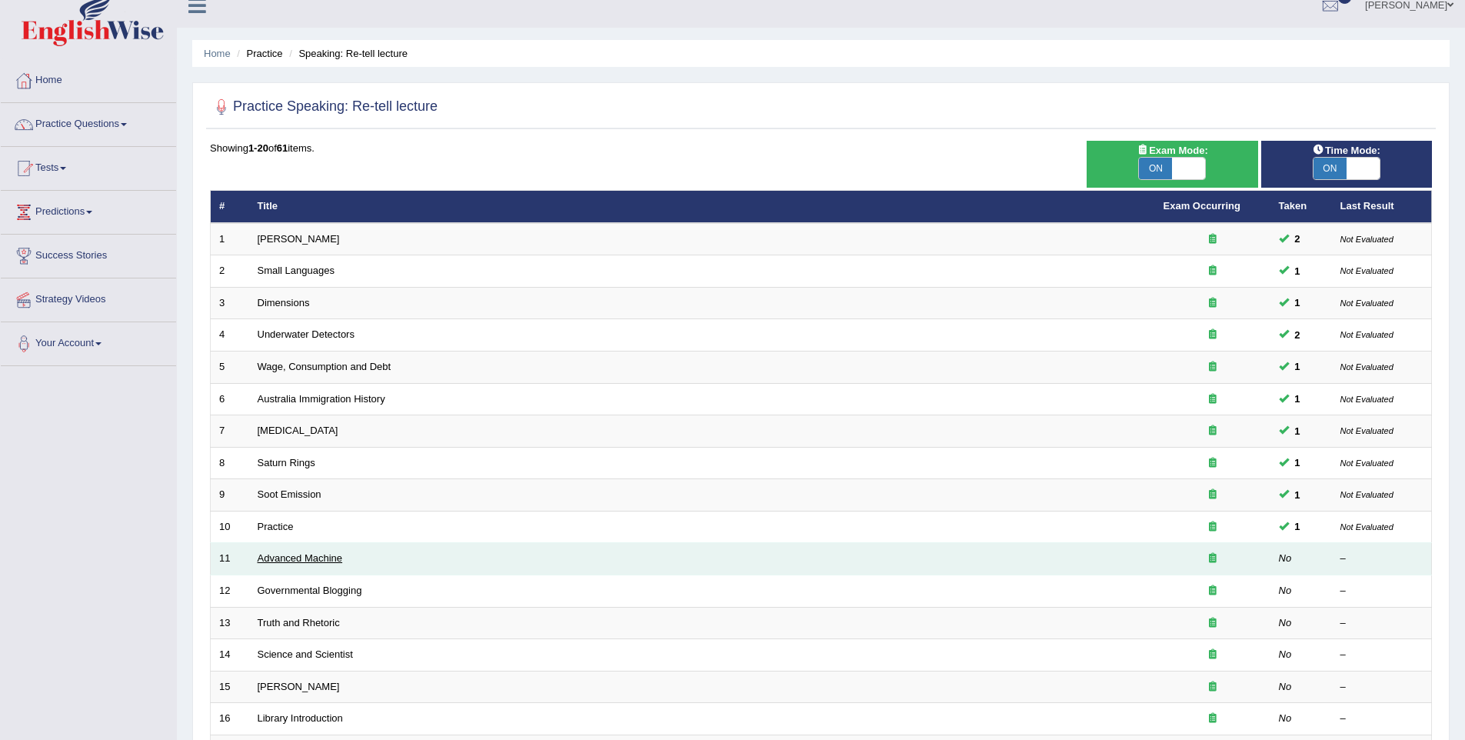
click at [298, 559] on link "Advanced Machine" at bounding box center [300, 558] width 85 height 12
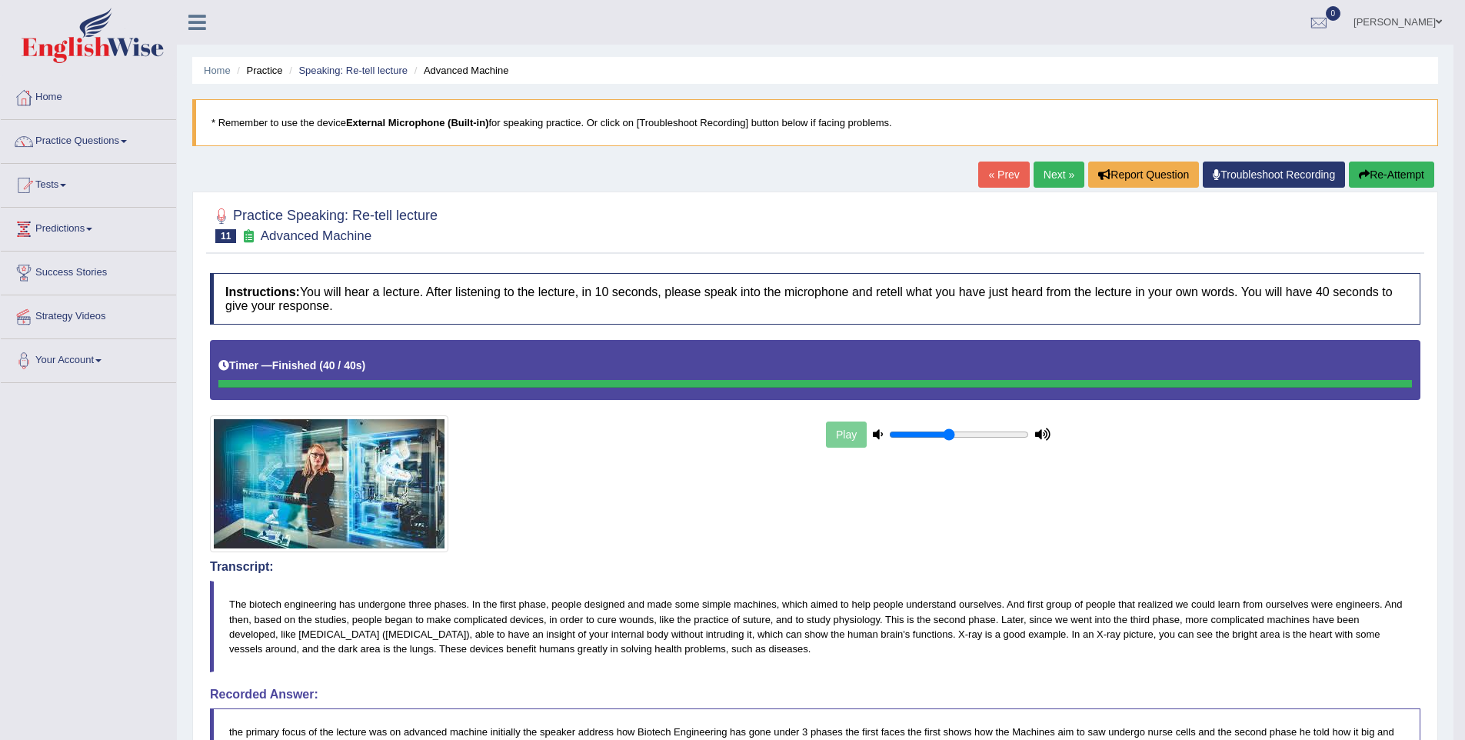
click at [1033, 186] on link "Next »" at bounding box center [1058, 174] width 51 height 26
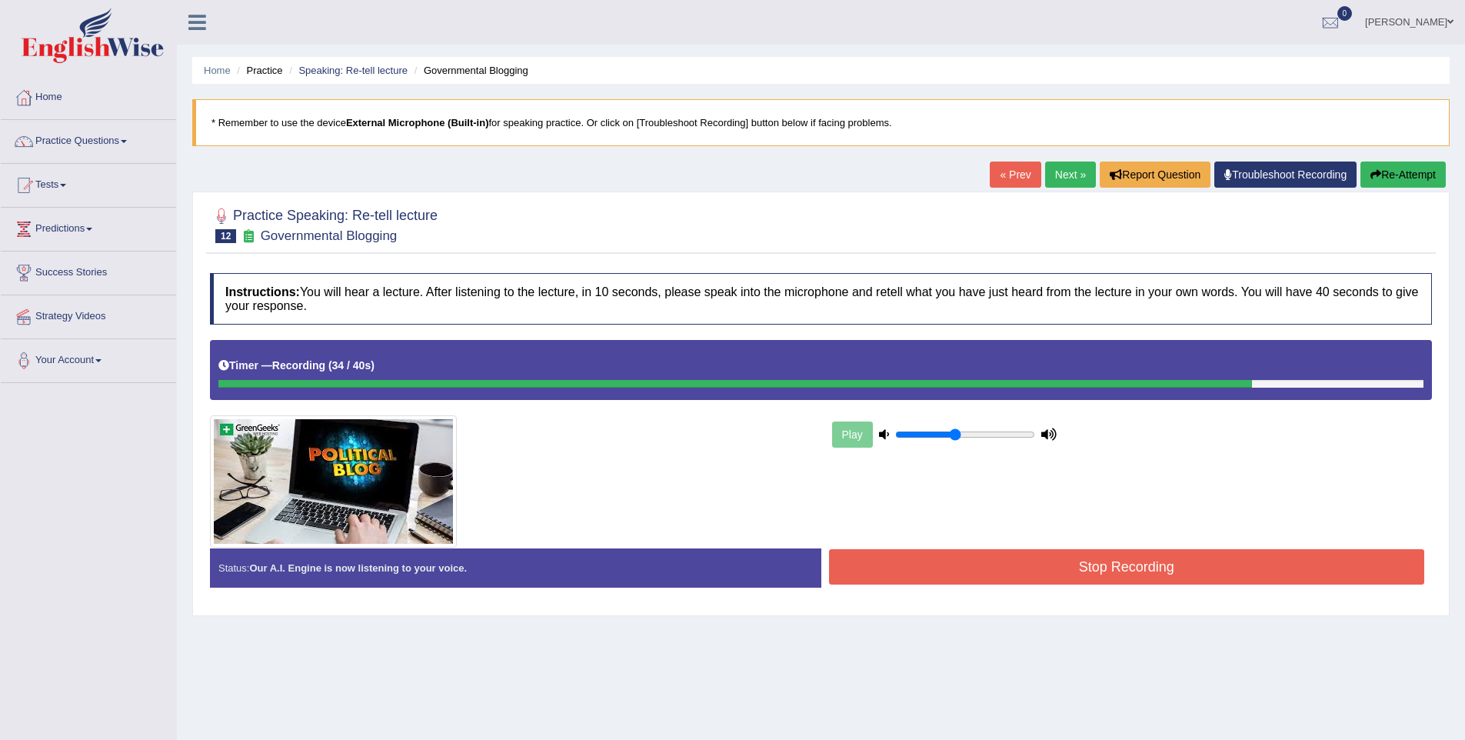
click at [1002, 570] on button "Stop Recording" at bounding box center [1127, 566] width 596 height 35
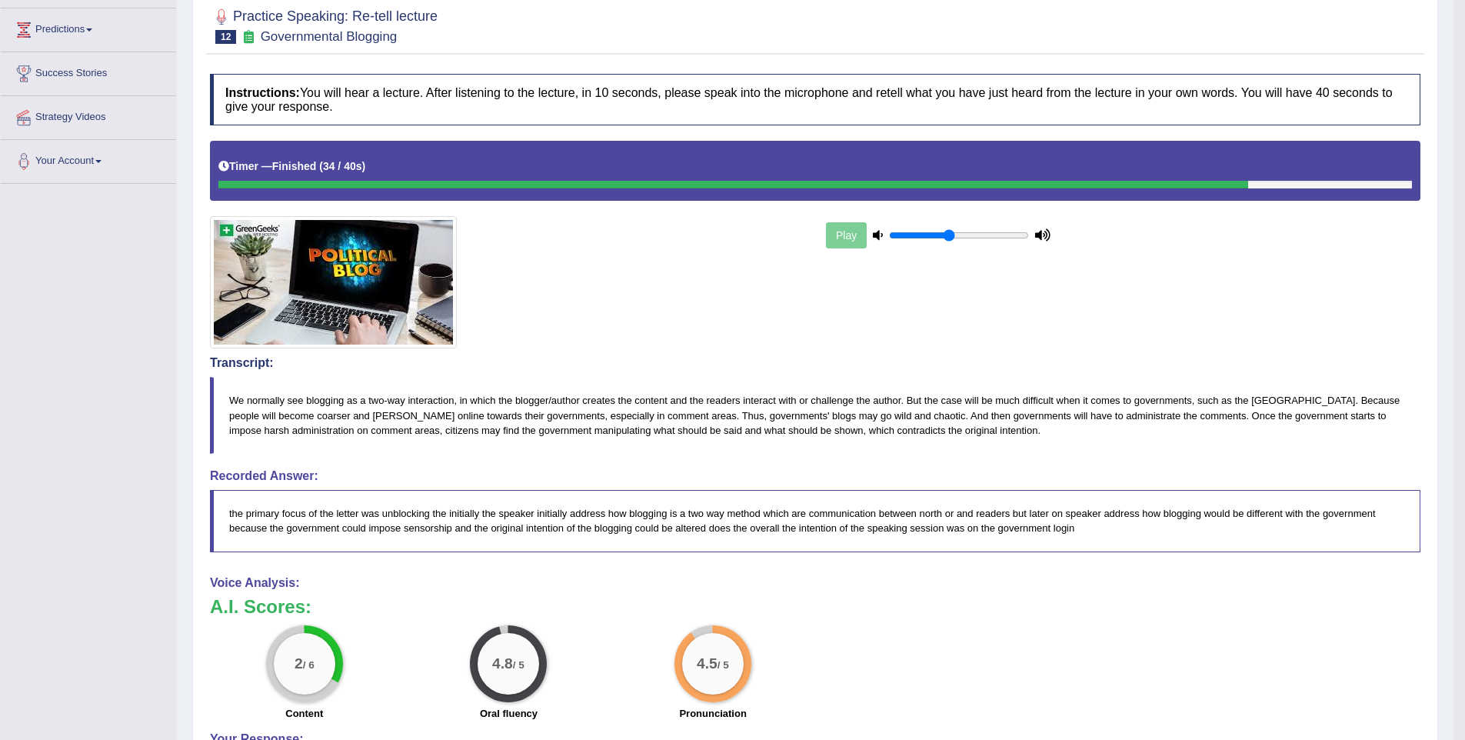
scroll to position [215, 0]
